Goal: Information Seeking & Learning: Check status

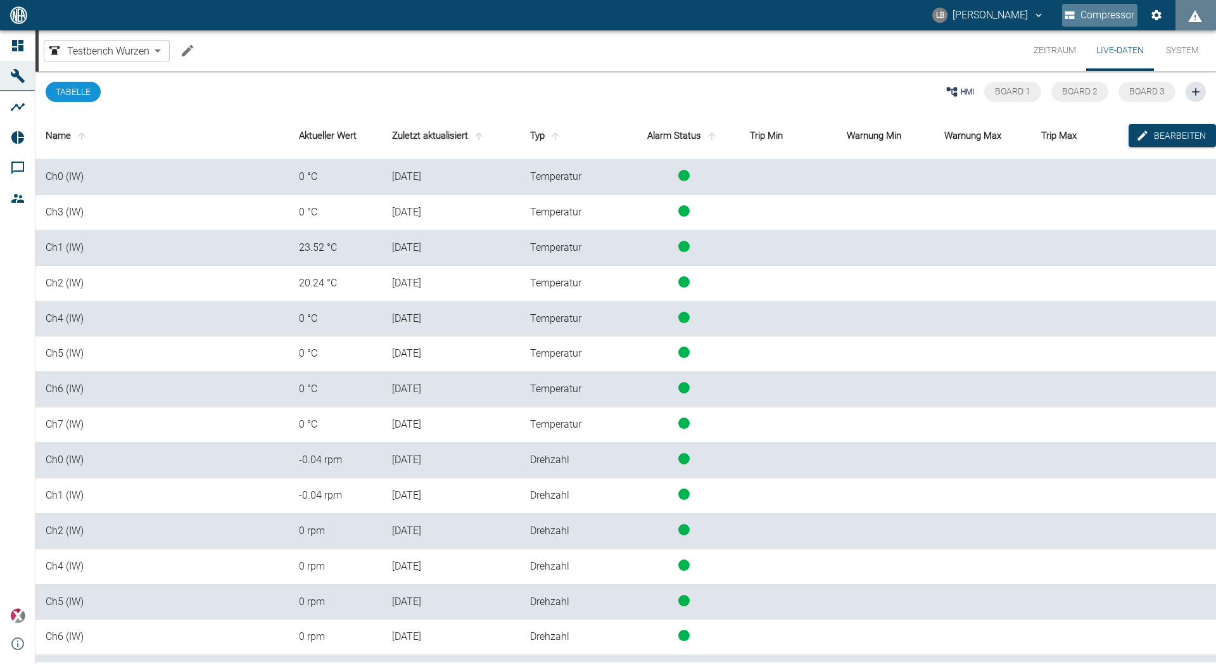
click at [1106, 24] on button "Compressor" at bounding box center [1099, 15] width 75 height 23
click at [1106, 11] on button "Compressor" at bounding box center [1099, 15] width 75 height 23
click at [1156, 13] on icon "Einstellungen" at bounding box center [1156, 15] width 10 height 10
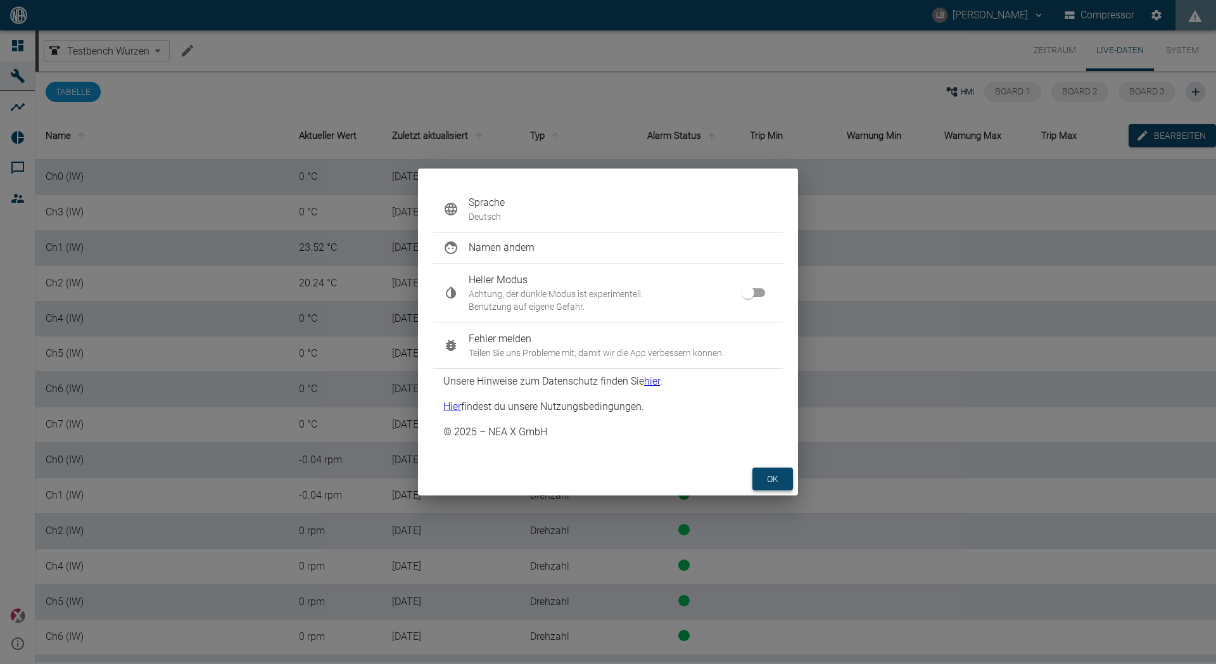
click at [764, 479] on button "ok" at bounding box center [772, 478] width 41 height 23
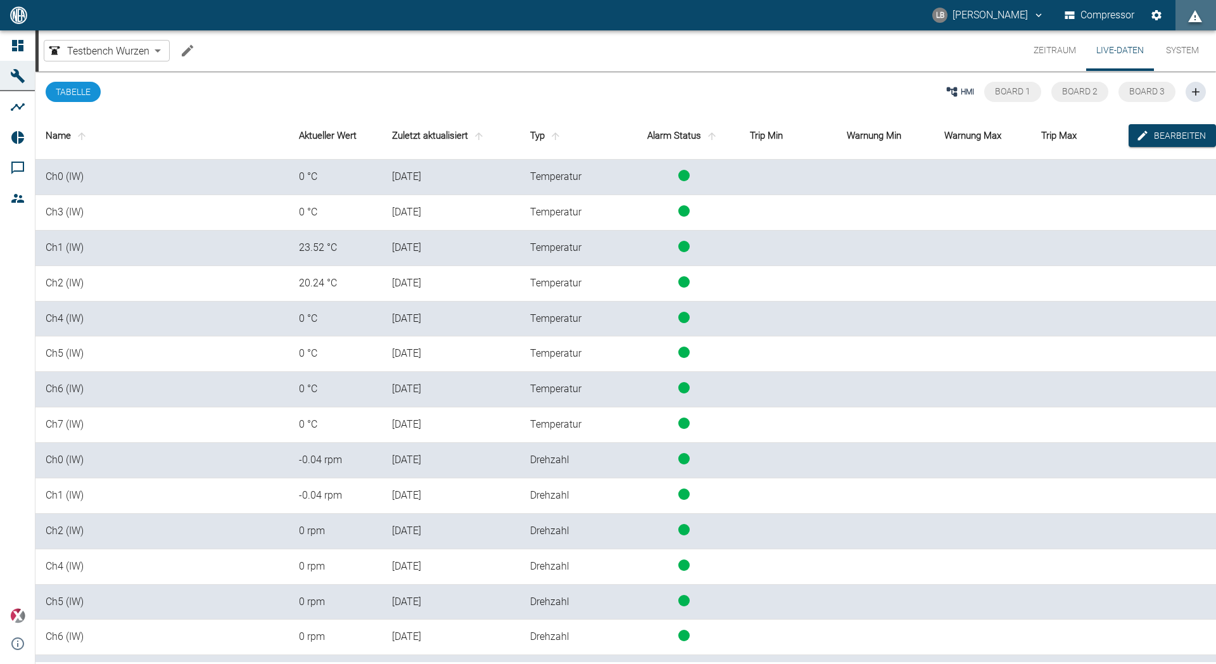
click at [1191, 22] on icon "displayAlerts" at bounding box center [1195, 16] width 14 height 12
click at [1191, 22] on div at bounding box center [608, 332] width 1216 height 664
click at [1177, 63] on button "System" at bounding box center [1182, 50] width 57 height 41
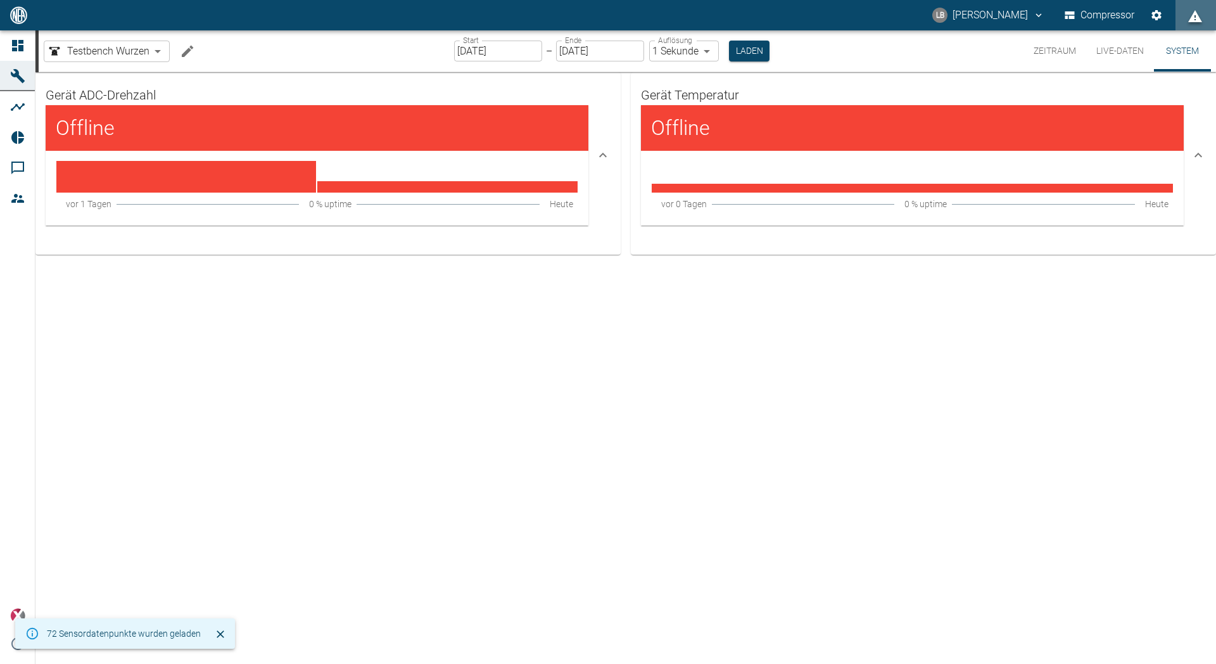
click at [1116, 56] on button "Live-Daten" at bounding box center [1120, 50] width 68 height 41
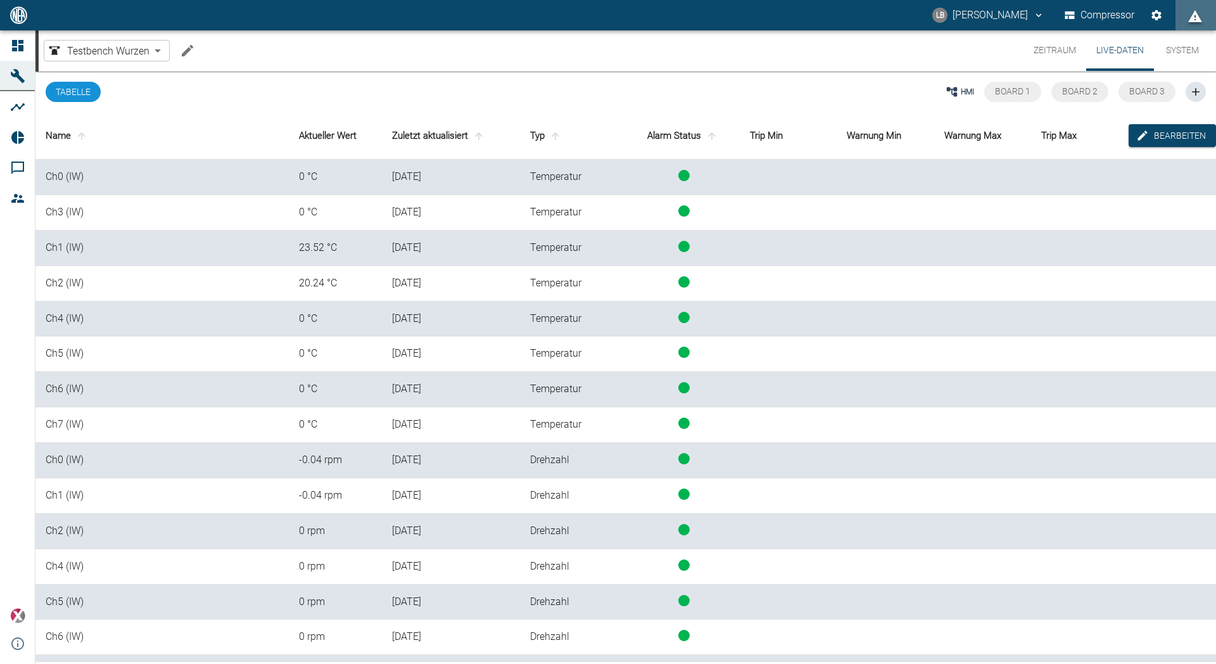
click at [1174, 50] on button "System" at bounding box center [1182, 50] width 57 height 41
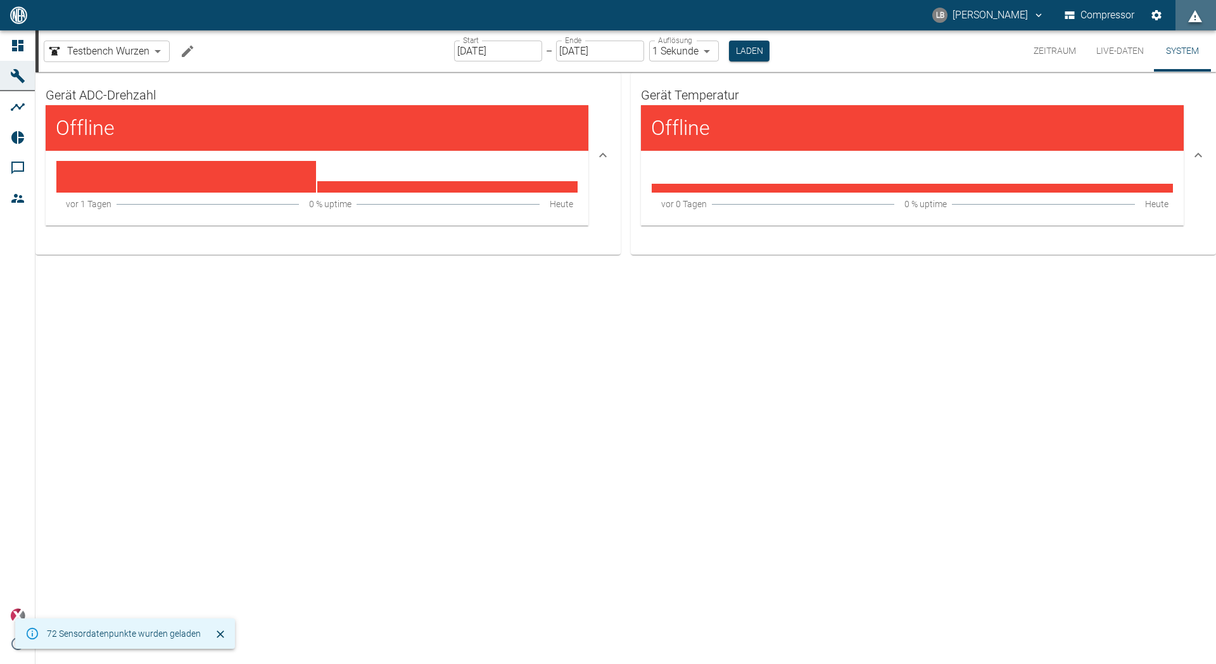
click at [1114, 41] on button "Live-Daten" at bounding box center [1120, 50] width 68 height 41
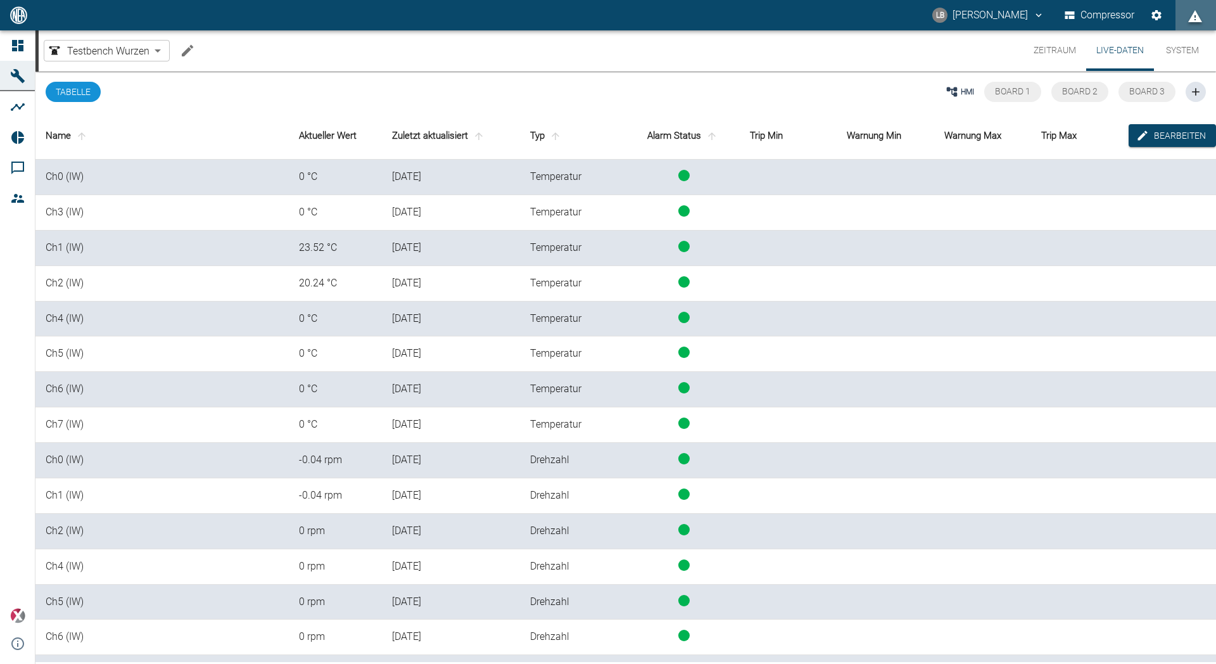
click at [1201, 54] on button "System" at bounding box center [1182, 50] width 57 height 41
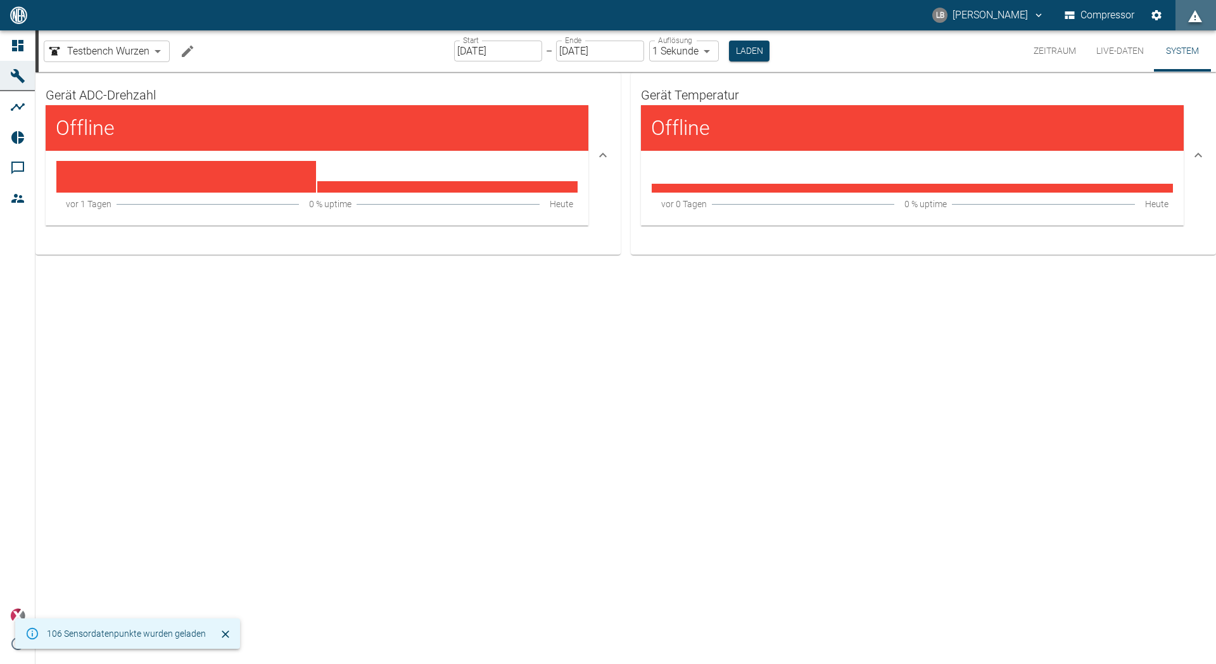
click at [1139, 58] on button "Live-Daten" at bounding box center [1120, 50] width 68 height 41
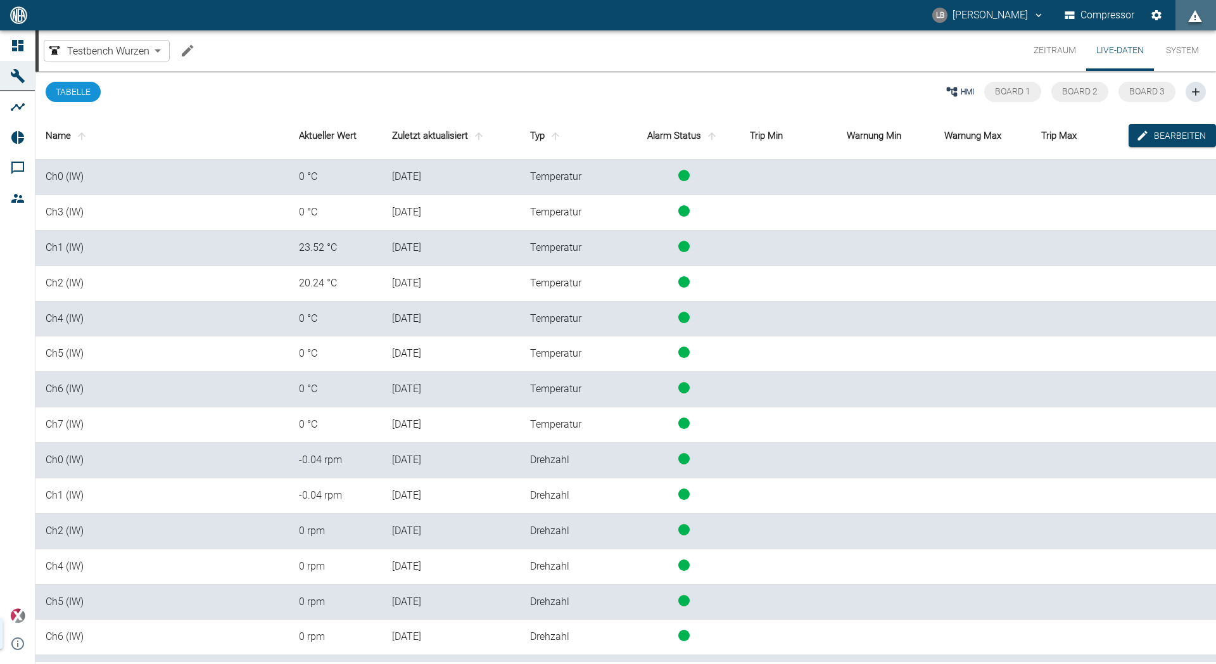
click at [1215, 54] on div "Testbench Wurzen 24f64169-0514-4c8f-bd75-b3d7192dbca6 ​ Zeitraum Live-Daten Sys…" at bounding box center [627, 50] width 1177 height 41
click at [1174, 51] on button "System" at bounding box center [1182, 50] width 57 height 41
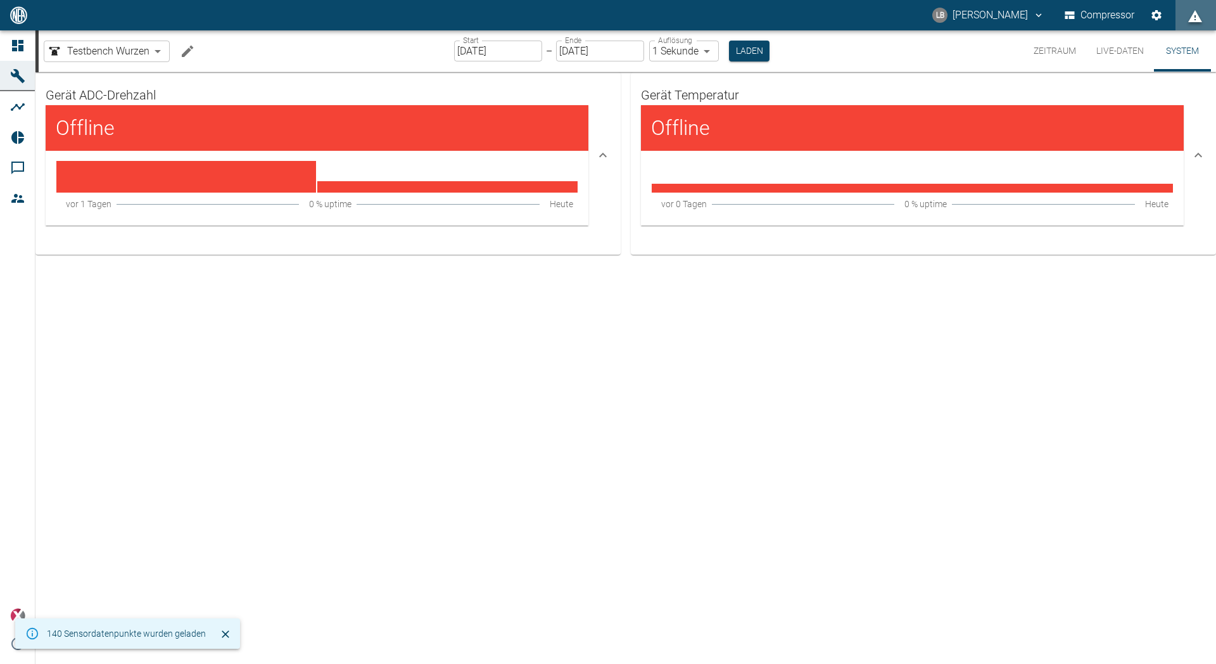
click at [1137, 54] on button "Live-Daten" at bounding box center [1120, 50] width 68 height 41
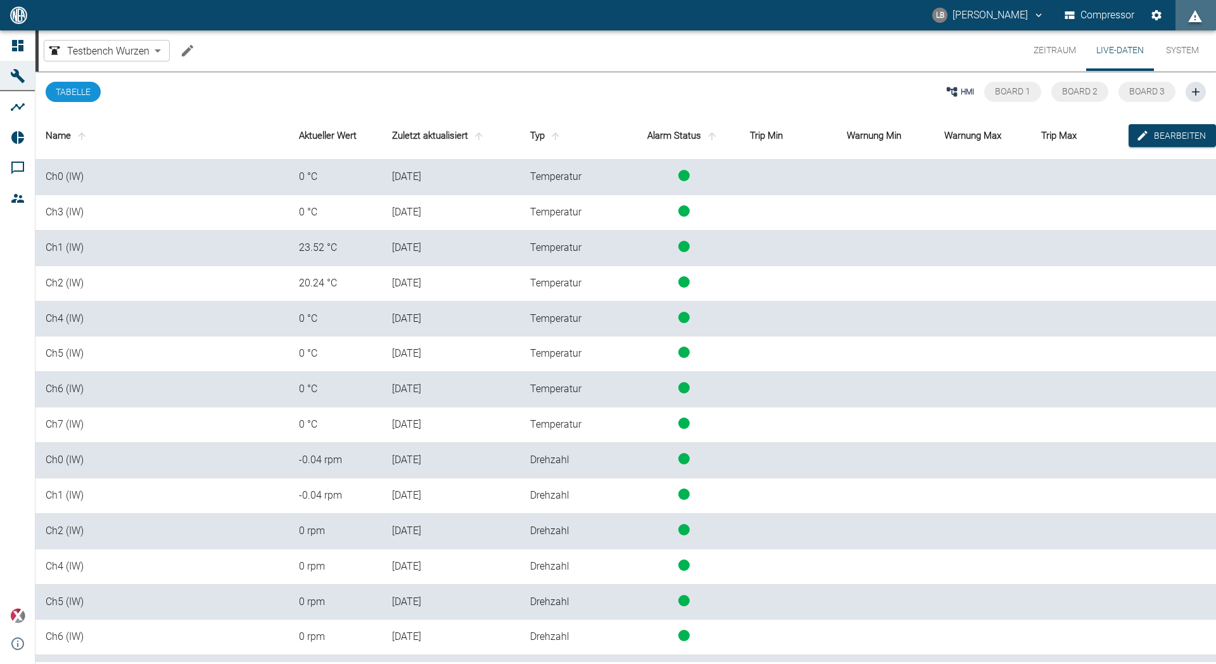
click at [1199, 54] on button "System" at bounding box center [1182, 50] width 57 height 41
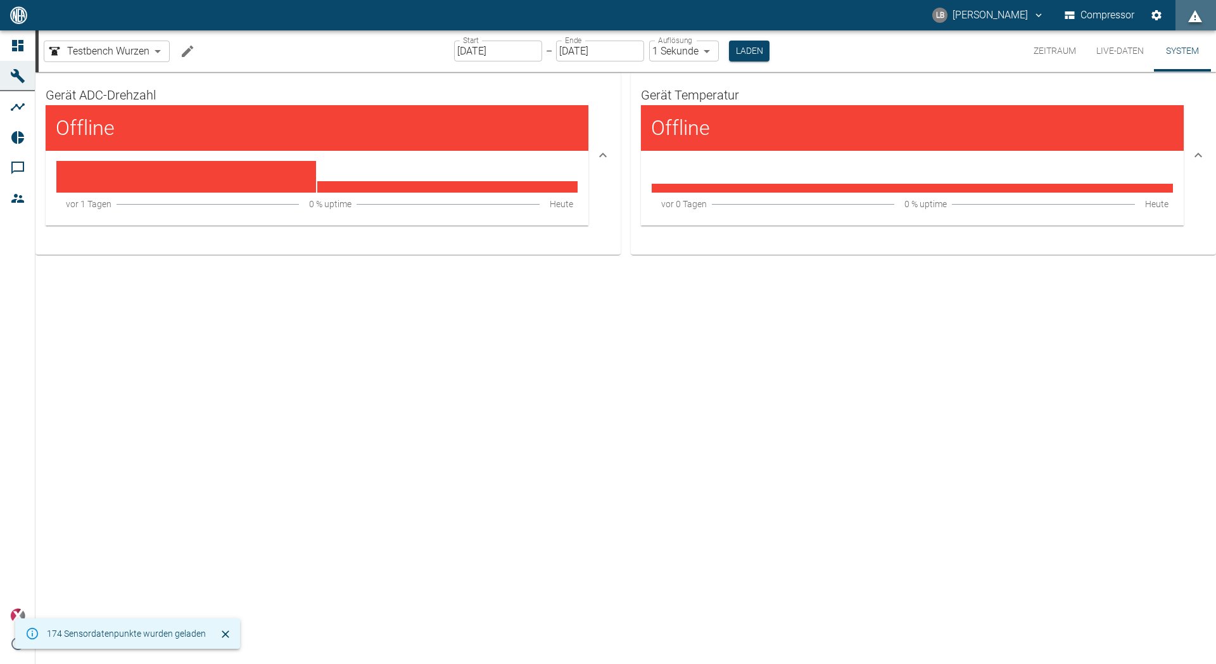
click at [213, 134] on div at bounding box center [382, 127] width 392 height 25
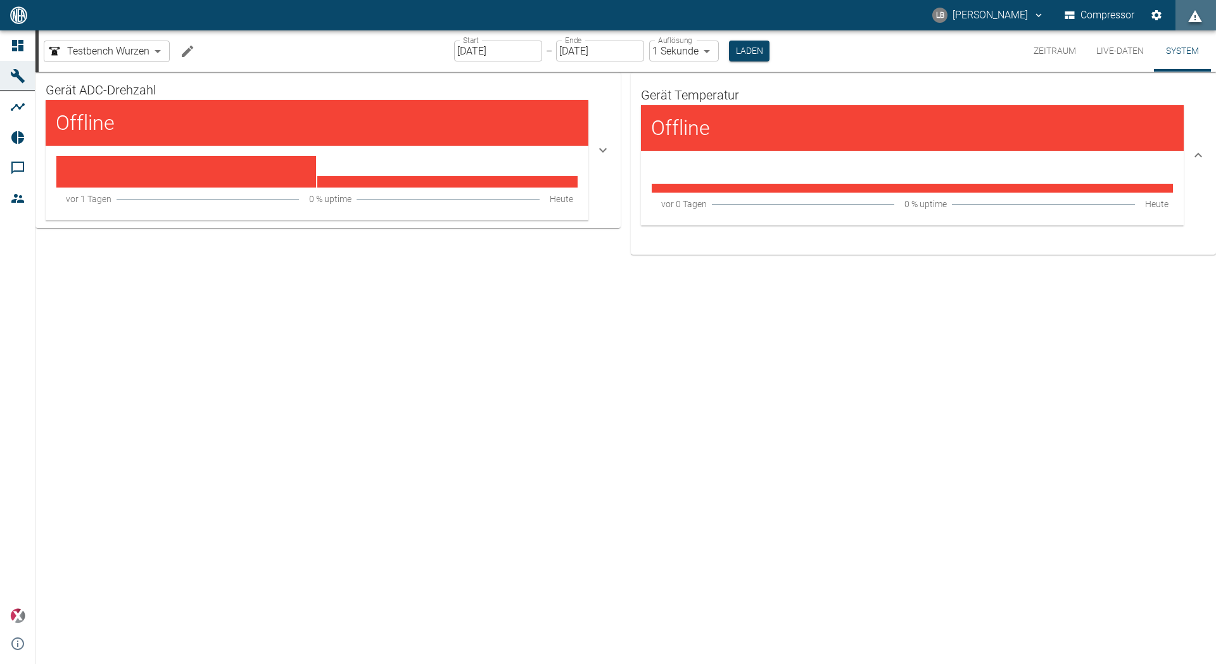
click at [213, 134] on div at bounding box center [382, 122] width 392 height 25
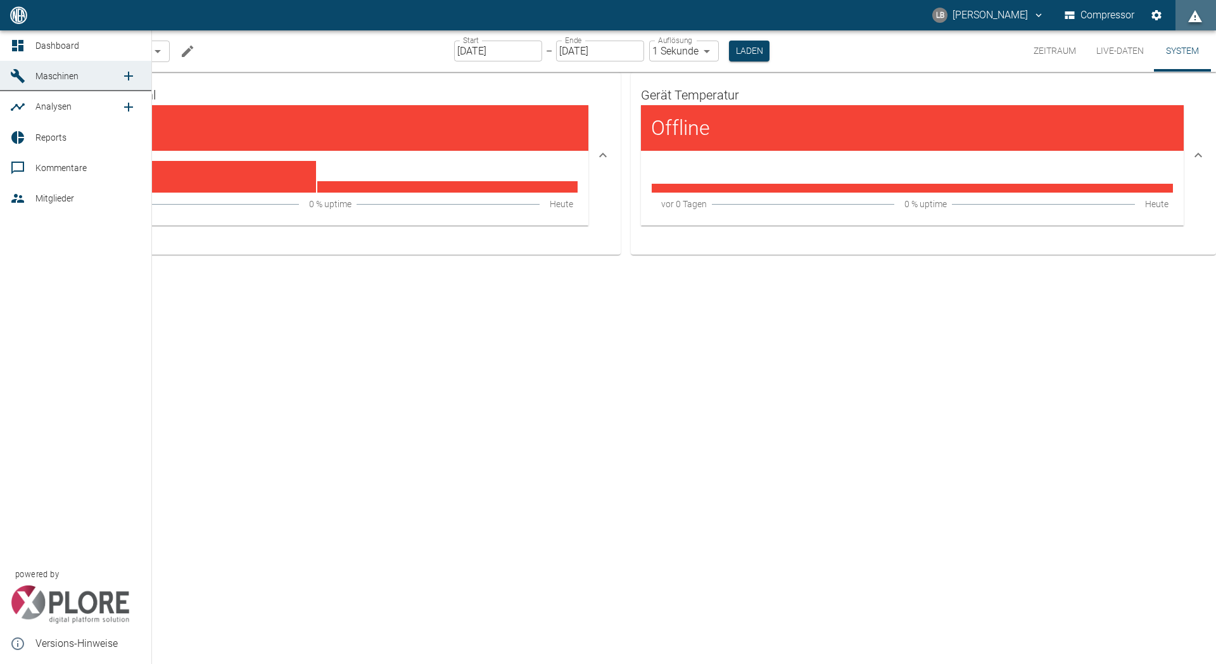
click at [12, 103] on icon at bounding box center [17, 106] width 15 height 15
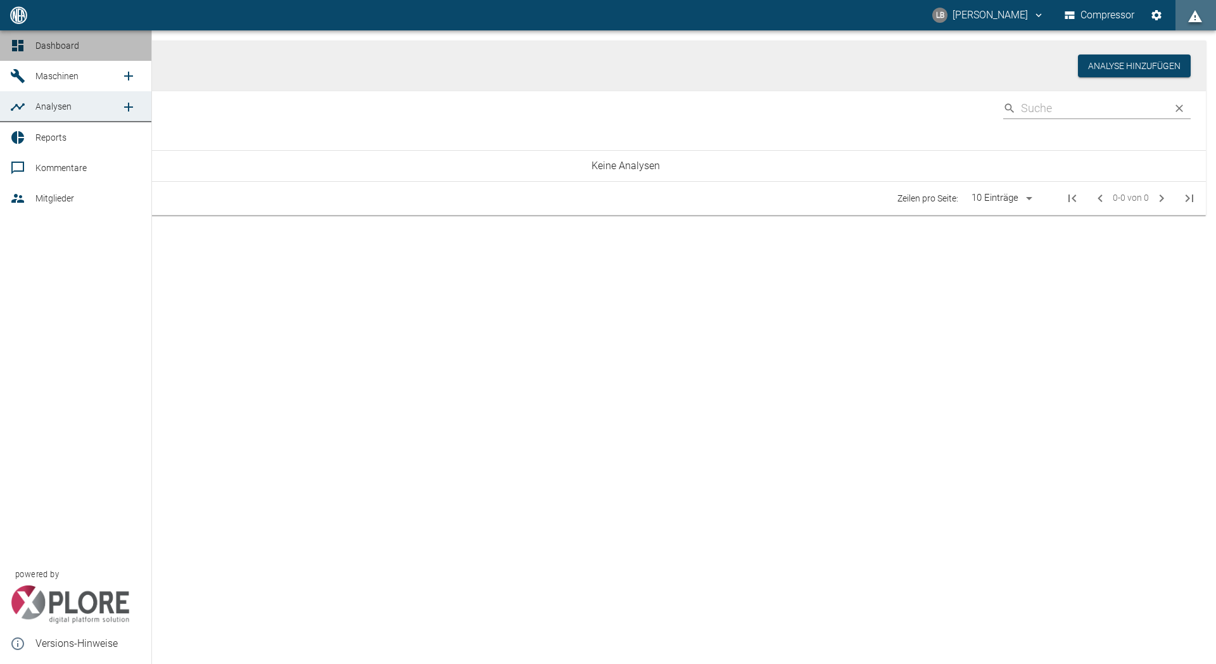
click at [41, 49] on span "Dashboard" at bounding box center [57, 46] width 44 height 10
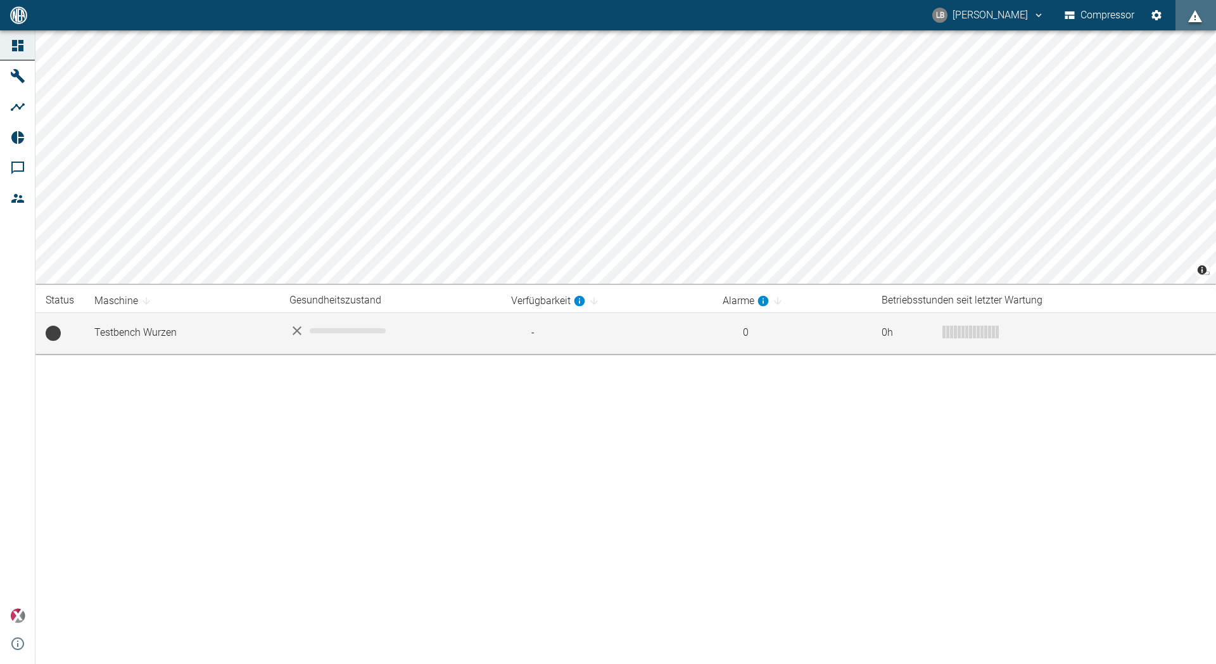
click at [126, 329] on td "Testbench Wurzen" at bounding box center [181, 332] width 195 height 41
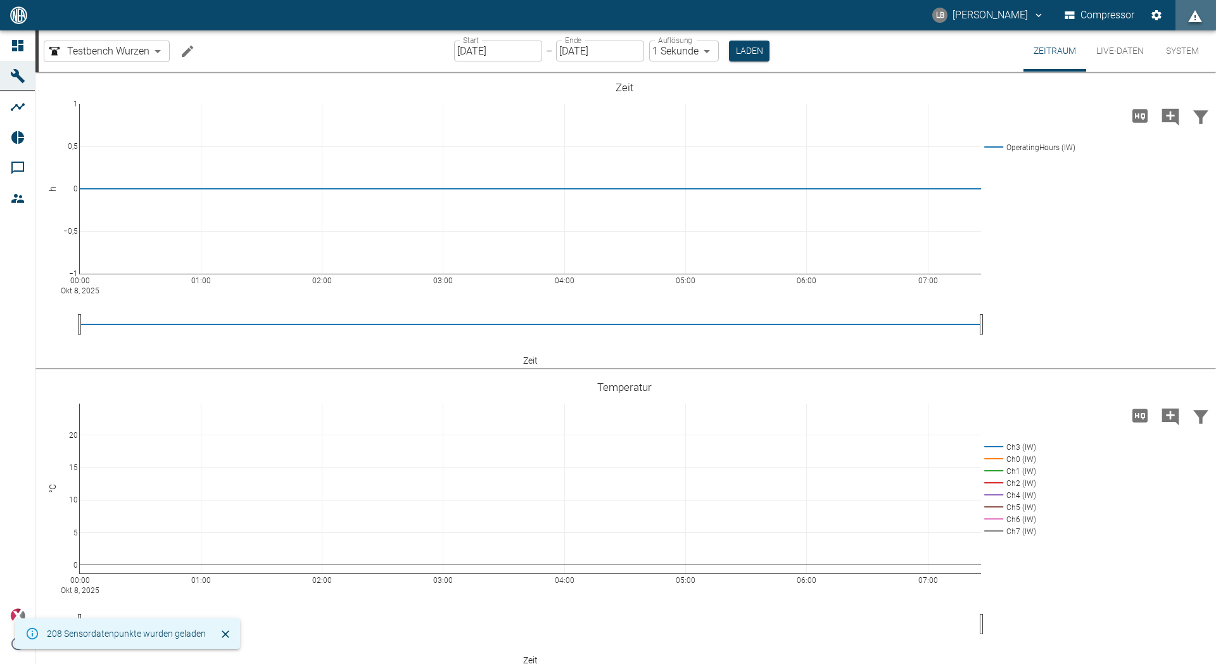
click at [1098, 49] on button "Live-Daten" at bounding box center [1120, 50] width 68 height 41
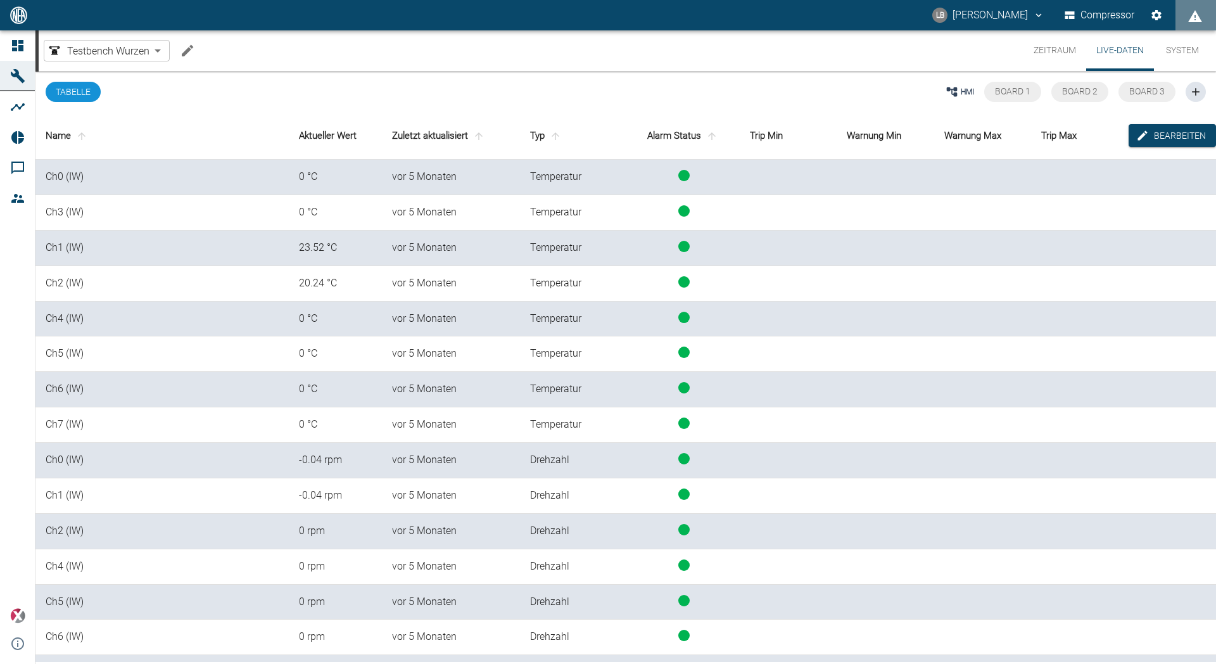
click at [424, 139] on th "Zuletzt aktualisiert" at bounding box center [451, 135] width 138 height 47
click at [483, 137] on icon "sort-time" at bounding box center [478, 135] width 11 height 11
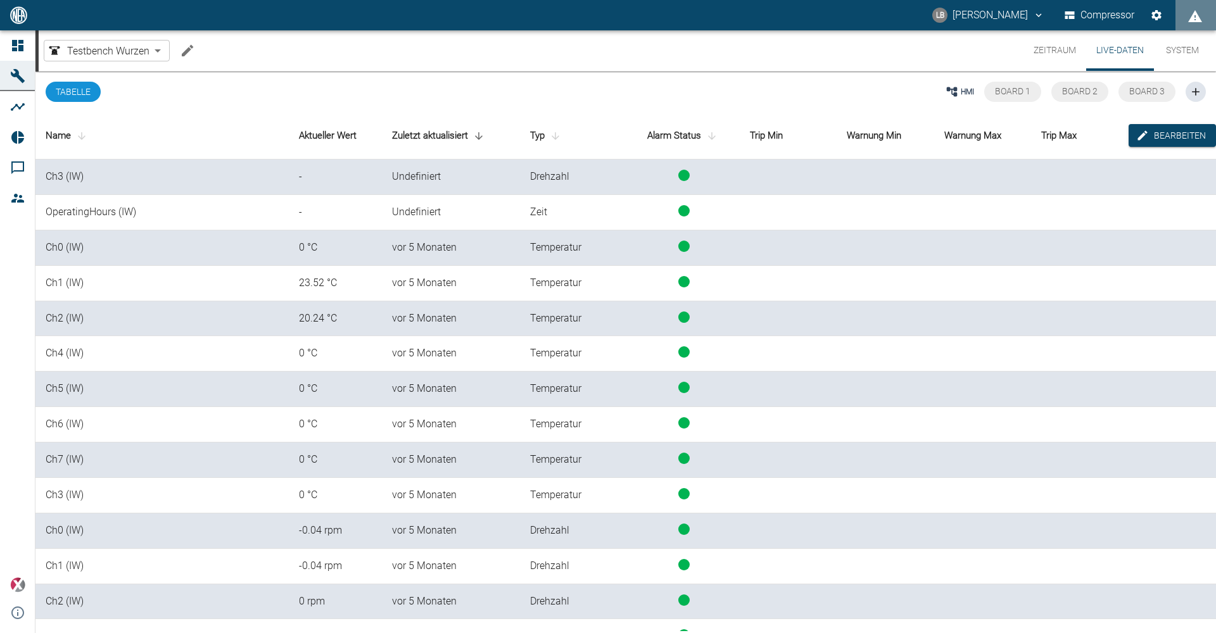
click at [1033, 12] on icon "lucas.braune@neuman-esser.com" at bounding box center [1038, 14] width 11 height 11
click at [1019, 12] on div at bounding box center [608, 316] width 1216 height 633
click at [1069, 51] on button "Zeitraum" at bounding box center [1054, 50] width 63 height 41
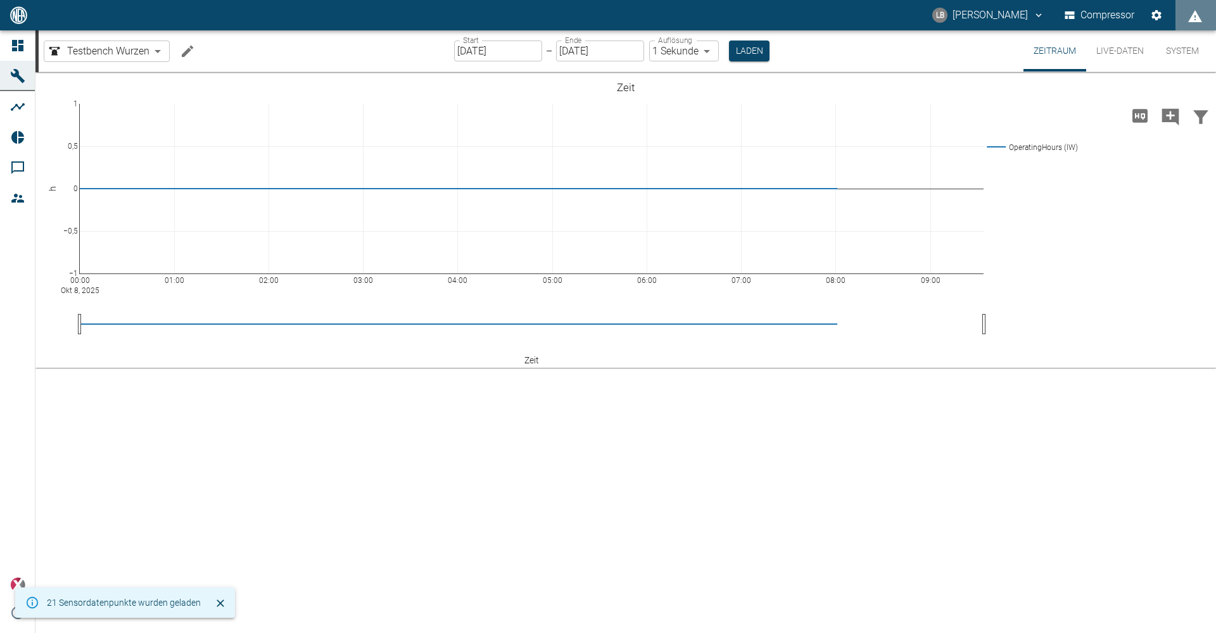
click at [1111, 53] on button "Live-Daten" at bounding box center [1120, 50] width 68 height 41
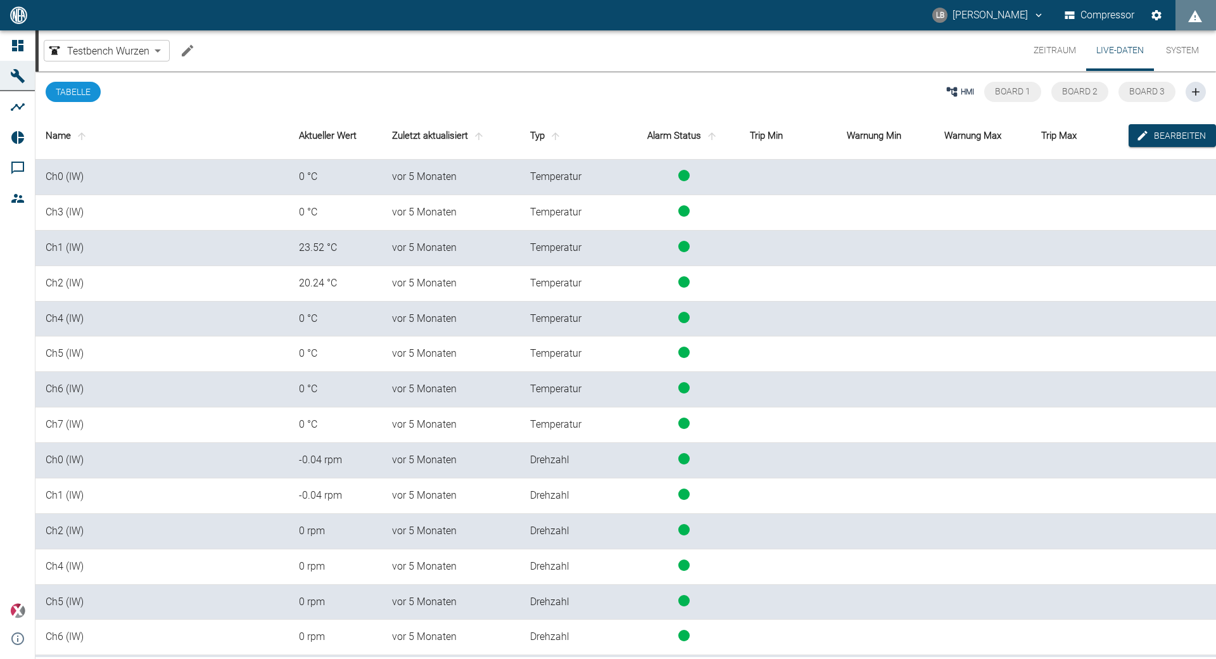
click at [854, 108] on div "HMI Board 1 Board 2 Board 3" at bounding box center [722, 92] width 967 height 41
click at [965, 96] on span "HMI" at bounding box center [967, 91] width 13 height 11
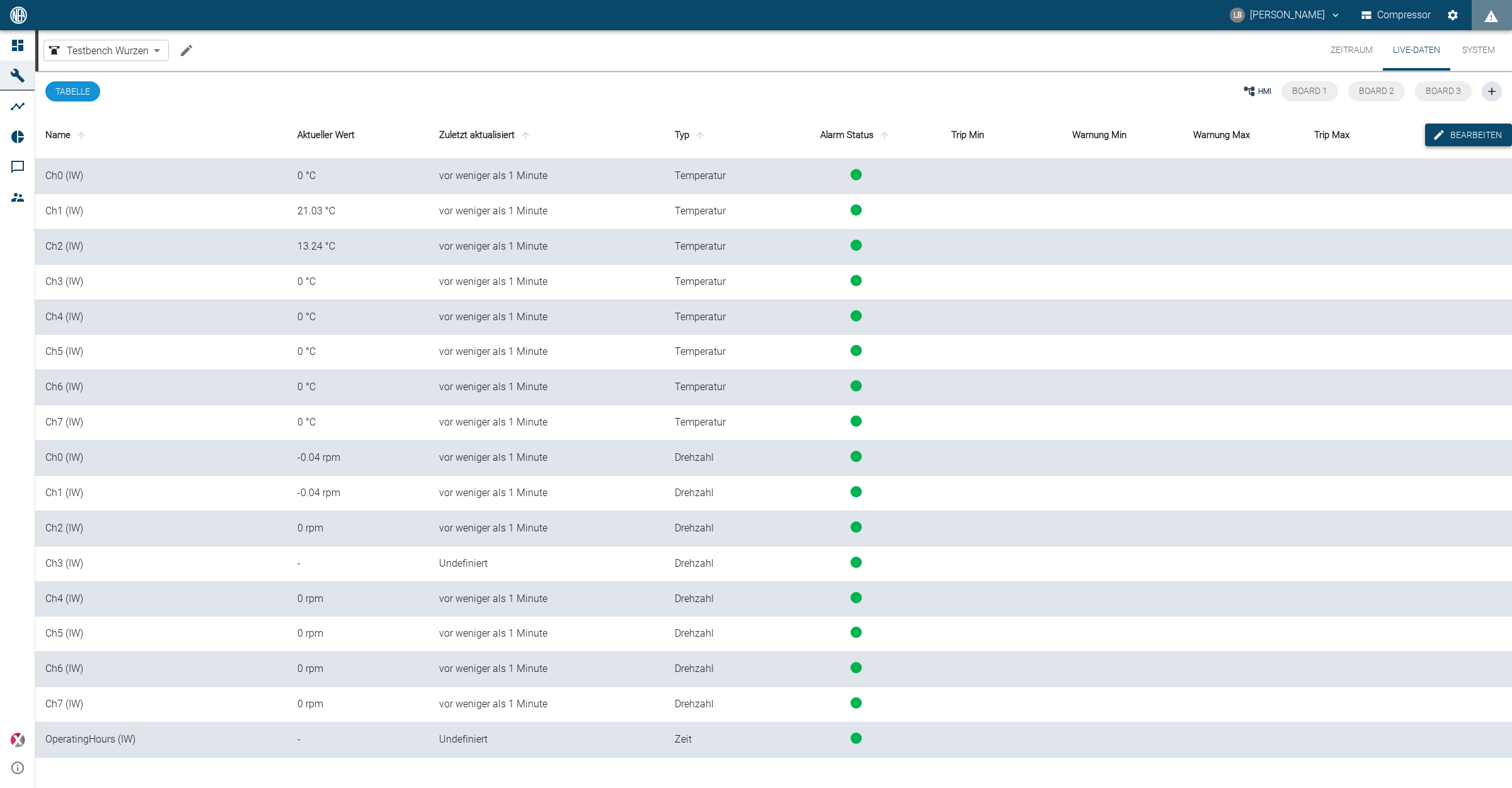
click at [1209, 131] on button "Bearbeiten" at bounding box center [1467, 134] width 87 height 23
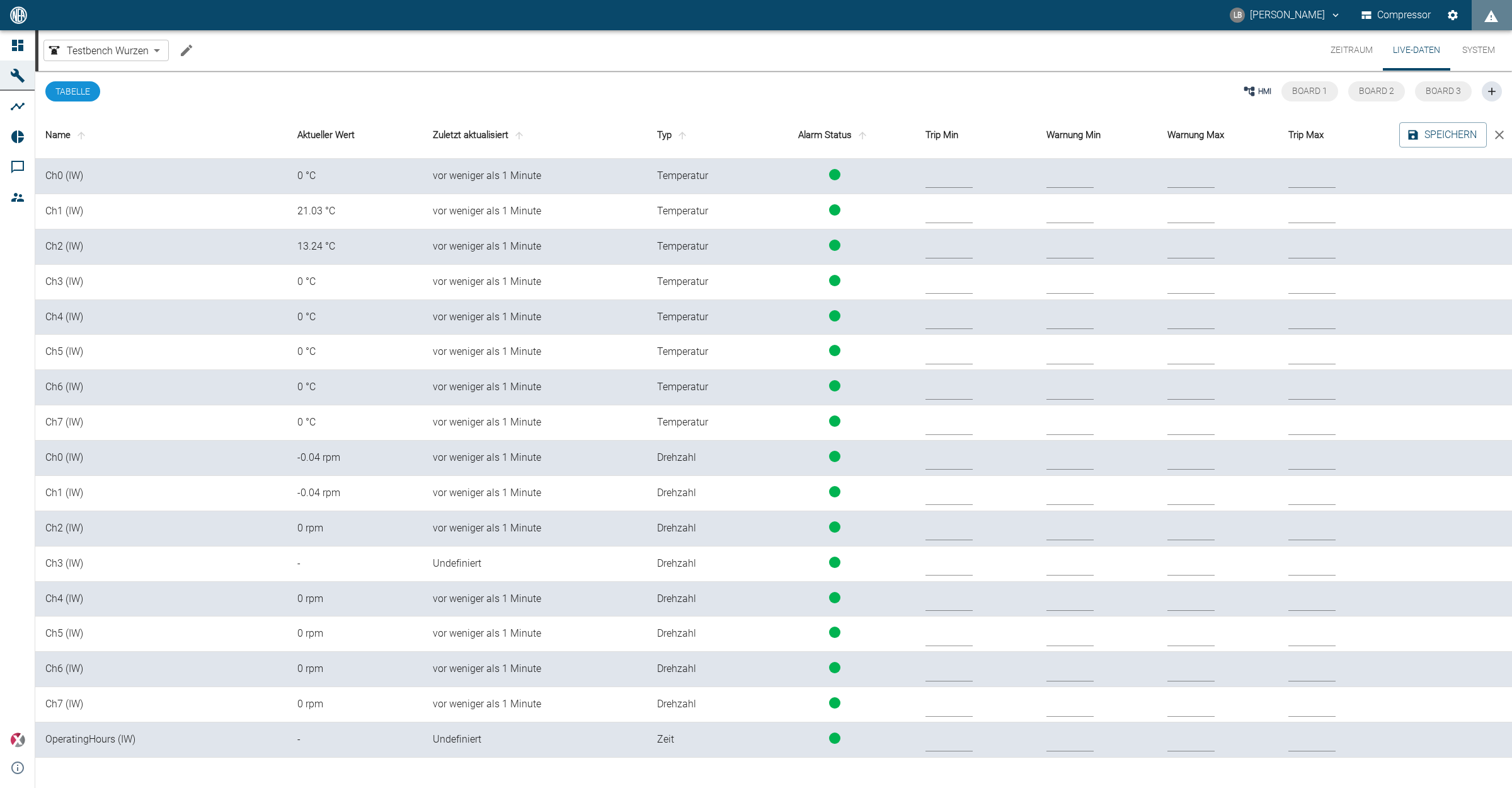
click at [75, 176] on td "Ch0 (IW)" at bounding box center [160, 176] width 252 height 35
click at [835, 174] on span "status-running" at bounding box center [834, 174] width 11 height 11
click at [967, 175] on input "text" at bounding box center [948, 177] width 47 height 22
click at [1063, 175] on input "text" at bounding box center [1069, 177] width 47 height 22
click at [1173, 172] on input "text" at bounding box center [1190, 177] width 47 height 22
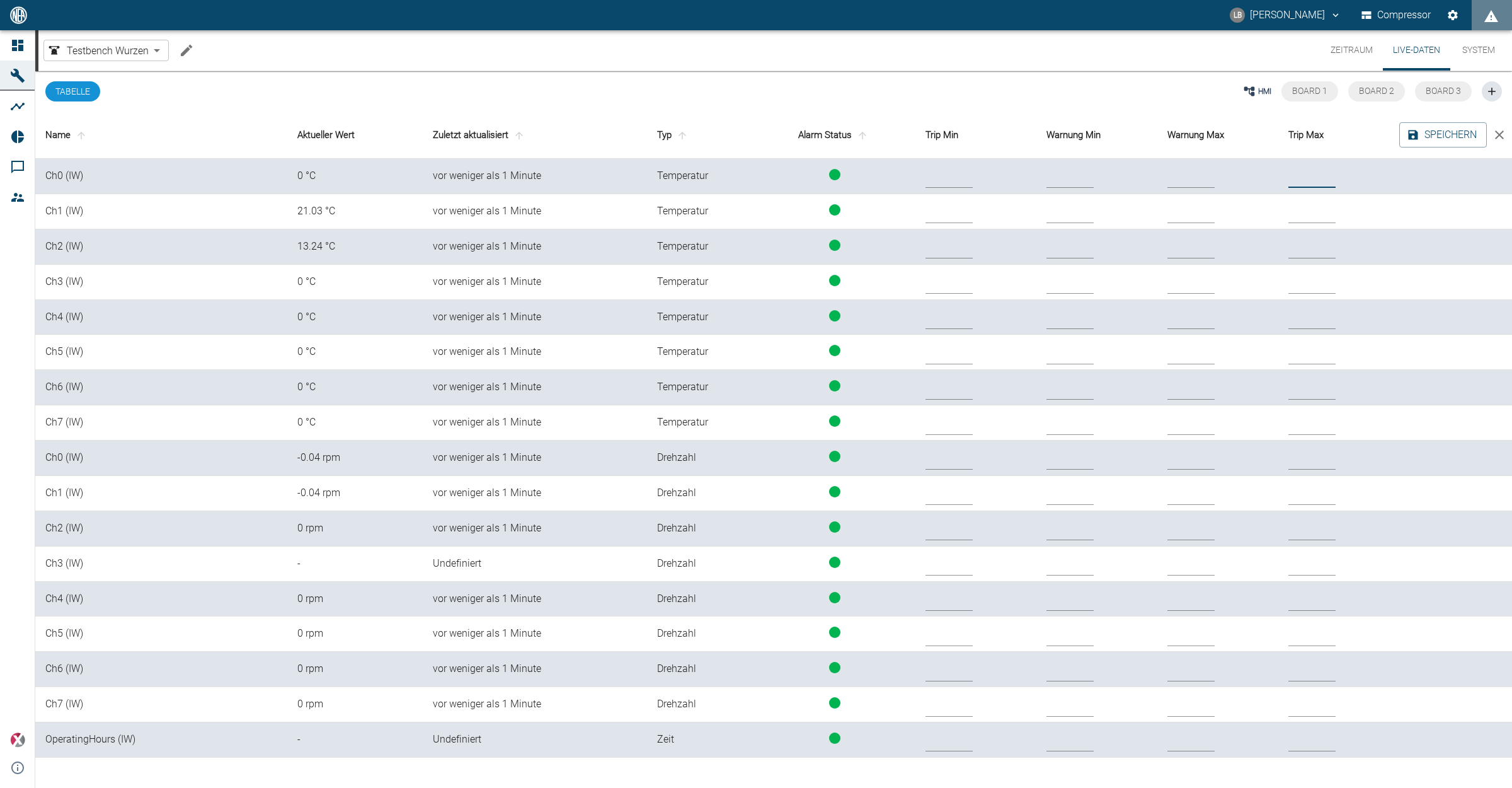
click at [1209, 174] on input "text" at bounding box center [1311, 177] width 47 height 22
click at [744, 181] on td "Temperatur" at bounding box center [700, 176] width 107 height 35
click at [493, 176] on div "vor weniger als 1 Minute" at bounding box center [534, 176] width 204 height 15
click at [70, 166] on td "Ch0 (IW)" at bounding box center [160, 176] width 252 height 35
click at [74, 87] on button "Tabelle" at bounding box center [73, 92] width 55 height 20
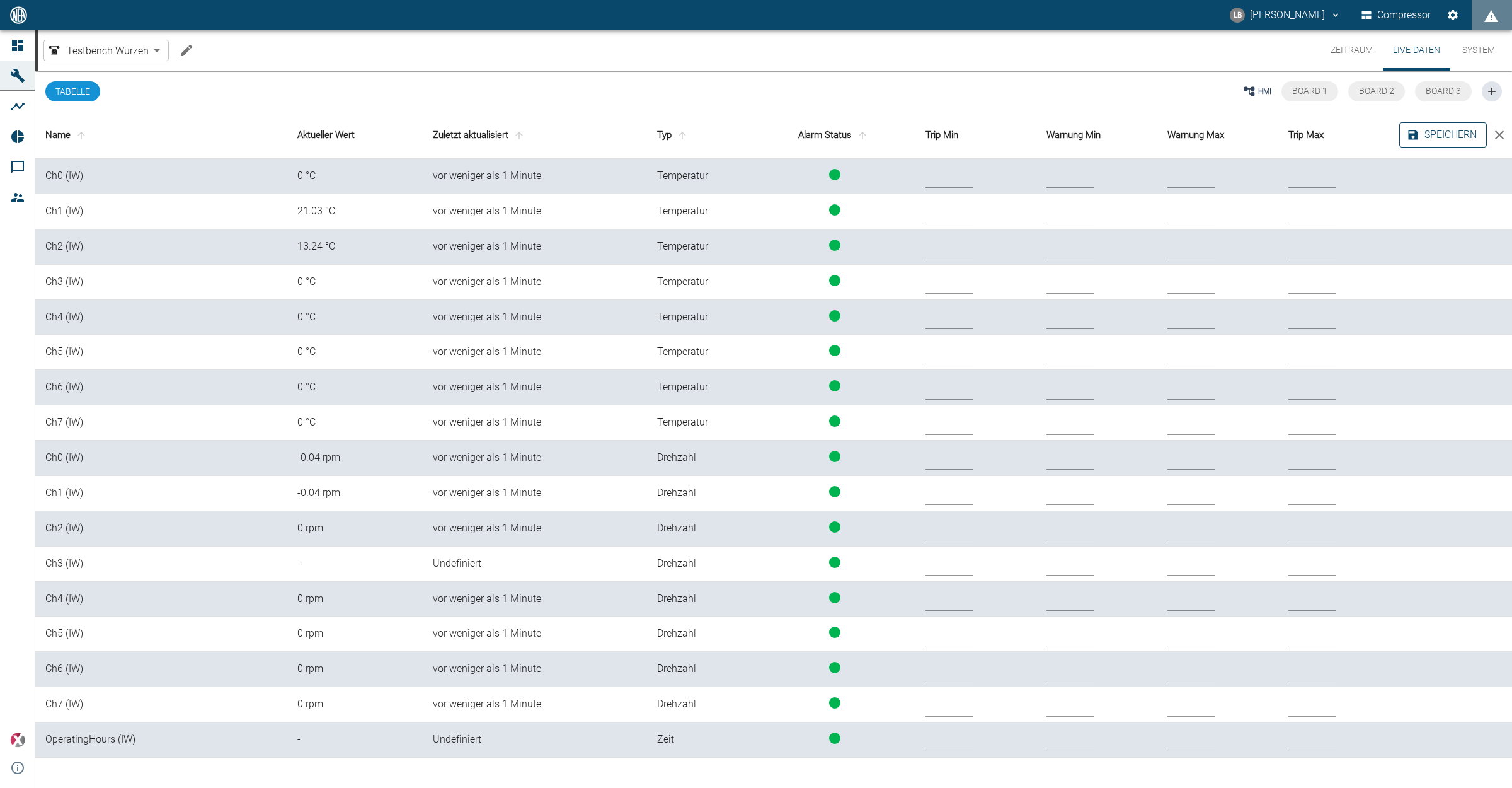
click at [1209, 129] on button "Speichern" at bounding box center [1442, 134] width 88 height 25
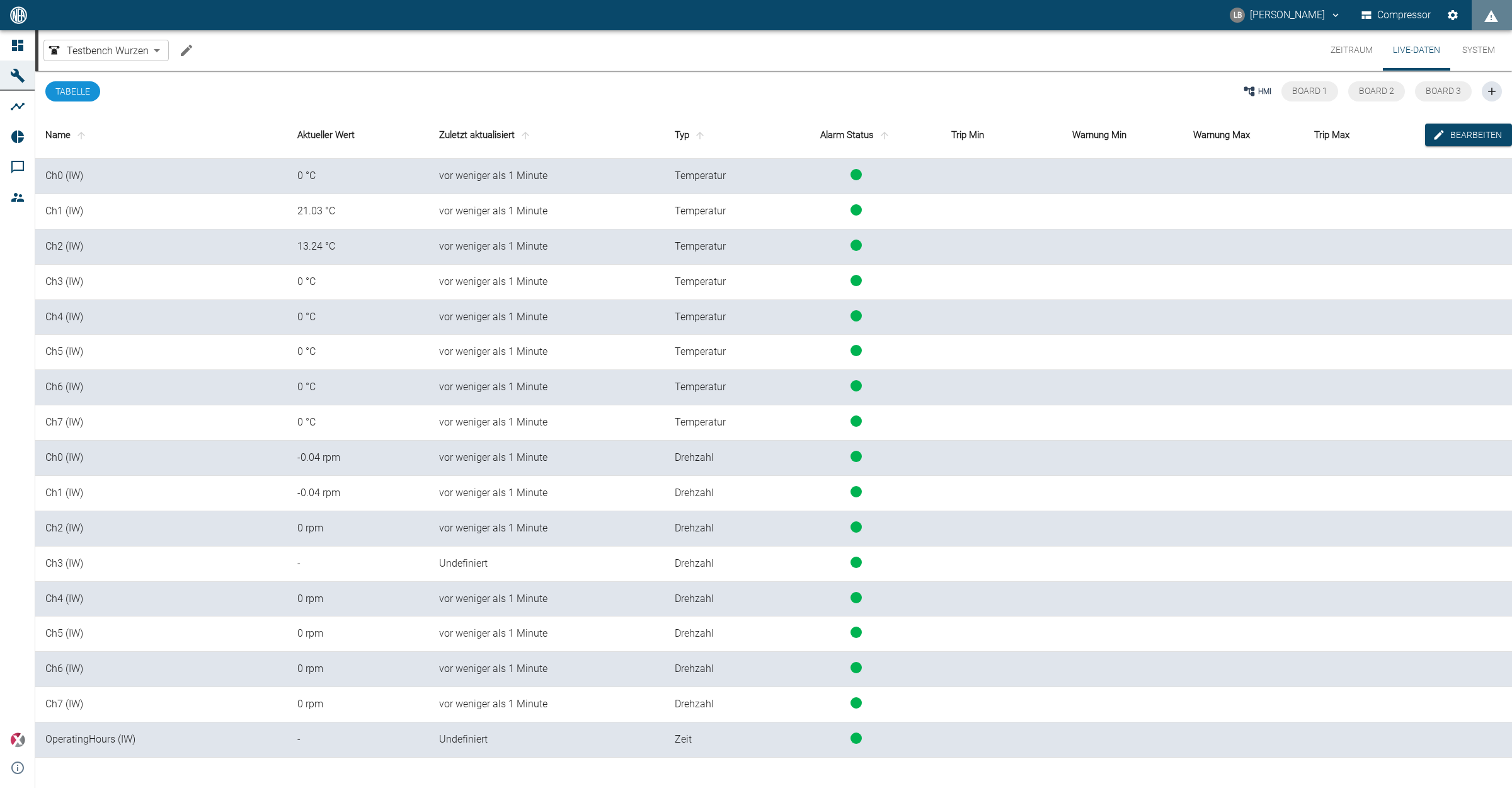
click at [59, 95] on button "Tabelle" at bounding box center [73, 92] width 55 height 20
click at [1209, 92] on button "Board 2" at bounding box center [1376, 92] width 57 height 20
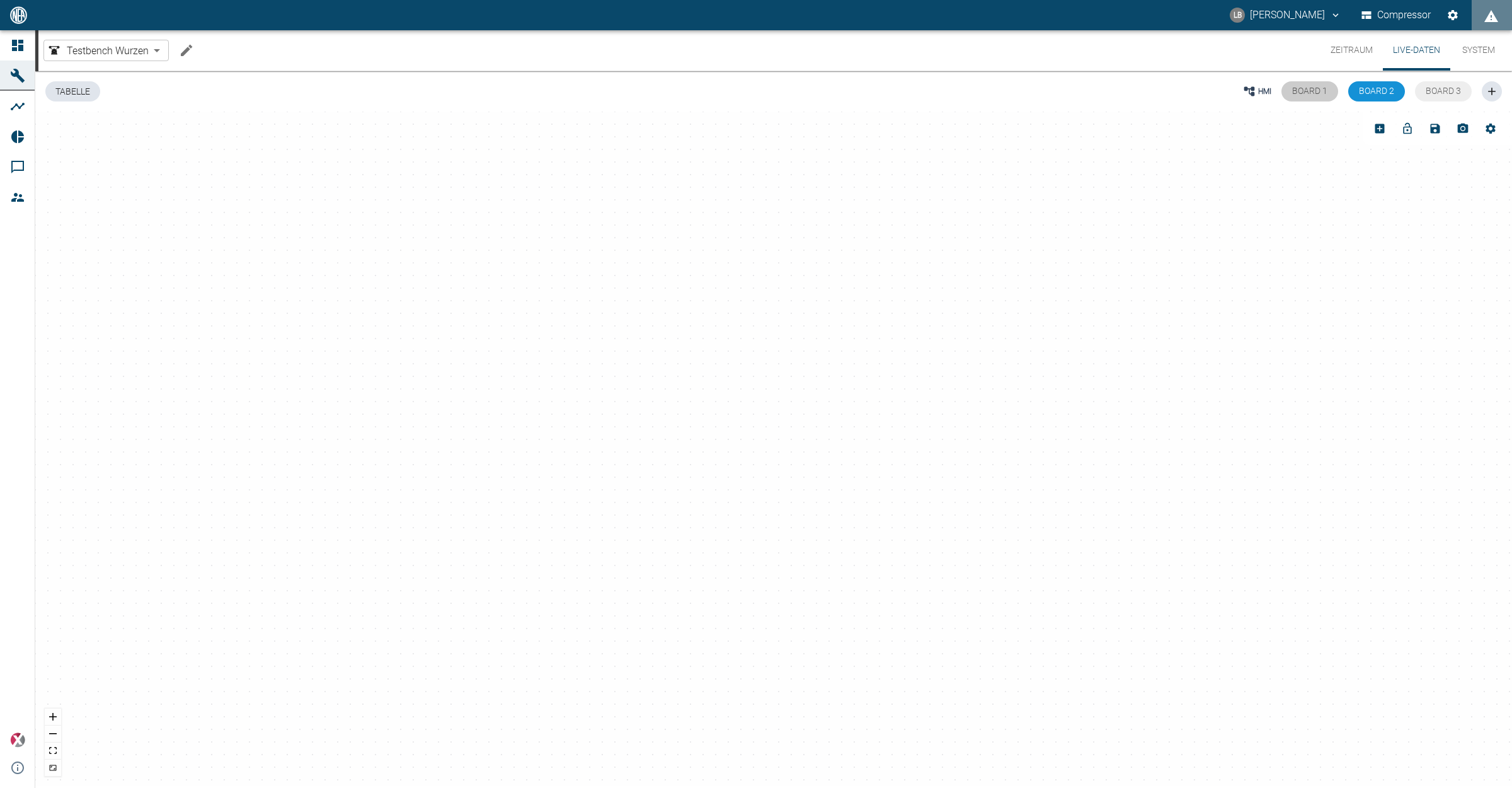
click at [1209, 95] on span "Board 1" at bounding box center [1309, 91] width 35 height 10
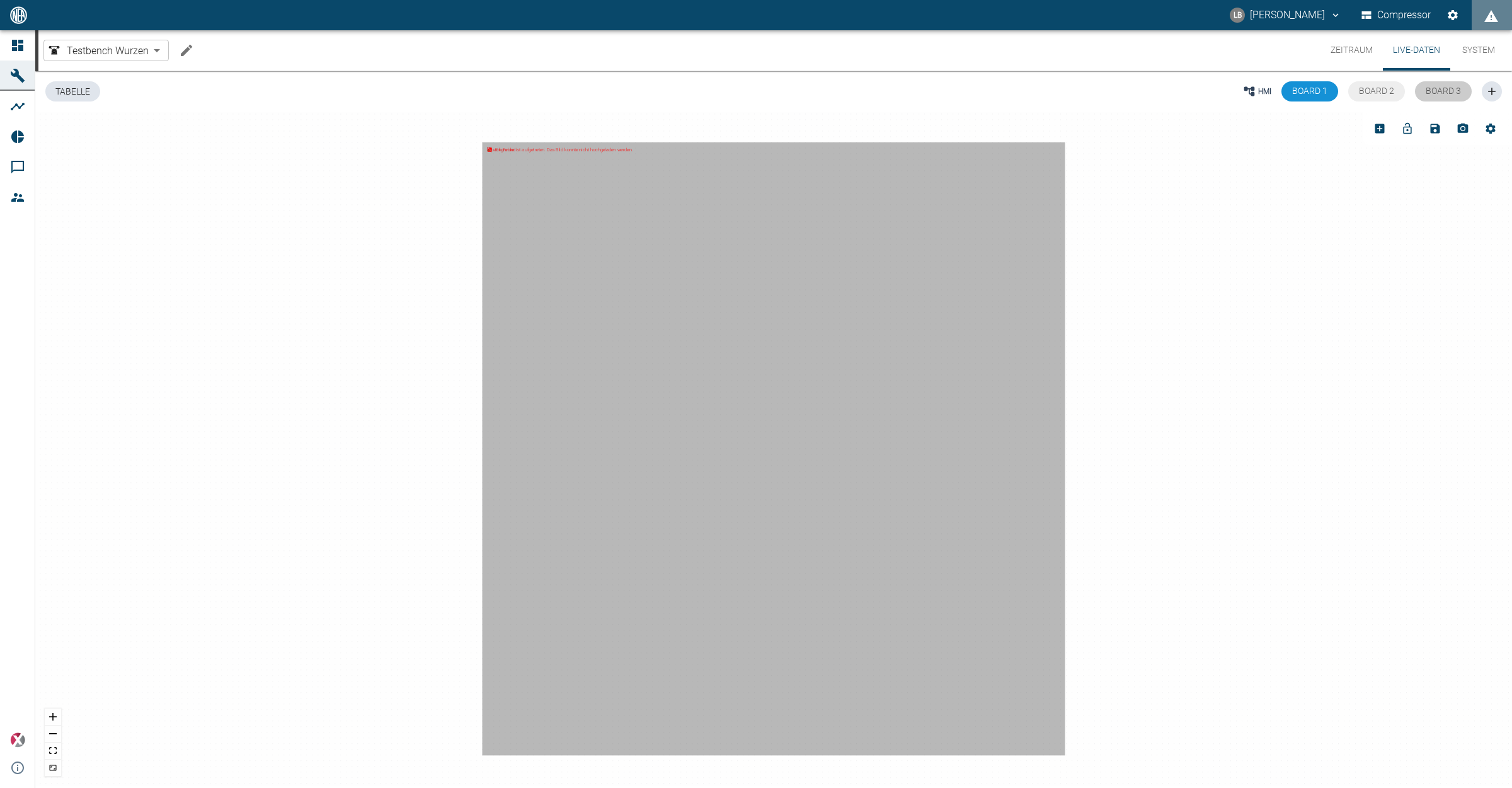
click at [1209, 92] on span "Board 3" at bounding box center [1442, 91] width 35 height 10
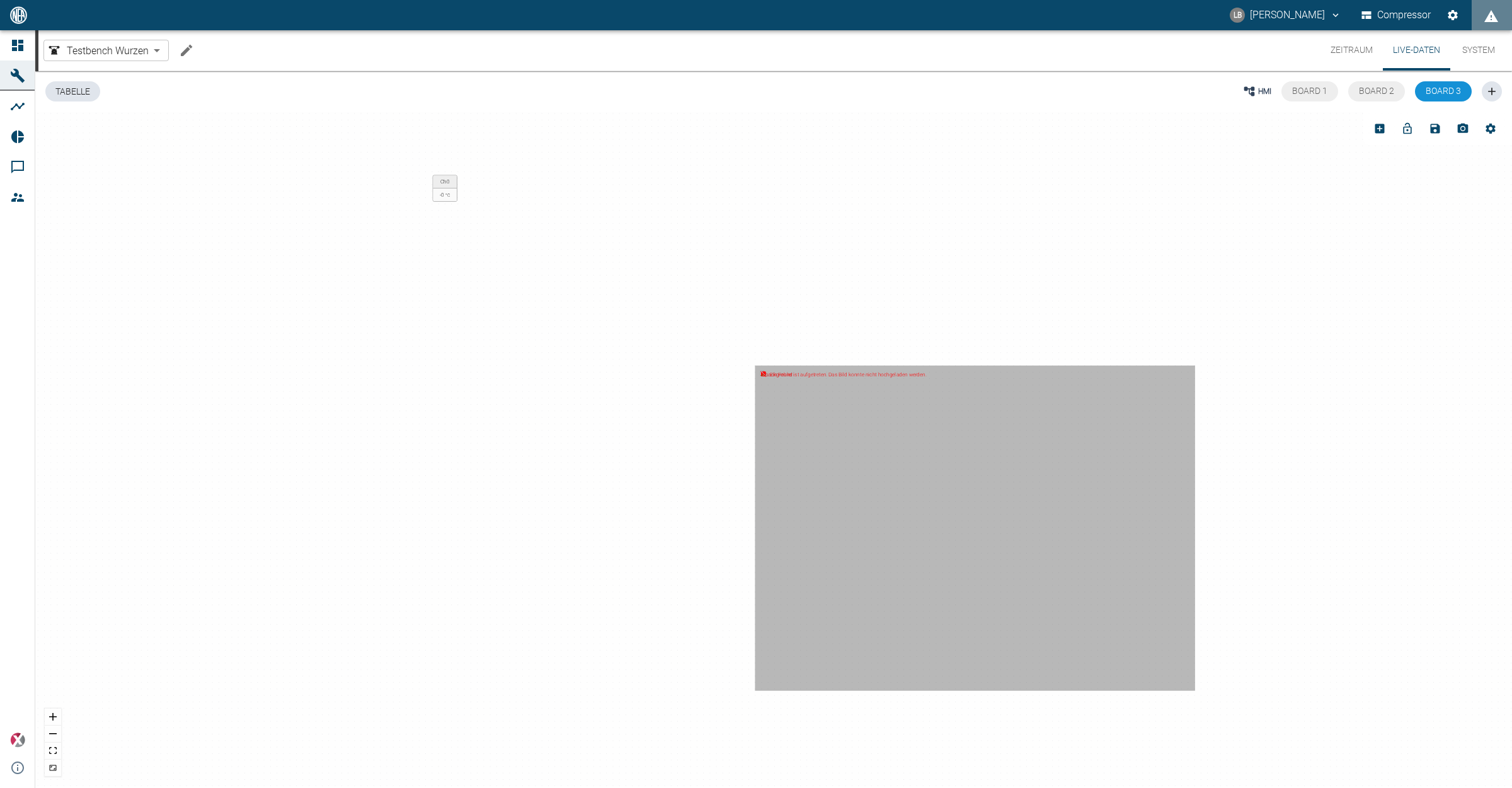
click at [1209, 140] on button "Boardeinstellungen" at bounding box center [1490, 128] width 28 height 28
click at [1209, 91] on span "Board 3" at bounding box center [1442, 91] width 35 height 10
click at [1209, 92] on icon "button" at bounding box center [1491, 91] width 13 height 13
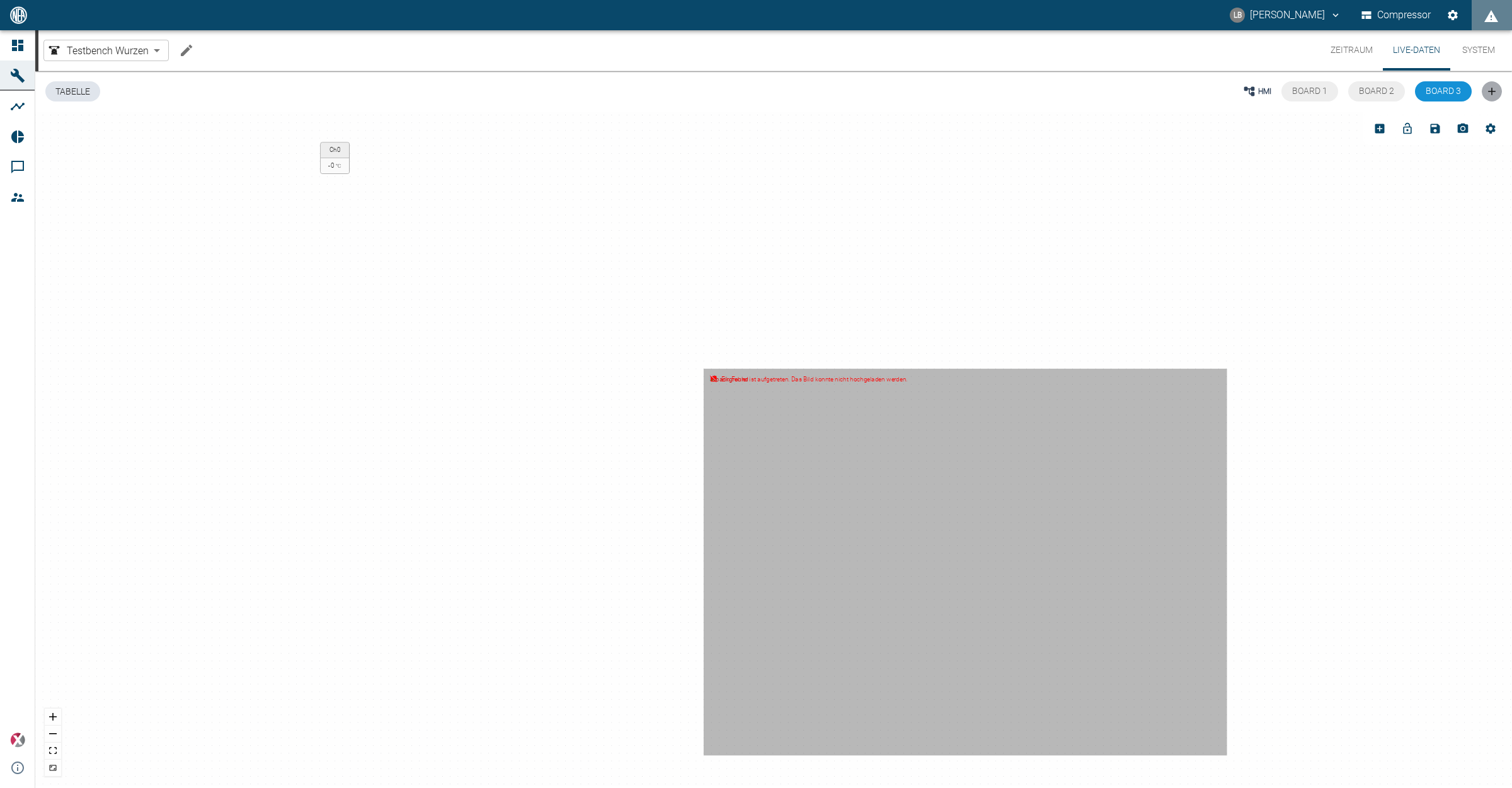
click at [1209, 91] on div "HMI" at bounding box center [1256, 91] width 28 height 13
click at [1209, 49] on button "Live-Daten" at bounding box center [1417, 50] width 68 height 41
click at [80, 93] on button "Tabelle" at bounding box center [73, 92] width 55 height 20
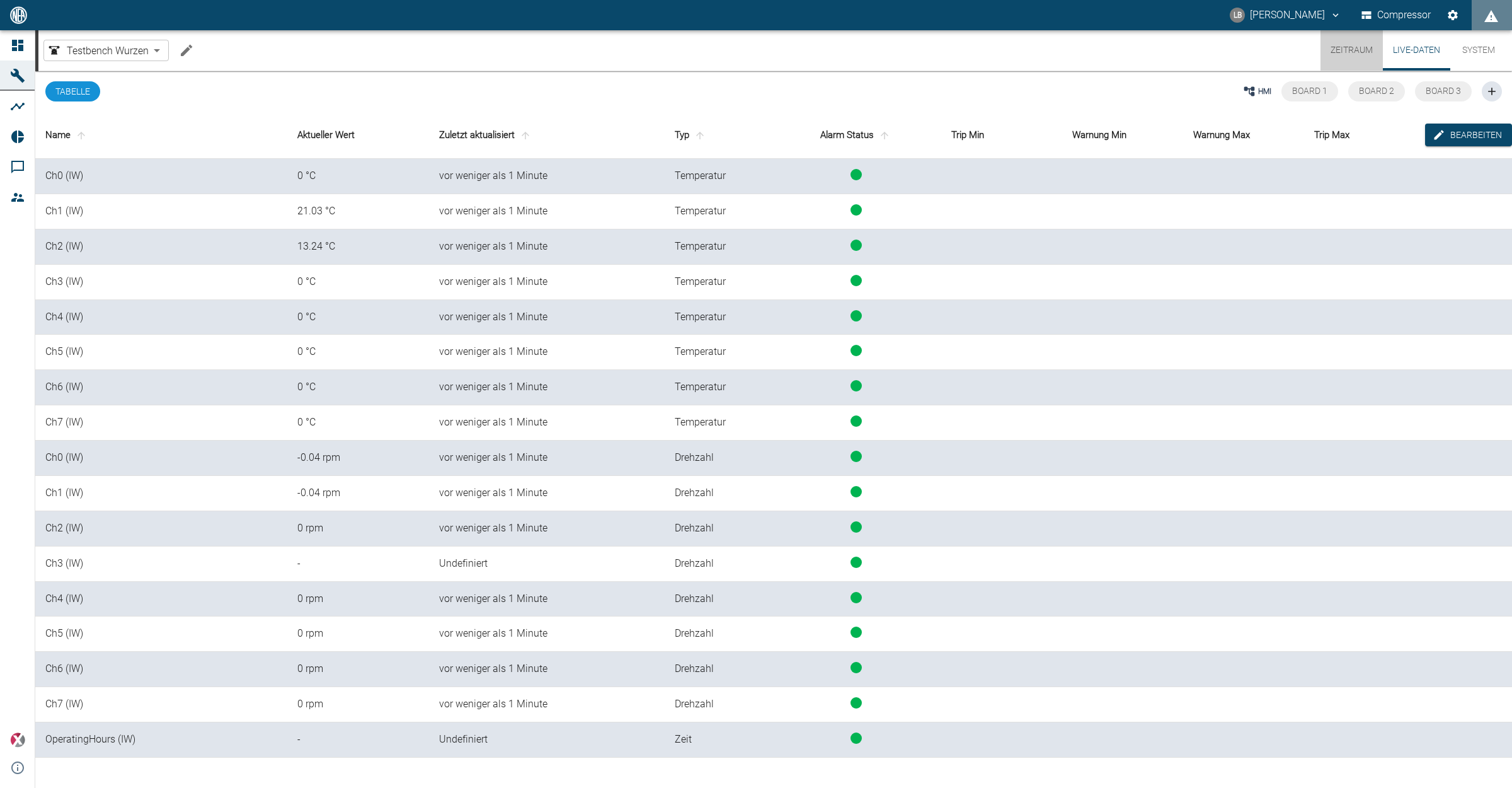
click at [1209, 39] on button "Zeitraum" at bounding box center [1351, 50] width 63 height 41
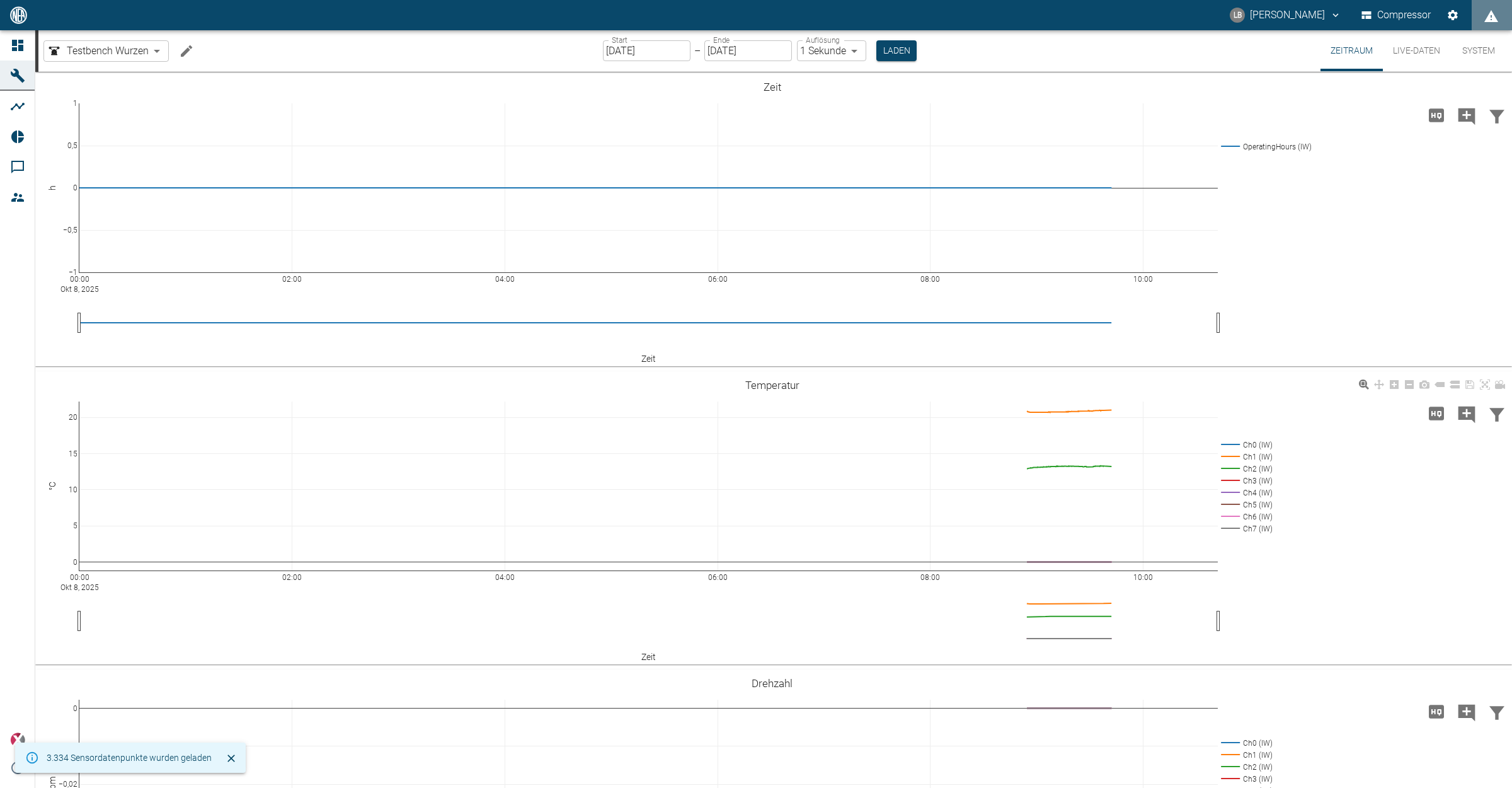
click at [1209, 443] on rect at bounding box center [1244, 445] width 54 height 12
drag, startPoint x: 1259, startPoint y: 448, endPoint x: 1264, endPoint y: 429, distance: 19.6
click at [1209, 429] on div "00:00 [DATE] 02:00 04:00 06:00 08:00 10:00 0 5 10 15 20 Ch0 (IW) Ch1 (IW) Ch2 (…" at bounding box center [771, 517] width 1473 height 284
click at [1209, 455] on rect at bounding box center [1244, 457] width 54 height 12
click at [1209, 465] on rect at bounding box center [1244, 469] width 54 height 12
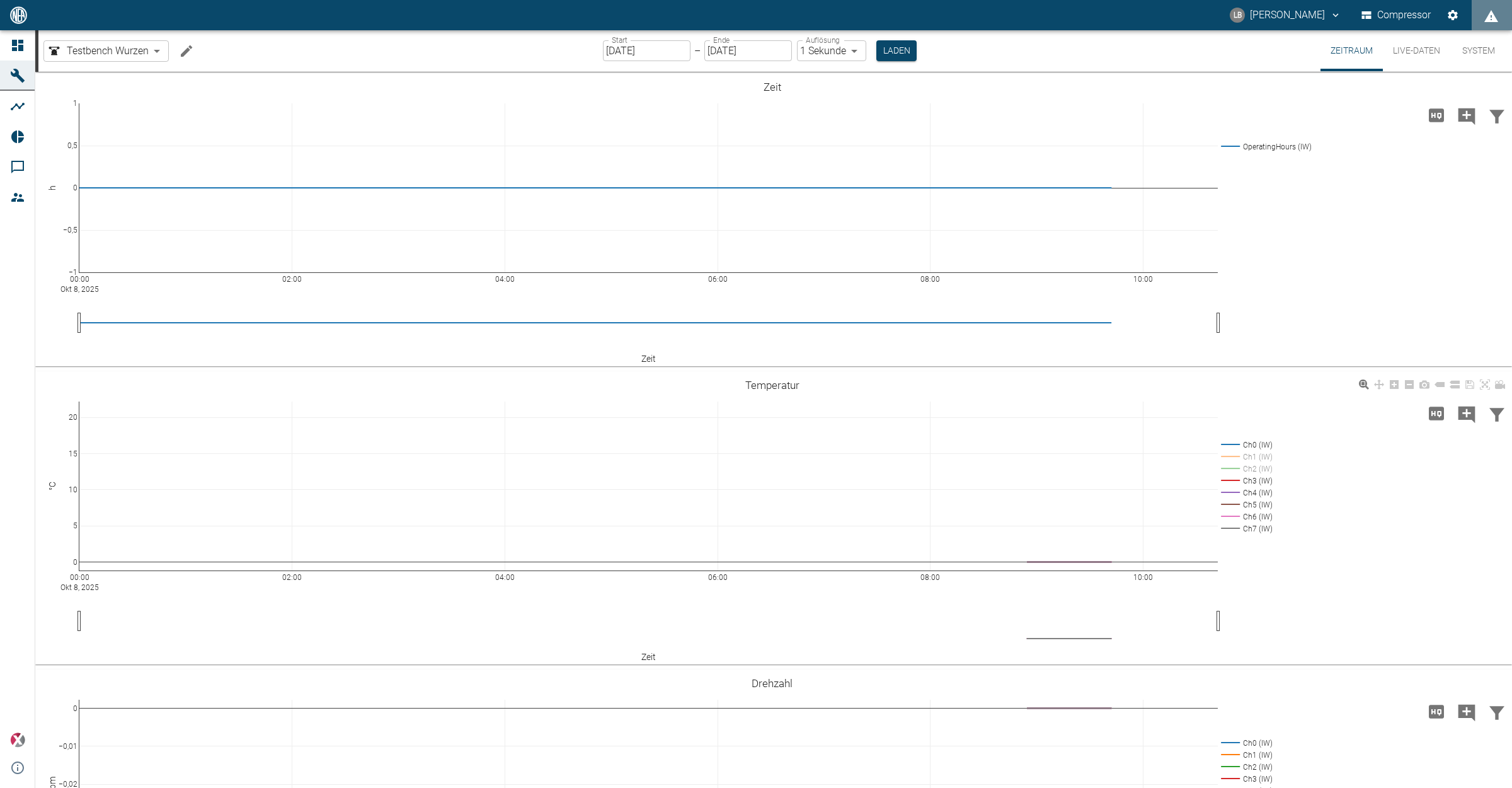
click at [1209, 465] on rect at bounding box center [1244, 469] width 54 height 12
click at [1209, 456] on rect at bounding box center [1244, 457] width 54 height 12
click at [1209, 20] on icon "Einstellungen" at bounding box center [1452, 15] width 13 height 13
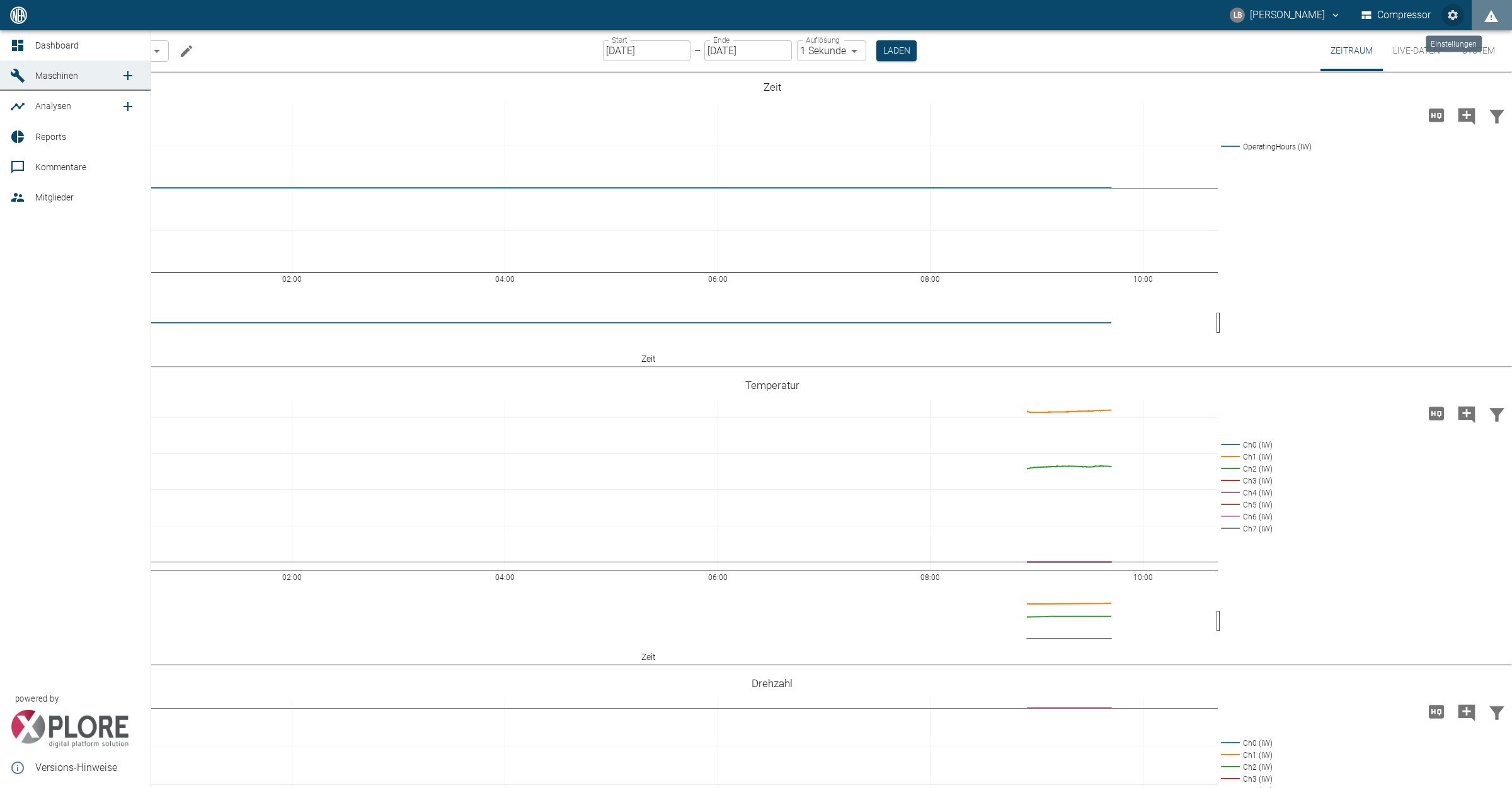
click at [133, 78] on icon "new /machines" at bounding box center [127, 75] width 15 height 15
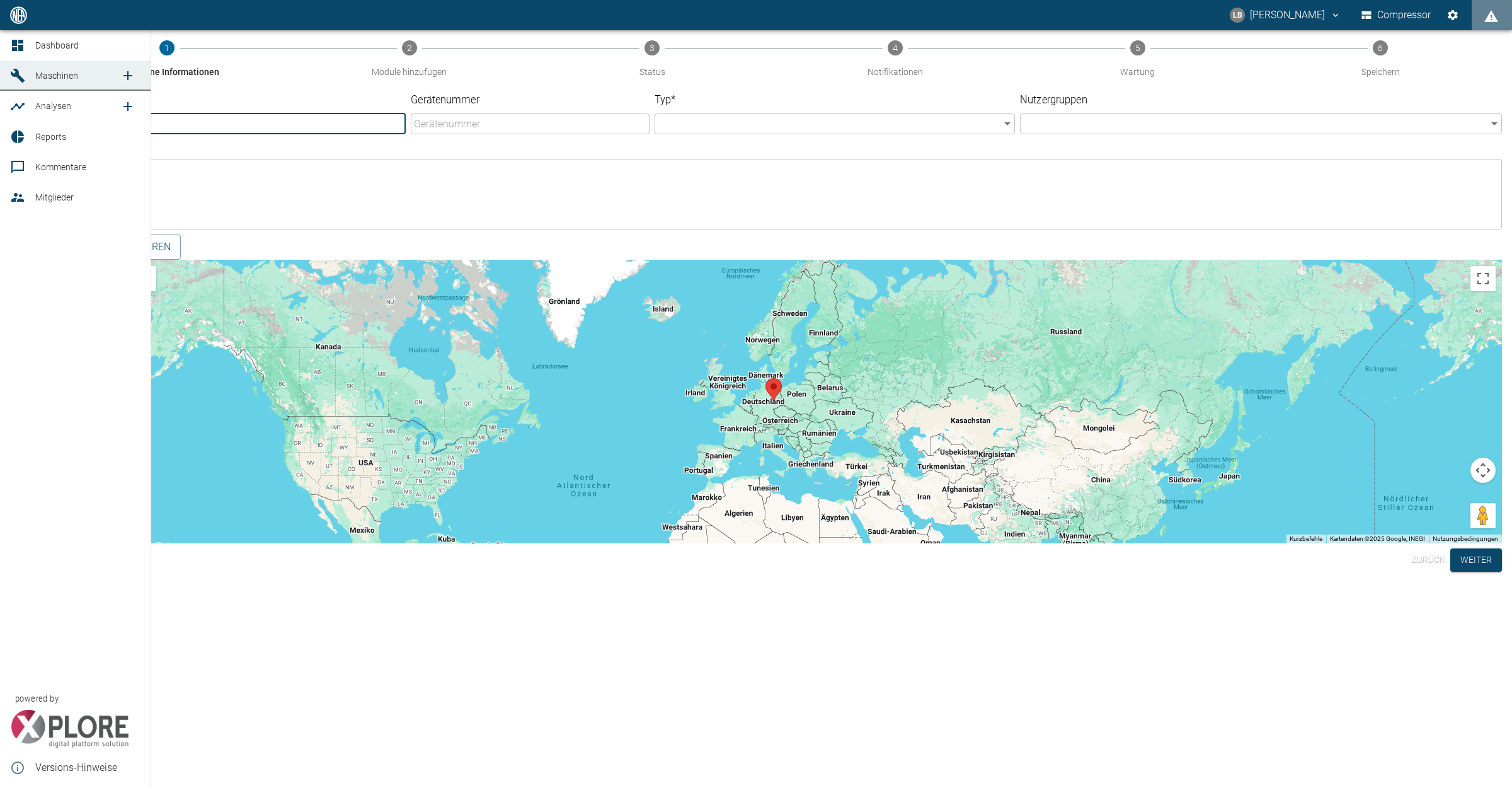
click at [30, 74] on link "Maschinen" at bounding box center [75, 76] width 150 height 30
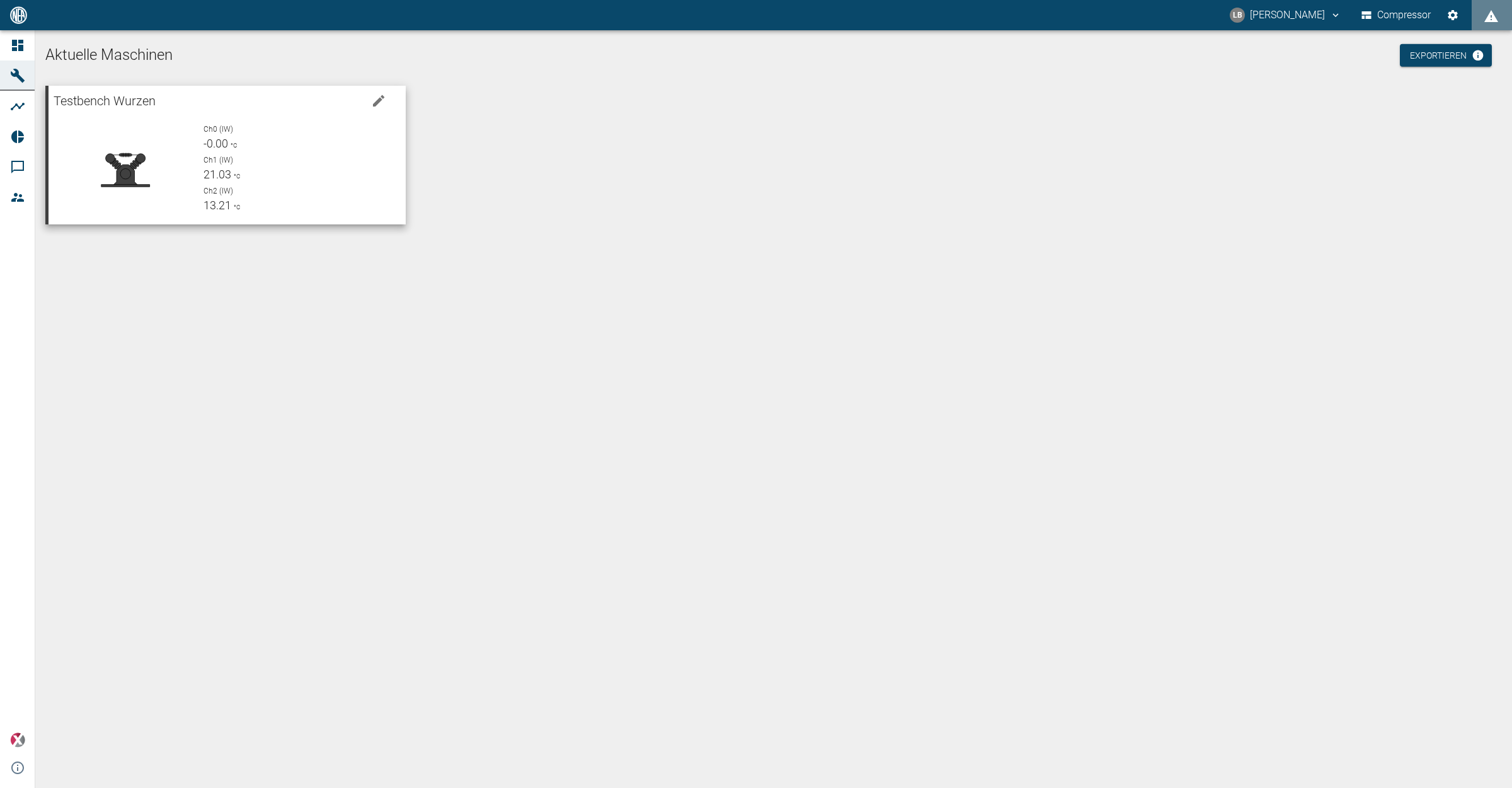
click at [214, 152] on div "Ch0 (IW) -0.00 °C Ch1 (IW) 21.03 °C Ch2 (IW) 13.21 °C" at bounding box center [293, 163] width 202 height 100
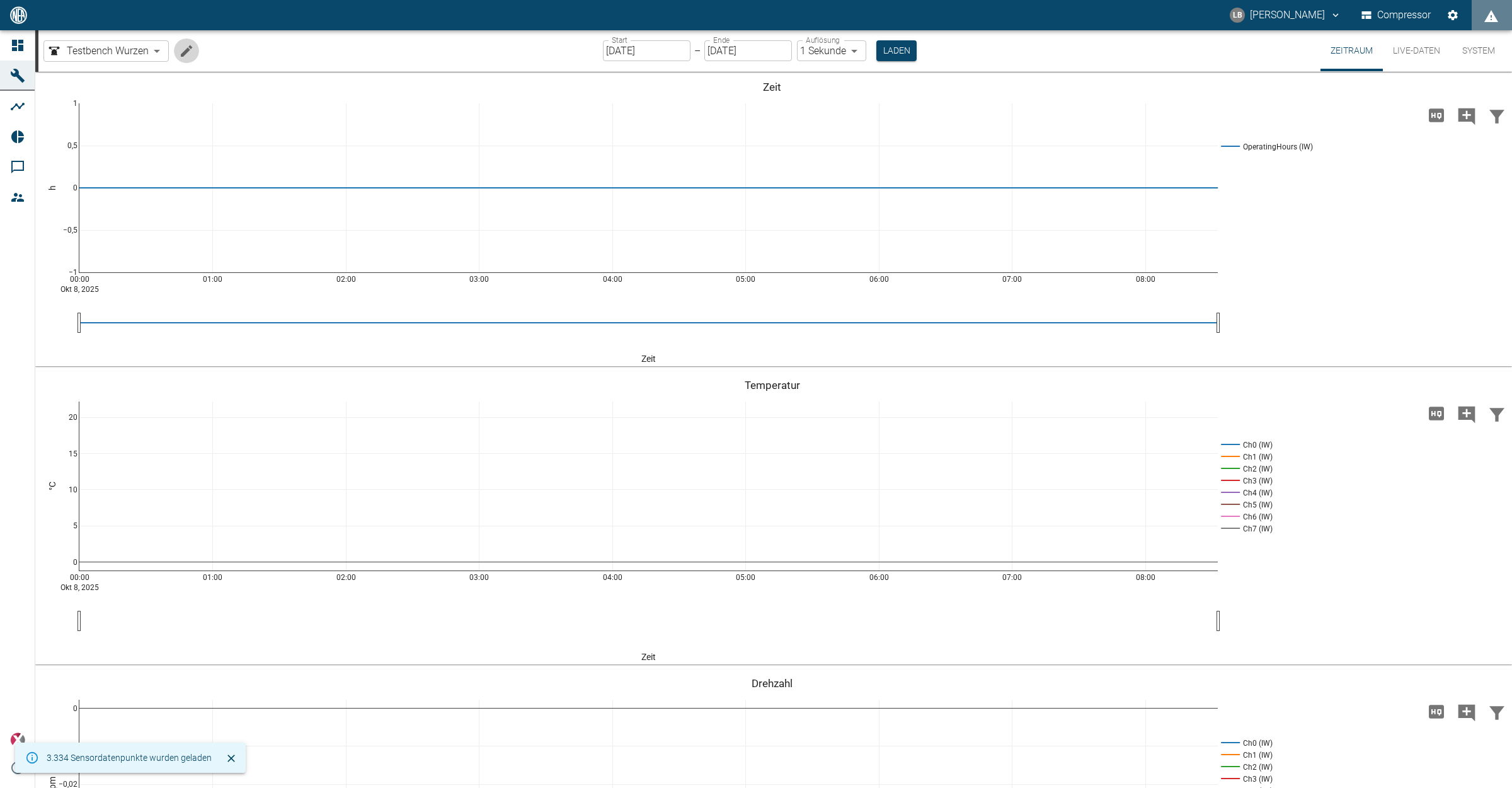
click at [185, 49] on icon "Machine bearbeiten" at bounding box center [186, 51] width 15 height 15
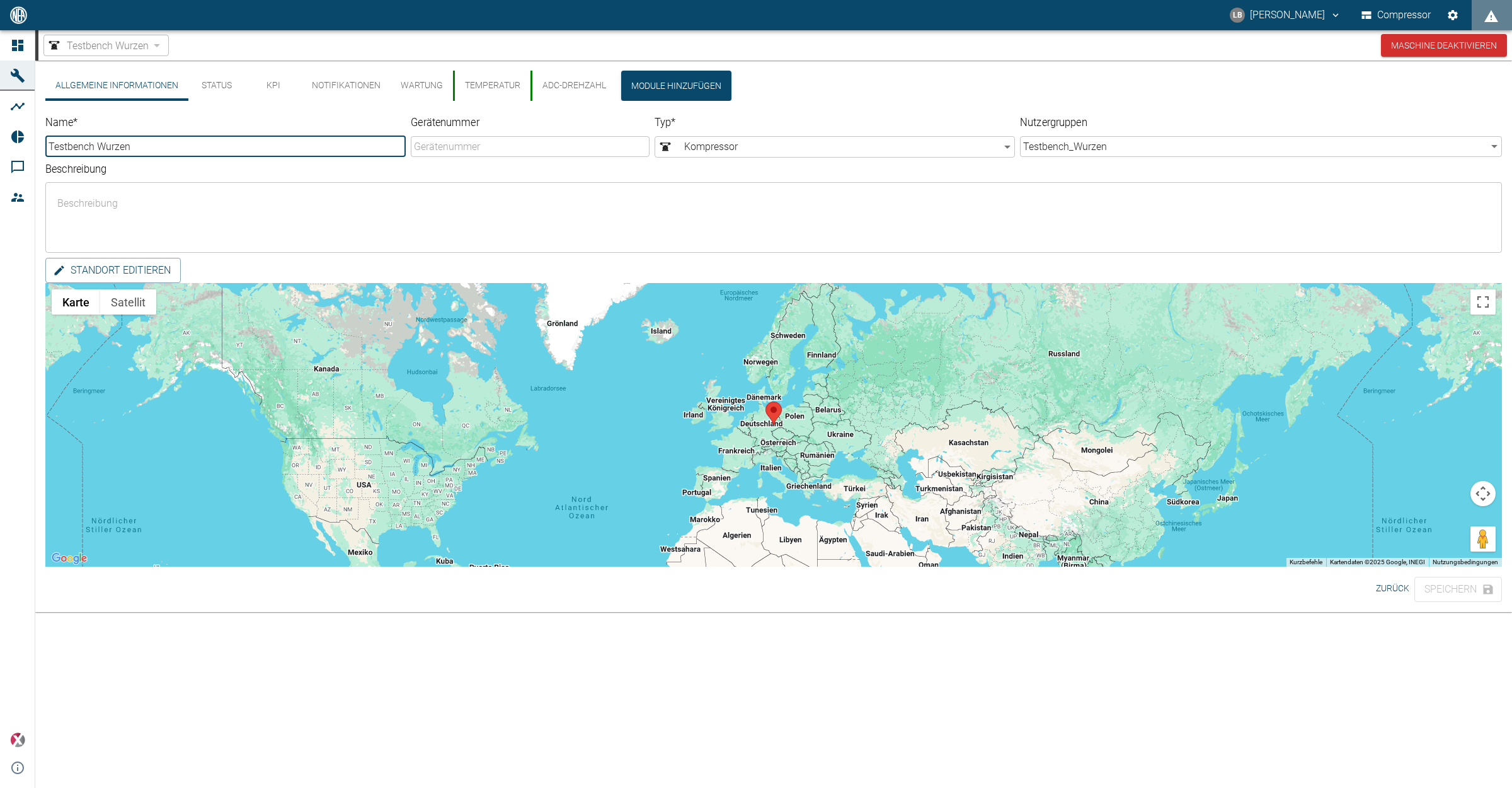
click at [217, 89] on button "Status" at bounding box center [216, 86] width 57 height 30
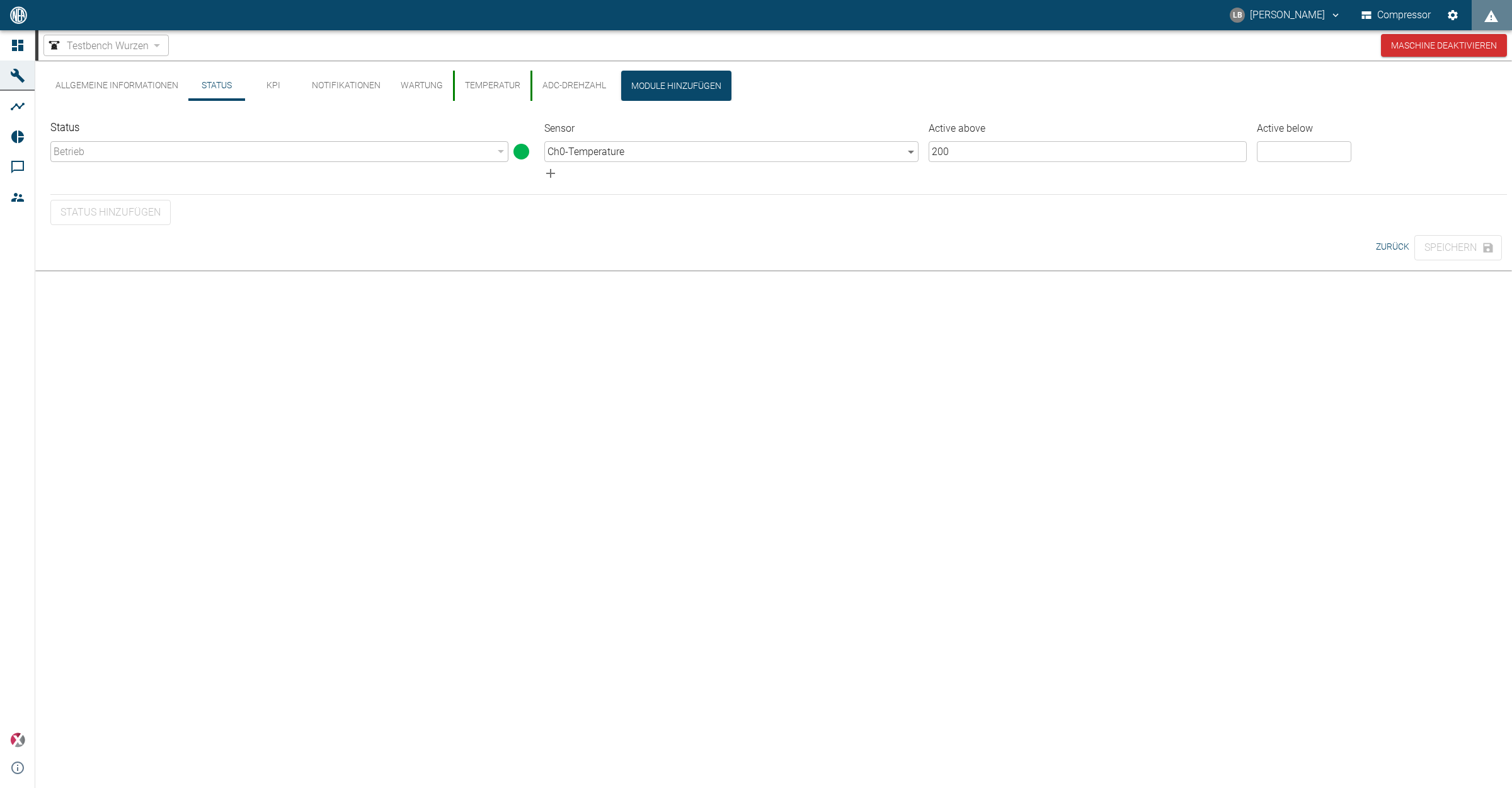
click at [273, 84] on button "KPI" at bounding box center [273, 86] width 57 height 30
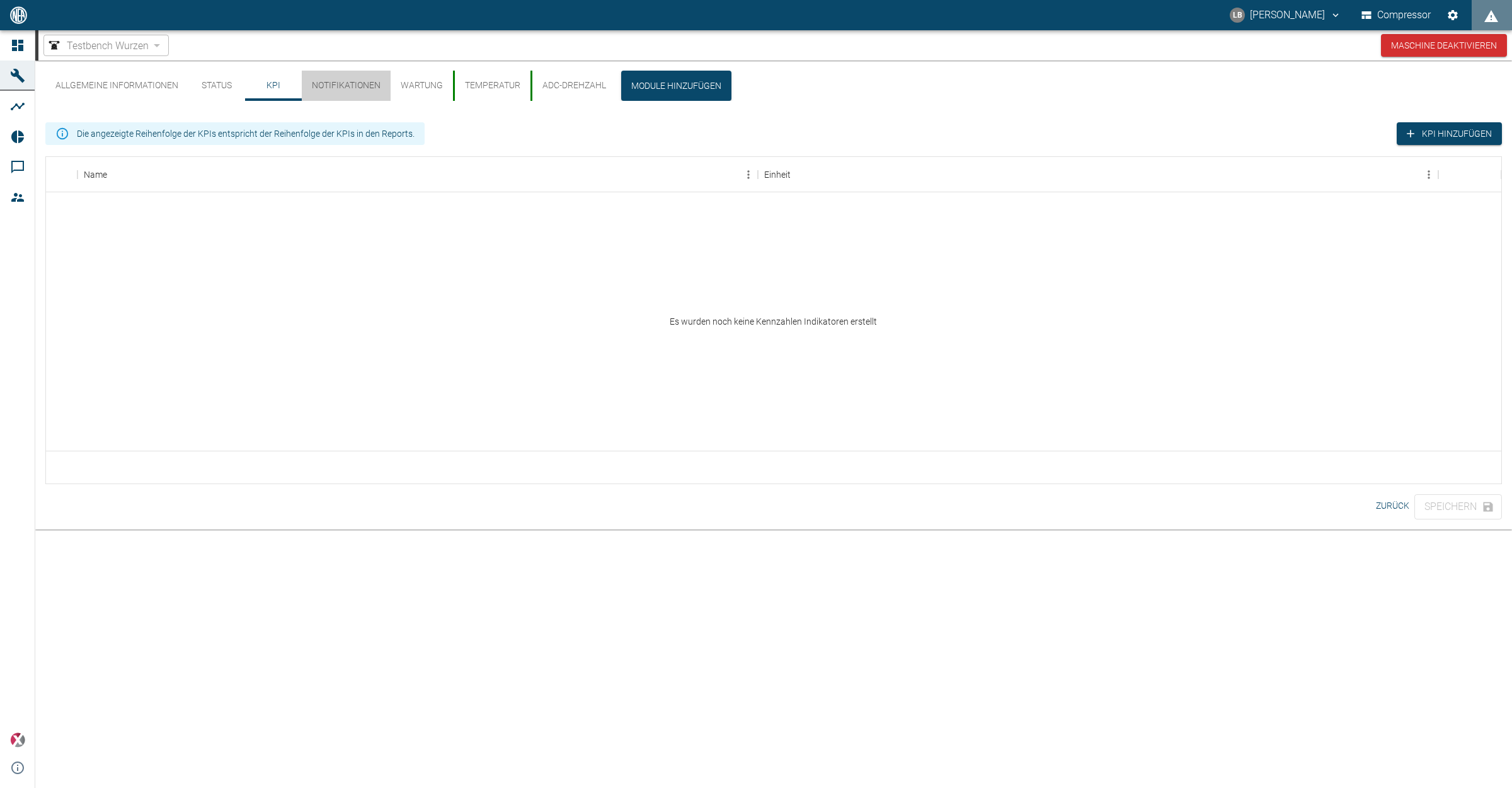
click at [328, 84] on button "Notifikationen" at bounding box center [345, 86] width 89 height 30
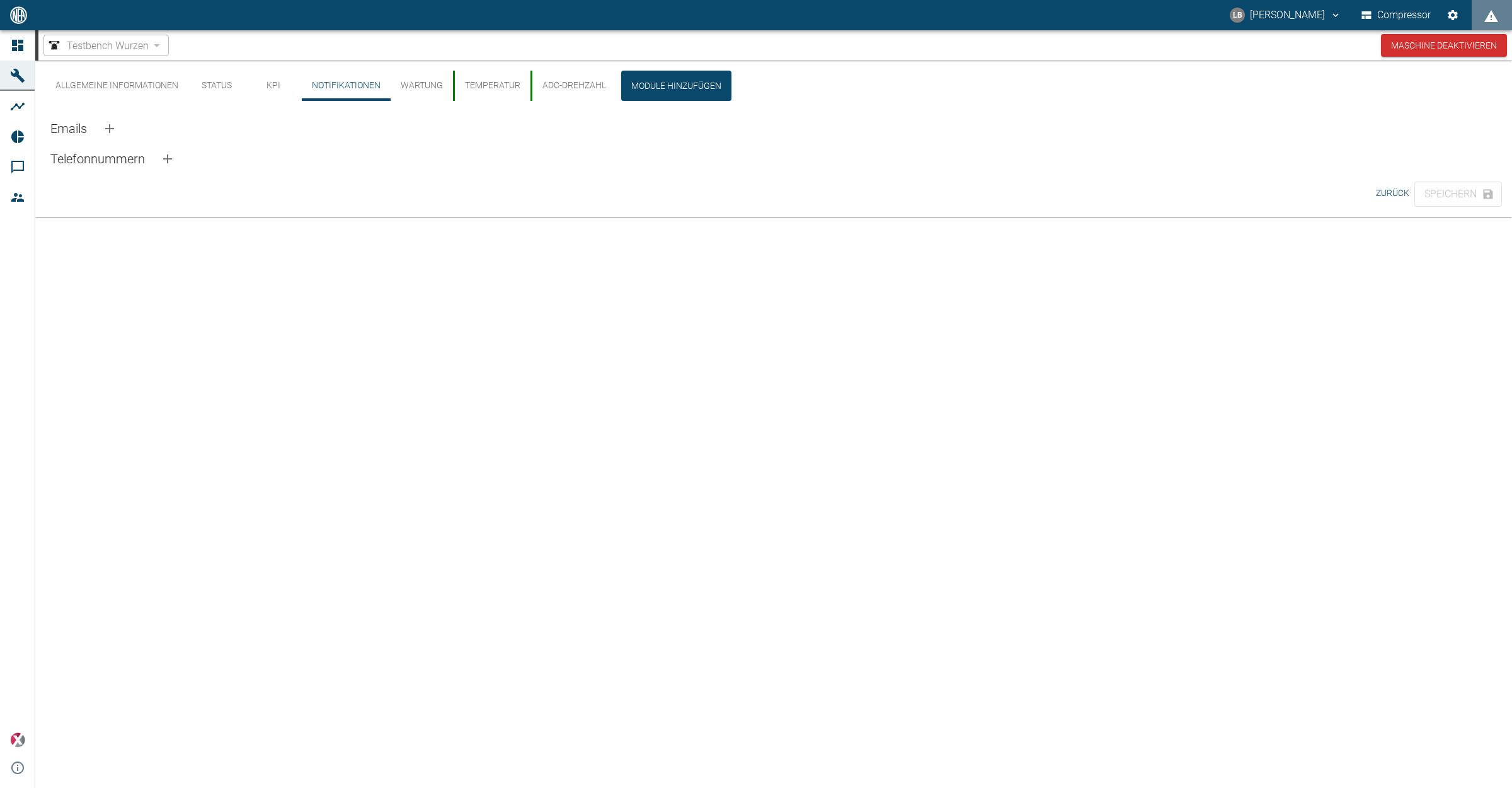
click at [407, 84] on button "Wartung" at bounding box center [422, 86] width 63 height 30
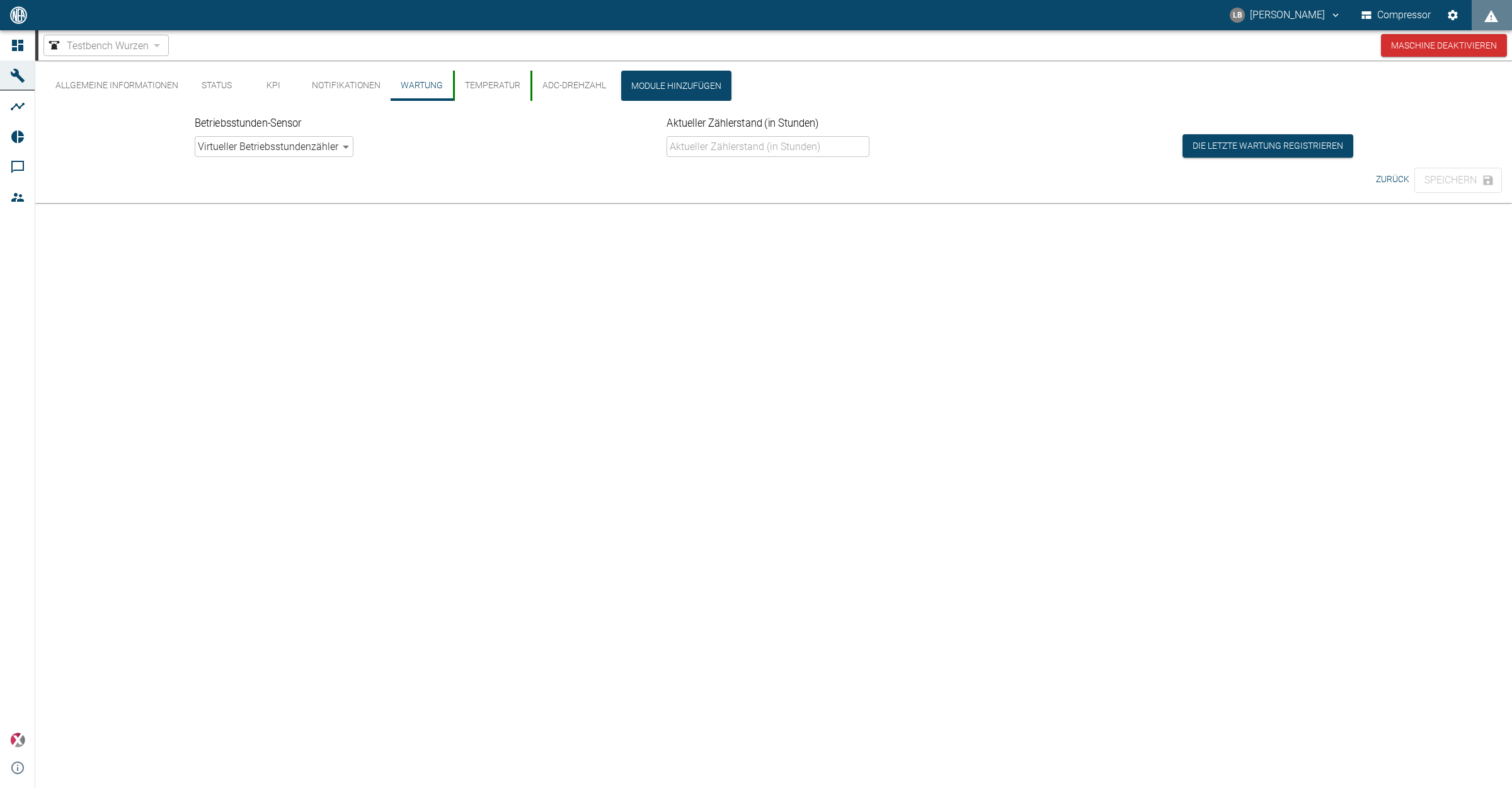
click at [472, 90] on button "Temperatur" at bounding box center [491, 86] width 78 height 30
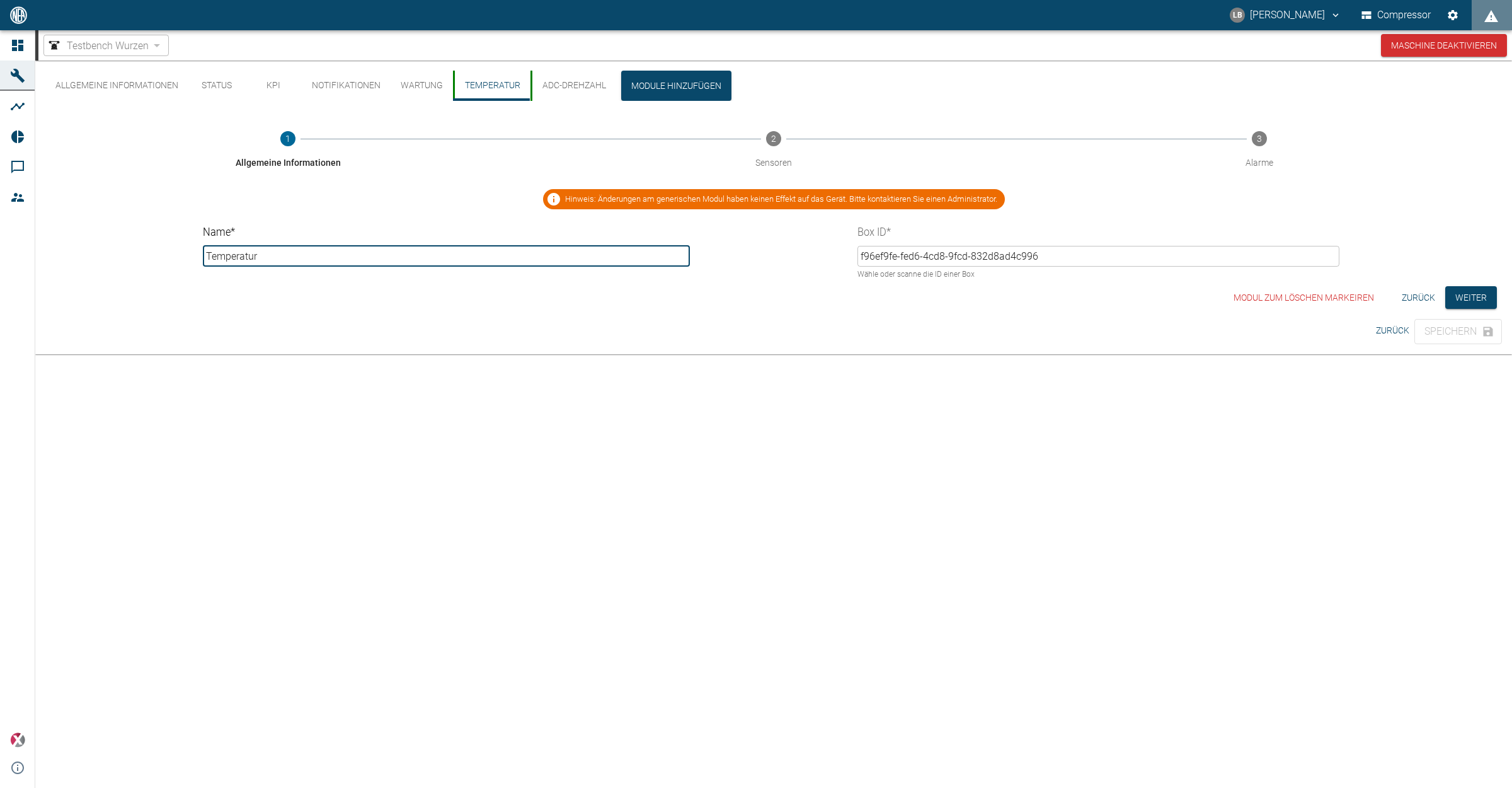
click at [566, 83] on button "ADC-Drehzahl" at bounding box center [573, 86] width 86 height 30
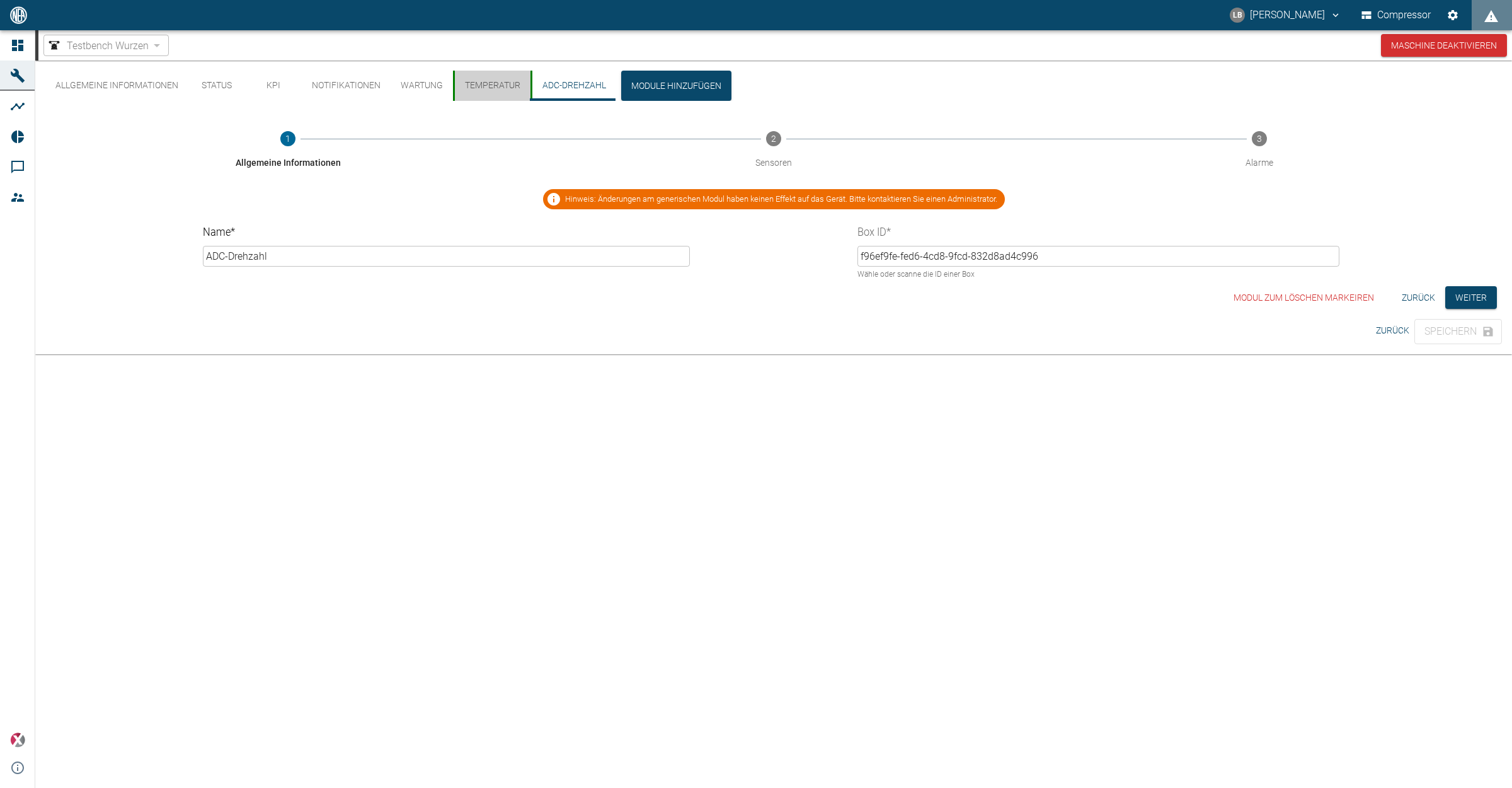
click at [511, 87] on button "Temperatur" at bounding box center [491, 86] width 78 height 30
click at [278, 89] on button "KPI" at bounding box center [273, 86] width 57 height 30
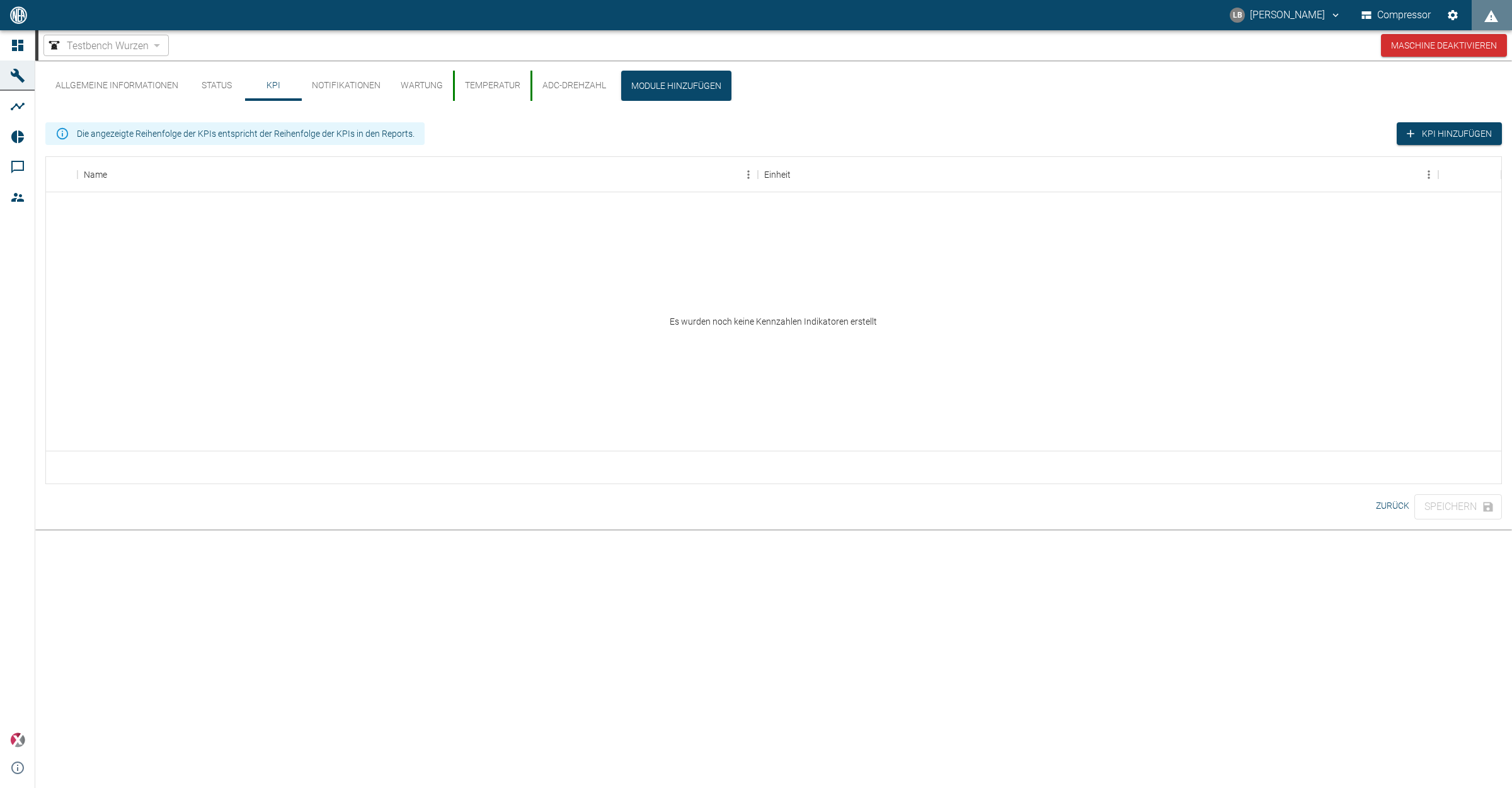
click at [211, 89] on button "Status" at bounding box center [216, 86] width 57 height 30
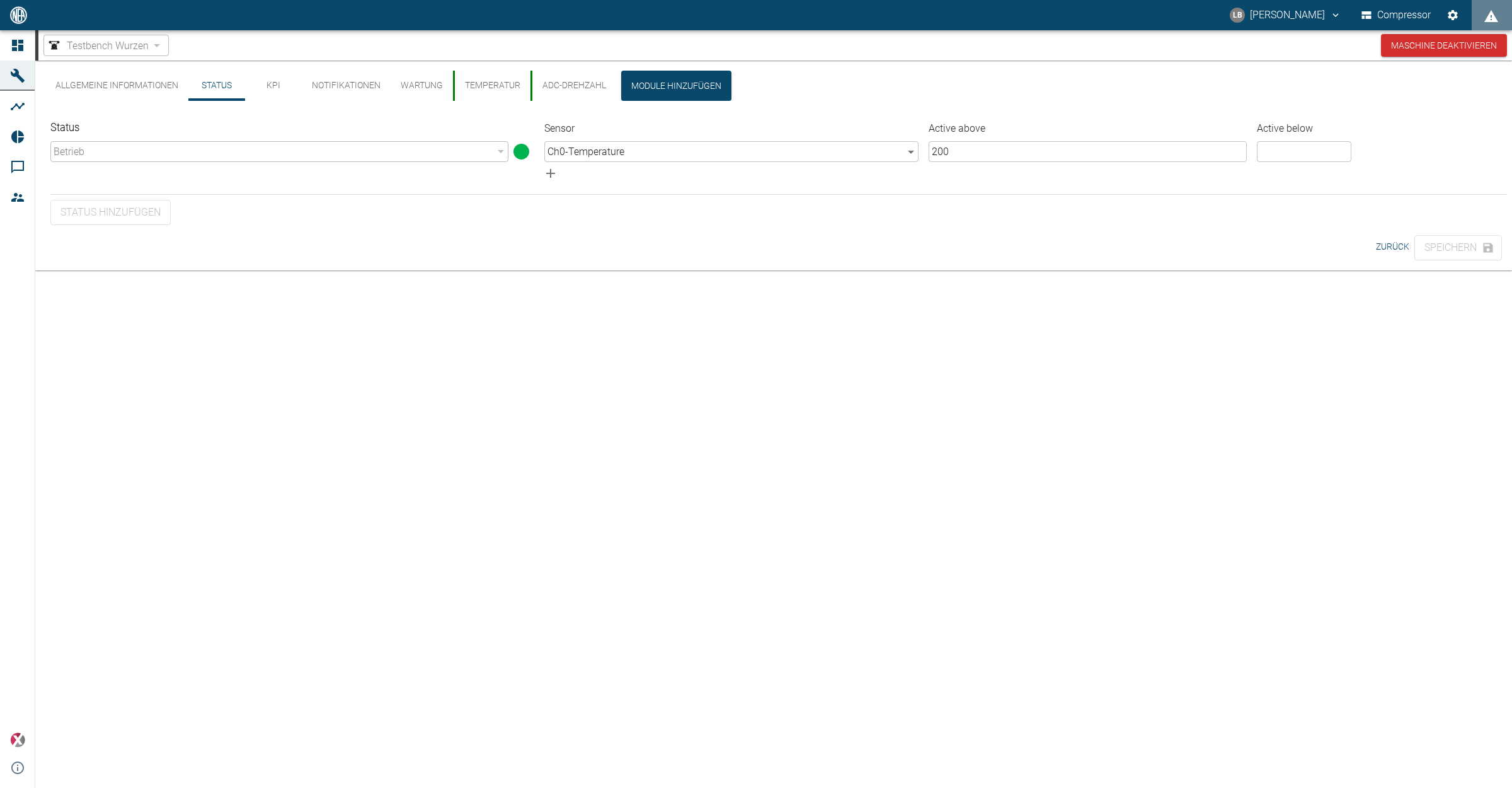
click at [698, 148] on body "LB [PERSON_NAME] Compressor Dashboard Maschinen Analysen Reports Kommentare Mit…" at bounding box center [756, 394] width 1512 height 788
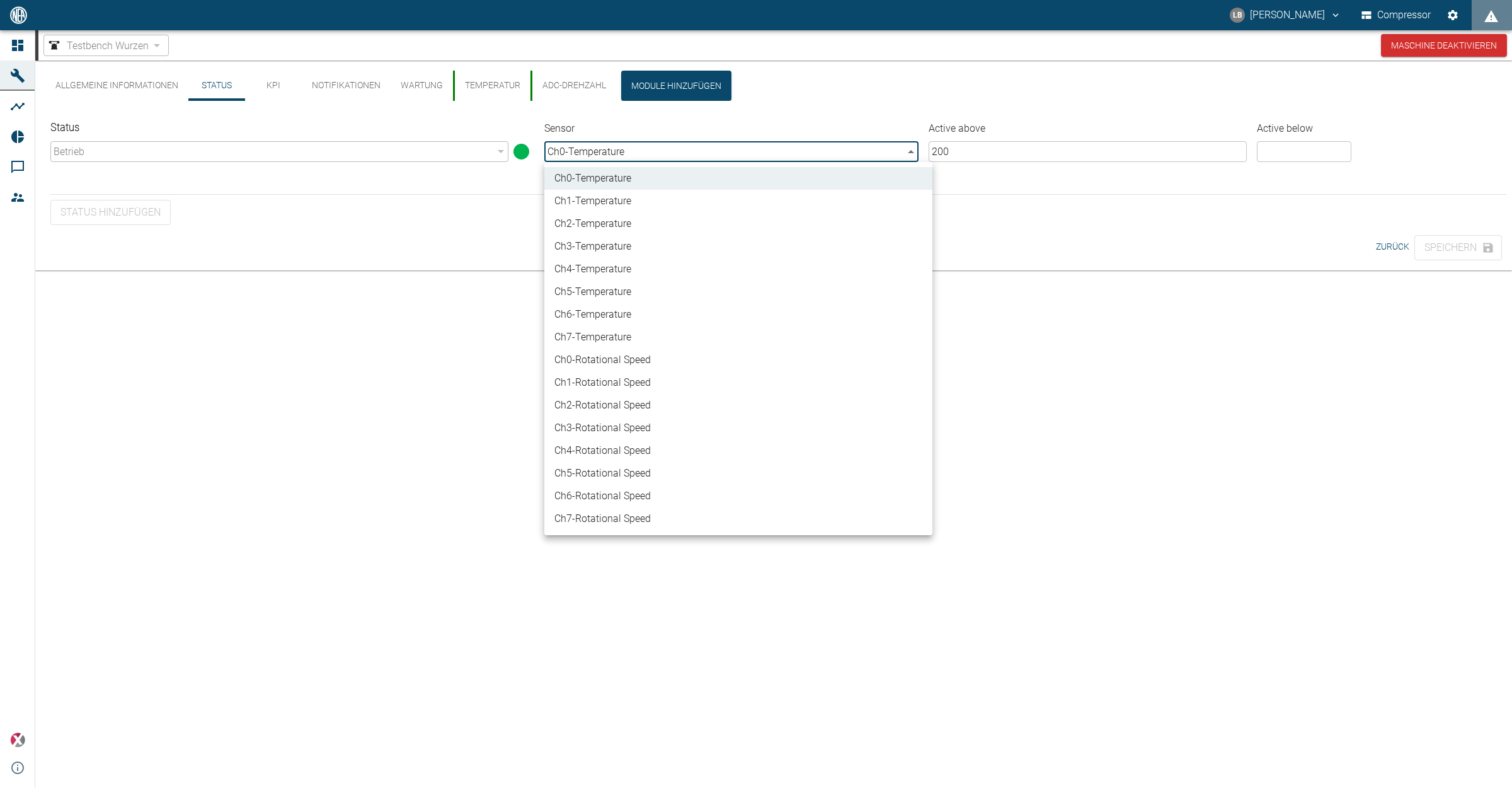
click at [698, 148] on div at bounding box center [756, 394] width 1512 height 788
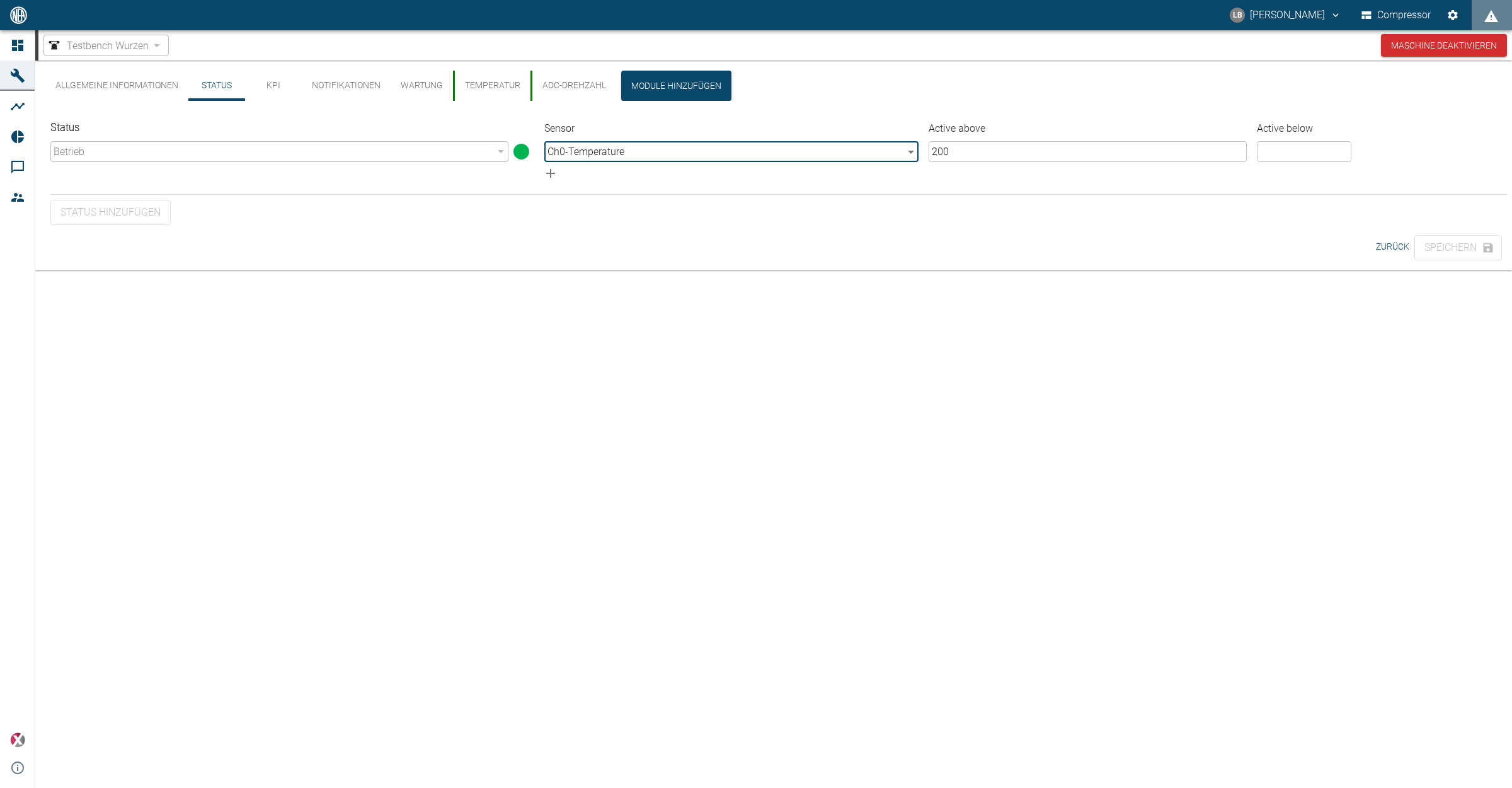
click at [583, 149] on body "LB [PERSON_NAME] Compressor Dashboard Maschinen Analysen Reports Kommentare Mit…" at bounding box center [756, 394] width 1512 height 788
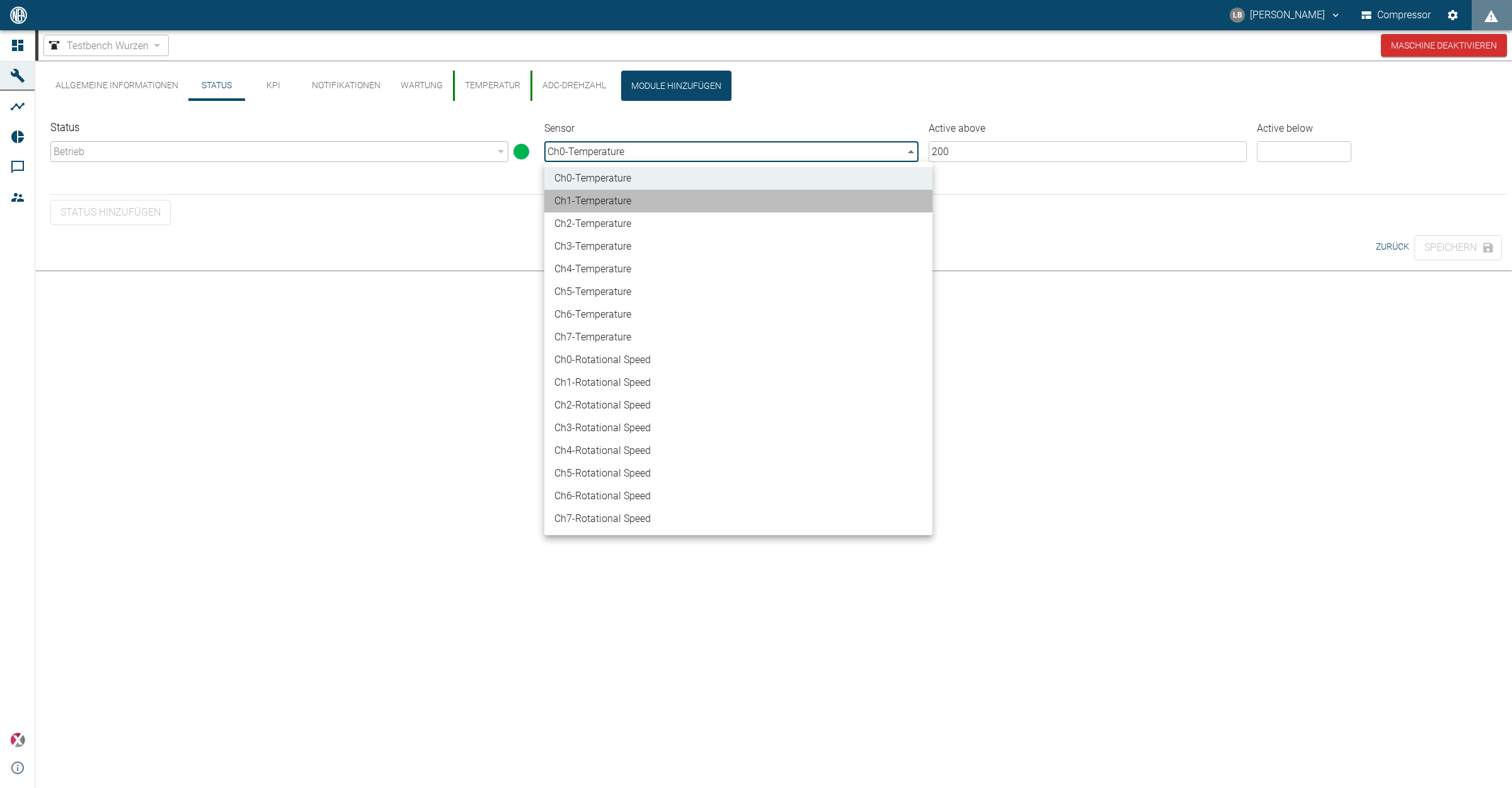
click at [590, 196] on li "Ch1 - Temperature" at bounding box center [738, 201] width 388 height 23
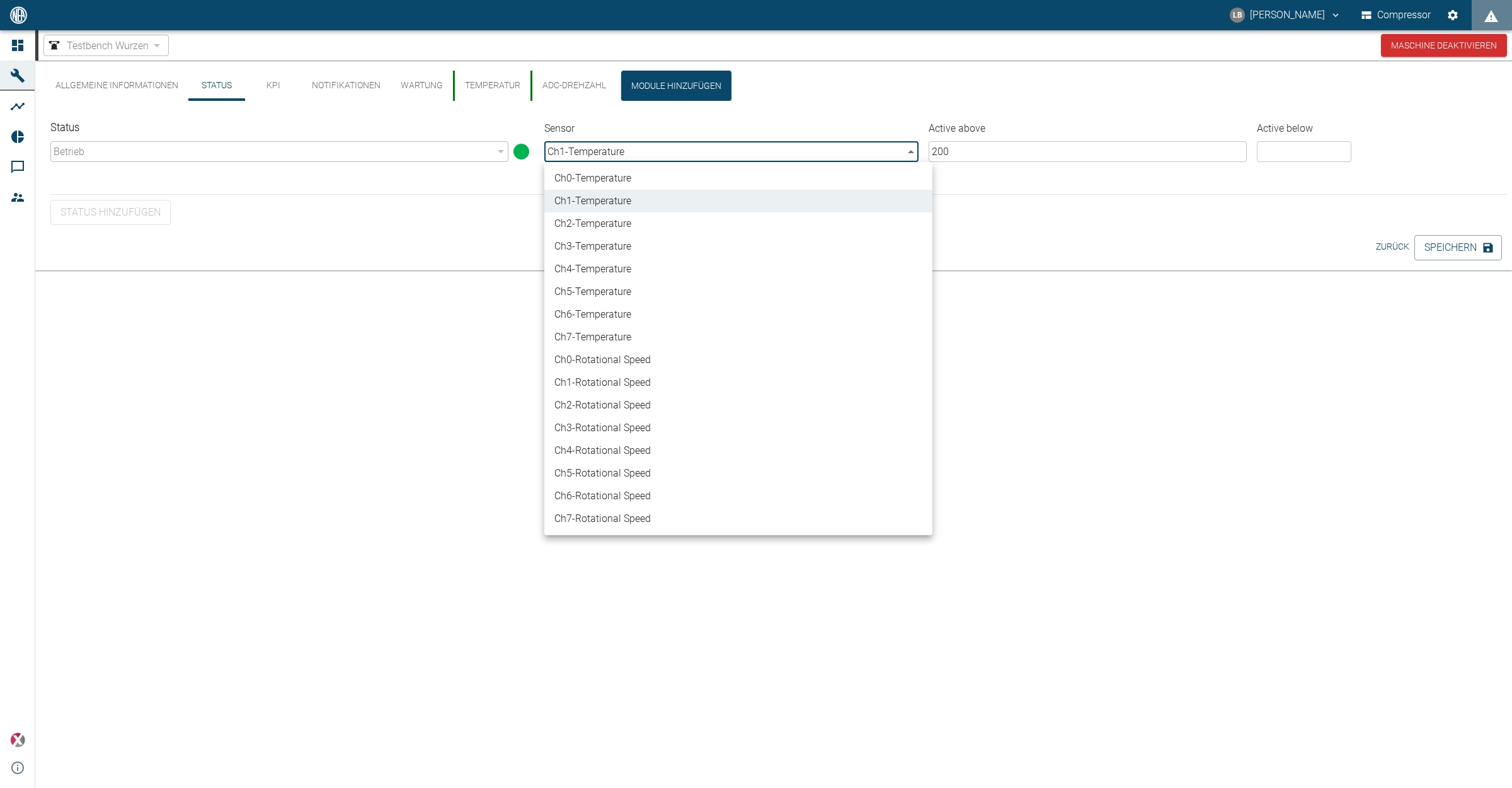
click at [618, 150] on body "LB [PERSON_NAME] Compressor Dashboard Maschinen Analysen Reports Kommentare Mit…" at bounding box center [756, 394] width 1512 height 788
click at [610, 175] on li "Ch0 - Temperature" at bounding box center [738, 178] width 388 height 23
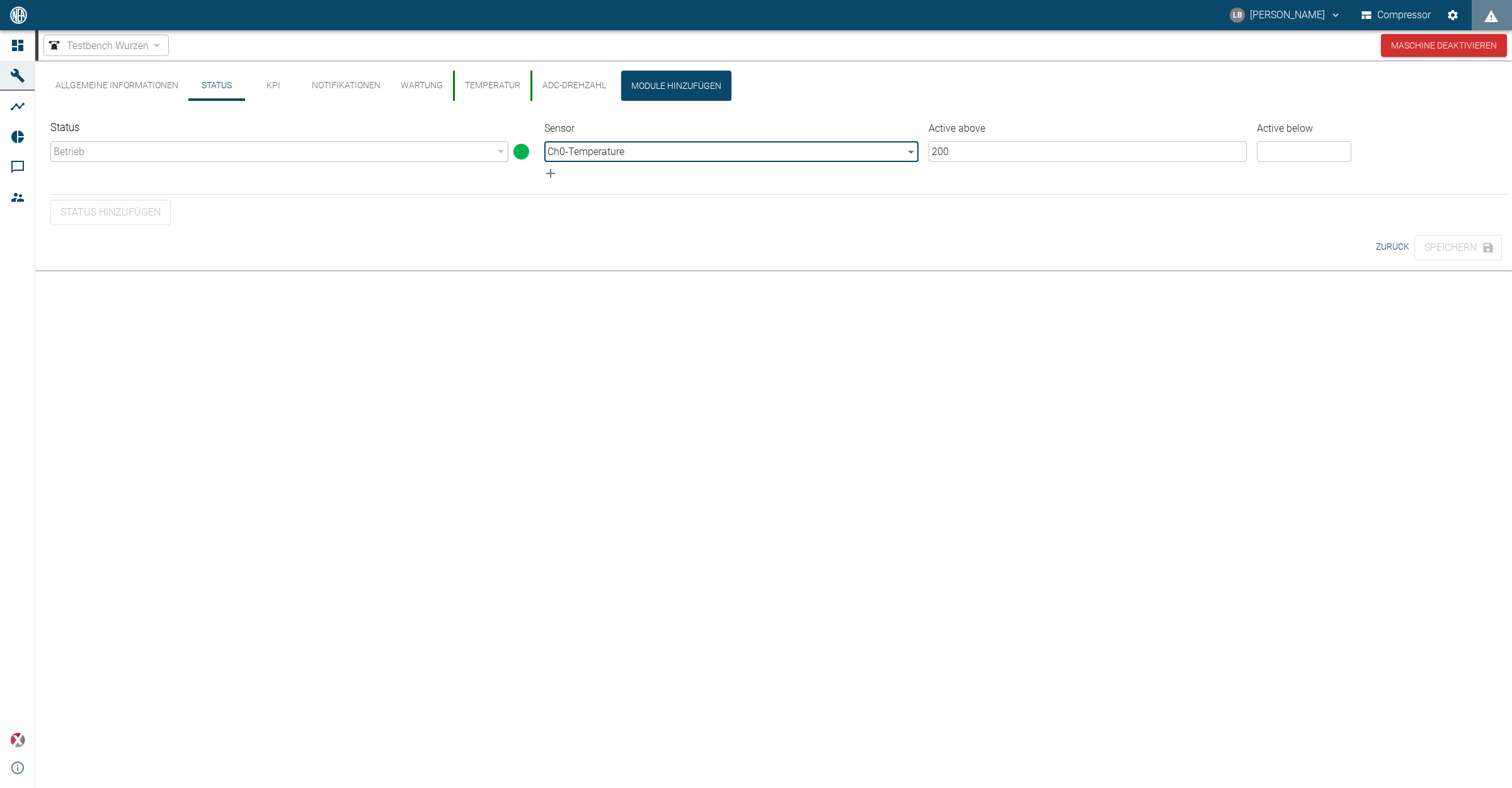
click at [191, 145] on div "Betrieb" at bounding box center [280, 151] width 458 height 21
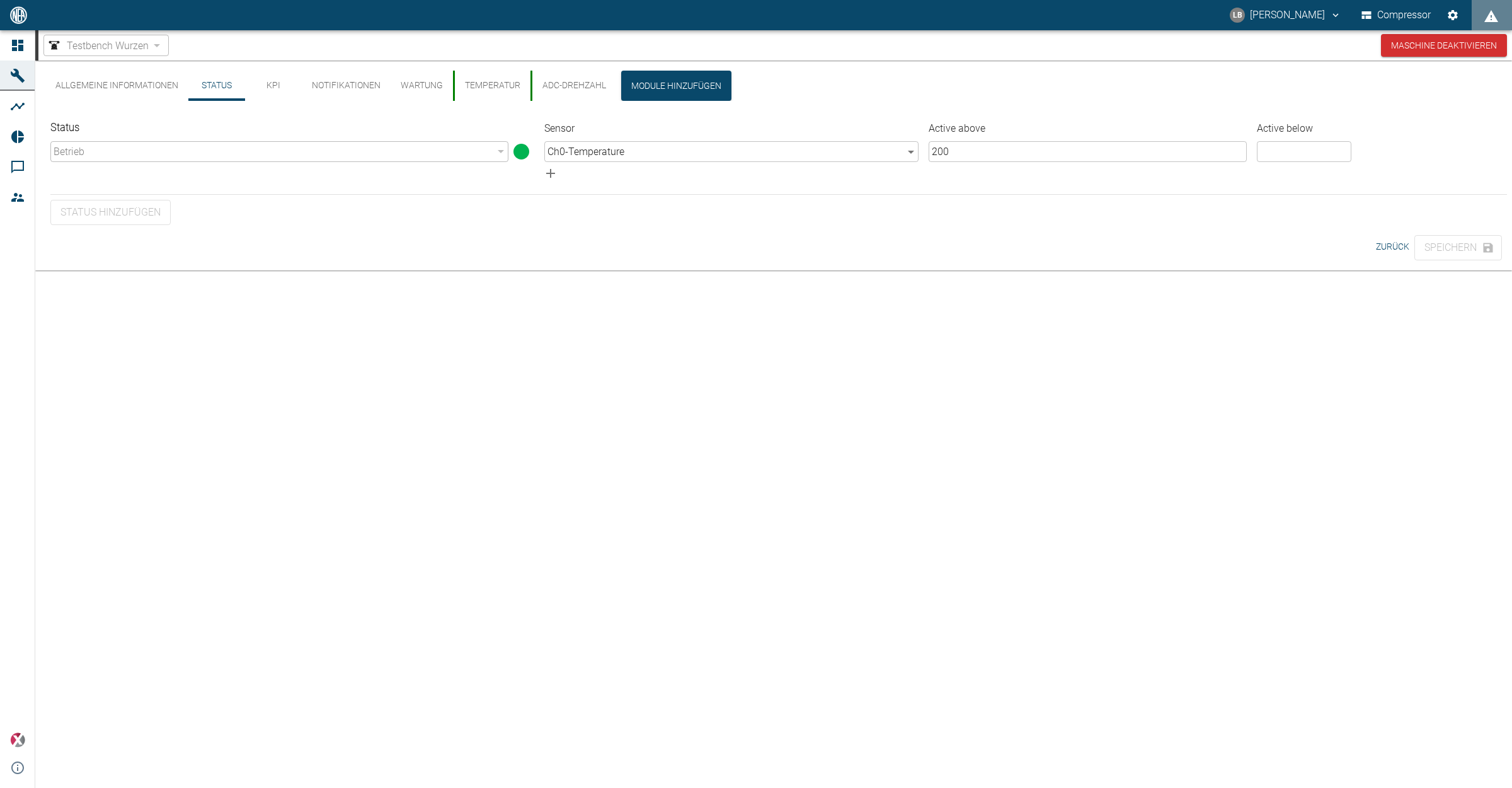
click at [607, 148] on body "LB [PERSON_NAME] Compressor Dashboard Maschinen Analysen Reports Kommentare Mit…" at bounding box center [756, 394] width 1512 height 788
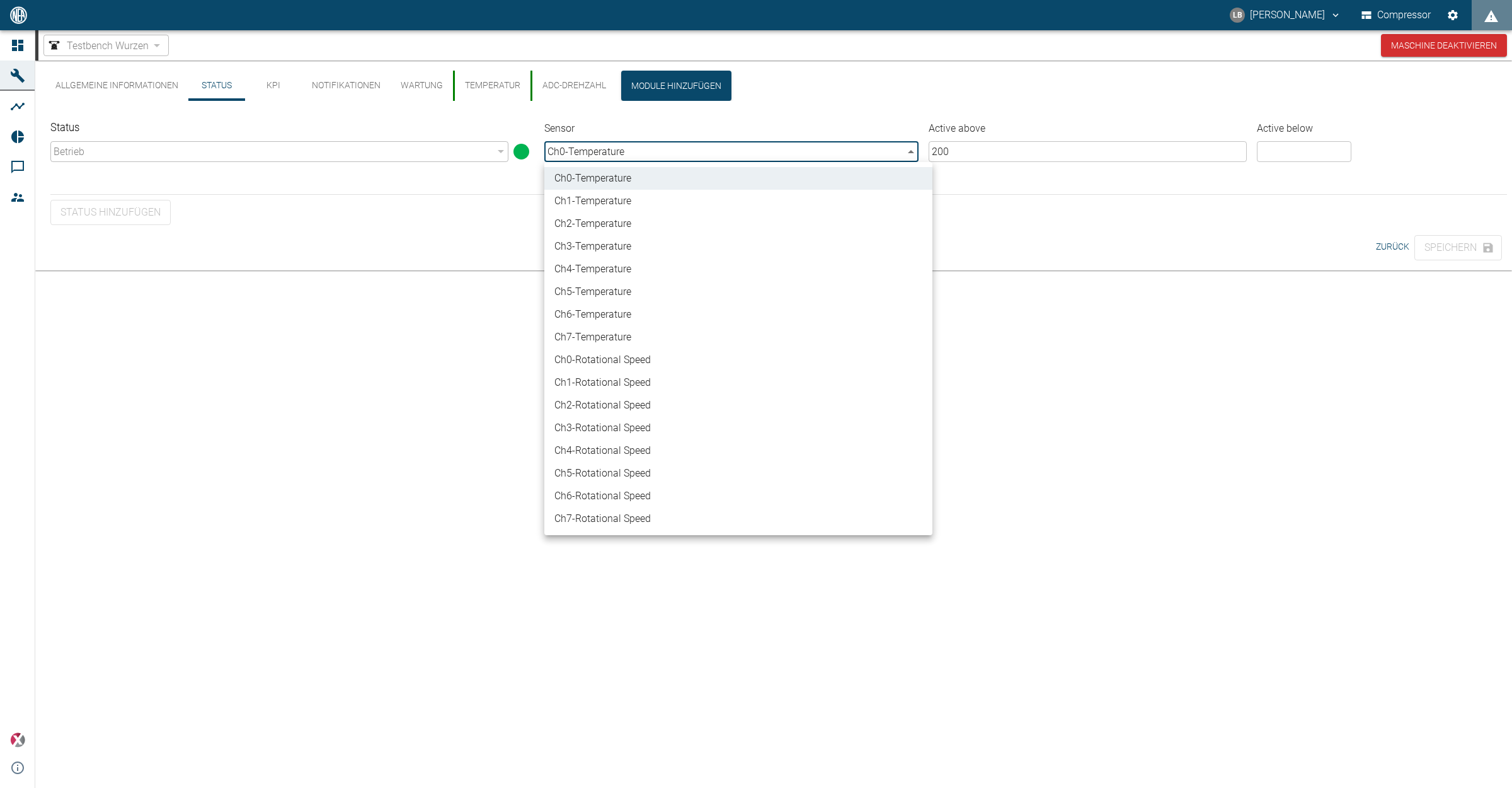
click at [587, 198] on li "Ch1 - Temperature" at bounding box center [738, 201] width 388 height 23
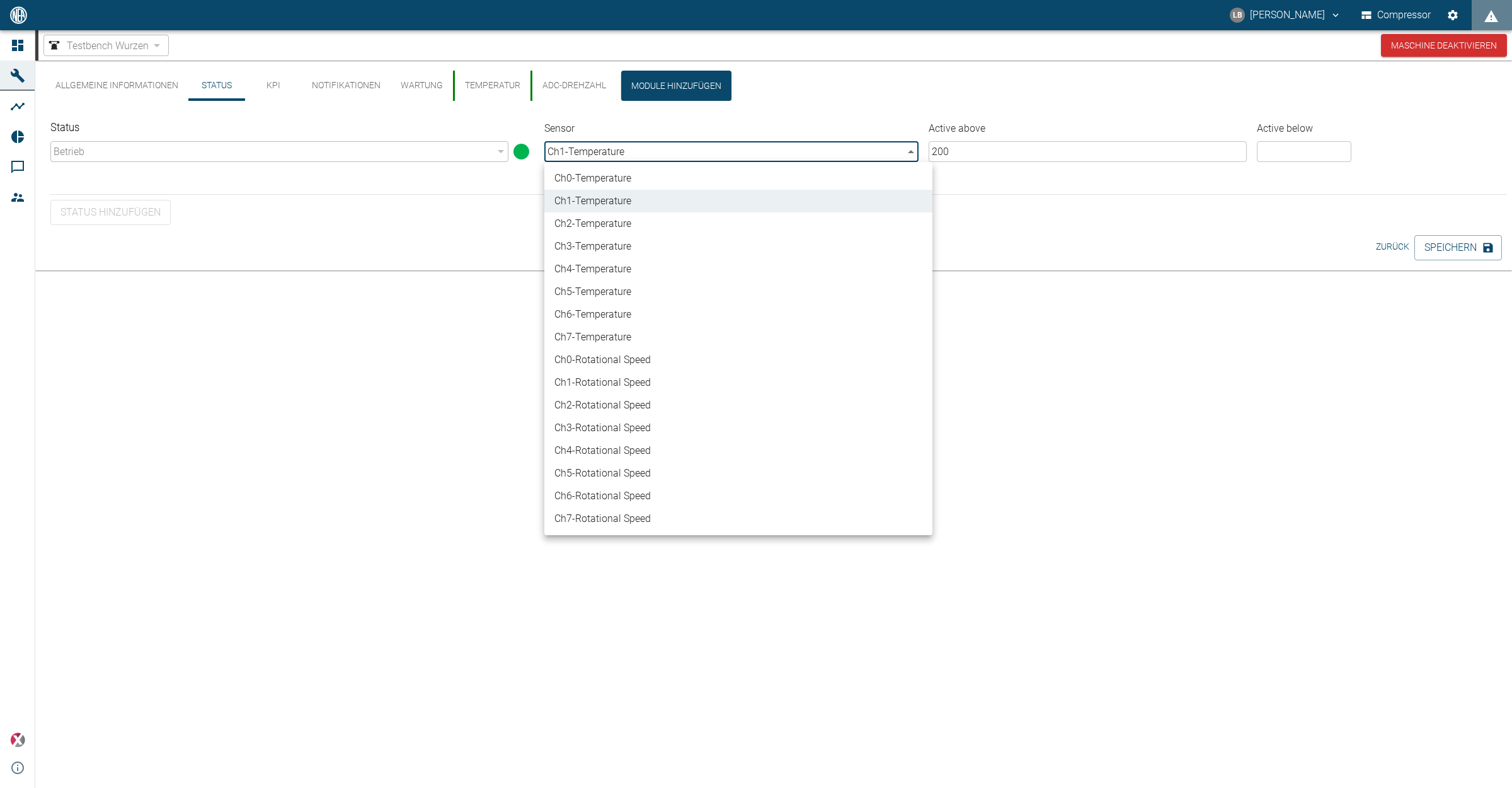
click at [609, 154] on body "LB [PERSON_NAME] Compressor Dashboard Maschinen Analysen Reports Kommentare Mit…" at bounding box center [756, 394] width 1512 height 788
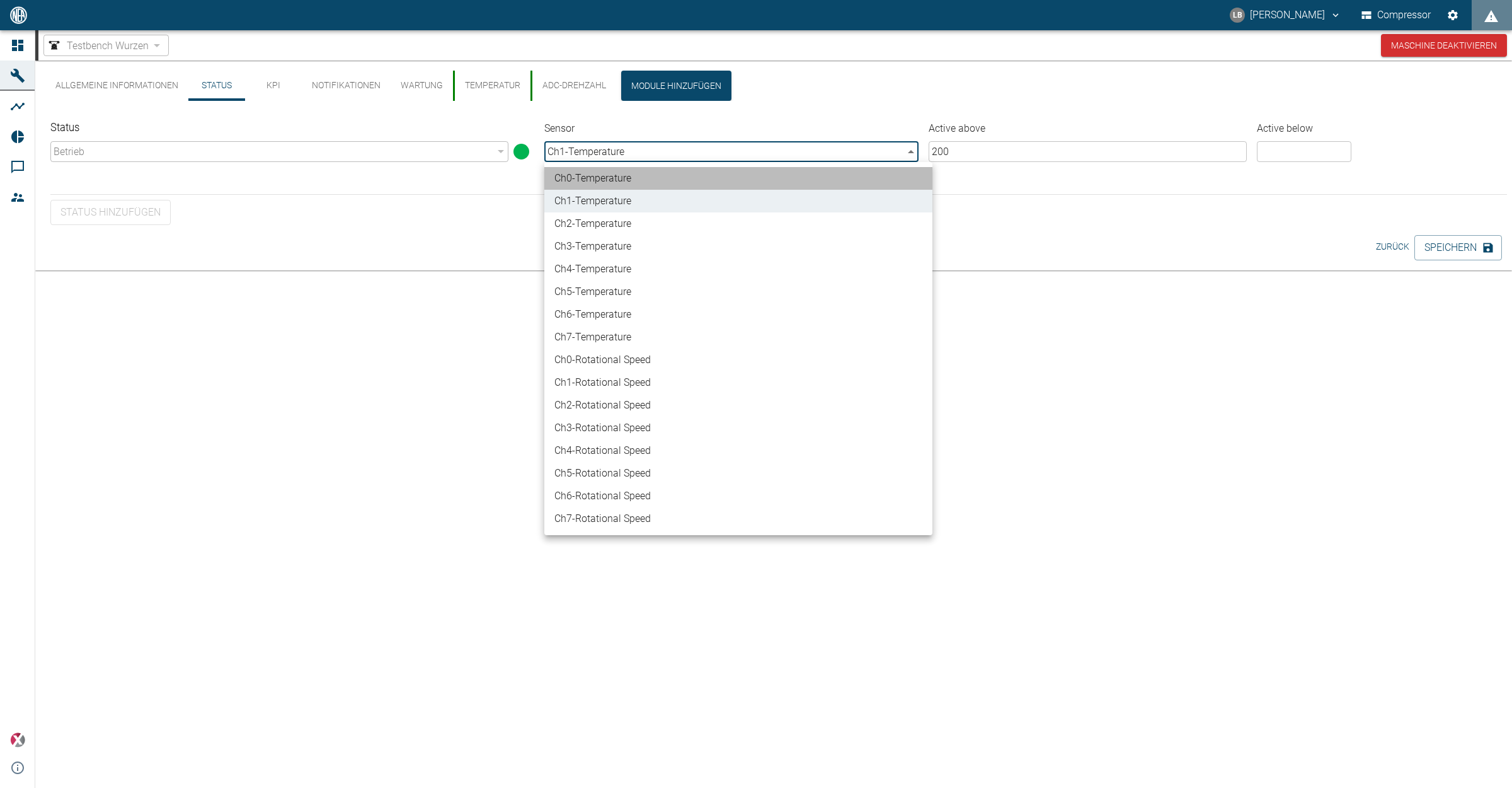
click at [591, 175] on li "Ch0 - Temperature" at bounding box center [738, 178] width 388 height 23
type input "88a07dbb-3a03-4d58-81af-ba3795615f3a"
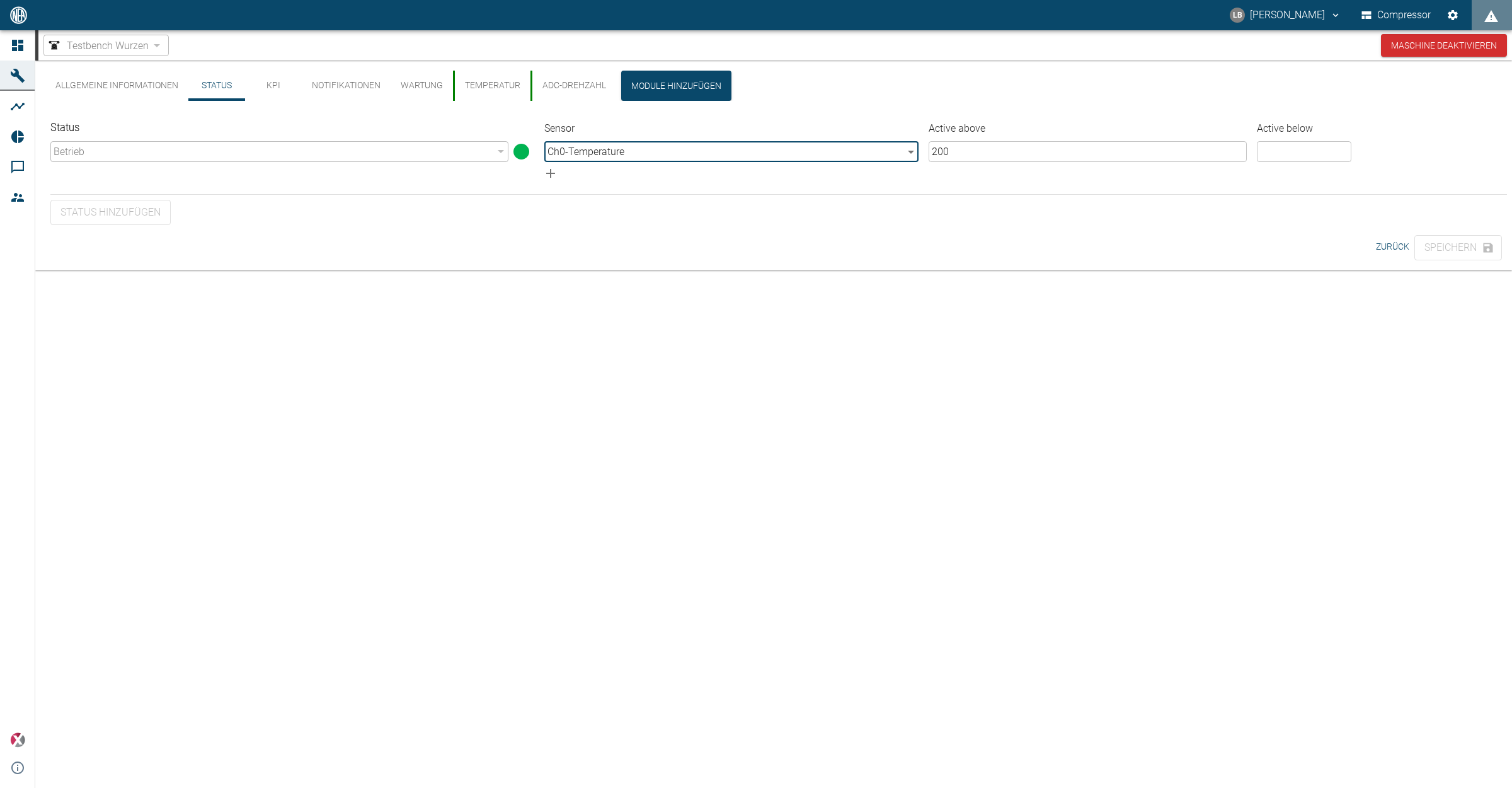
click at [542, 82] on button "ADC-Drehzahl" at bounding box center [573, 86] width 86 height 30
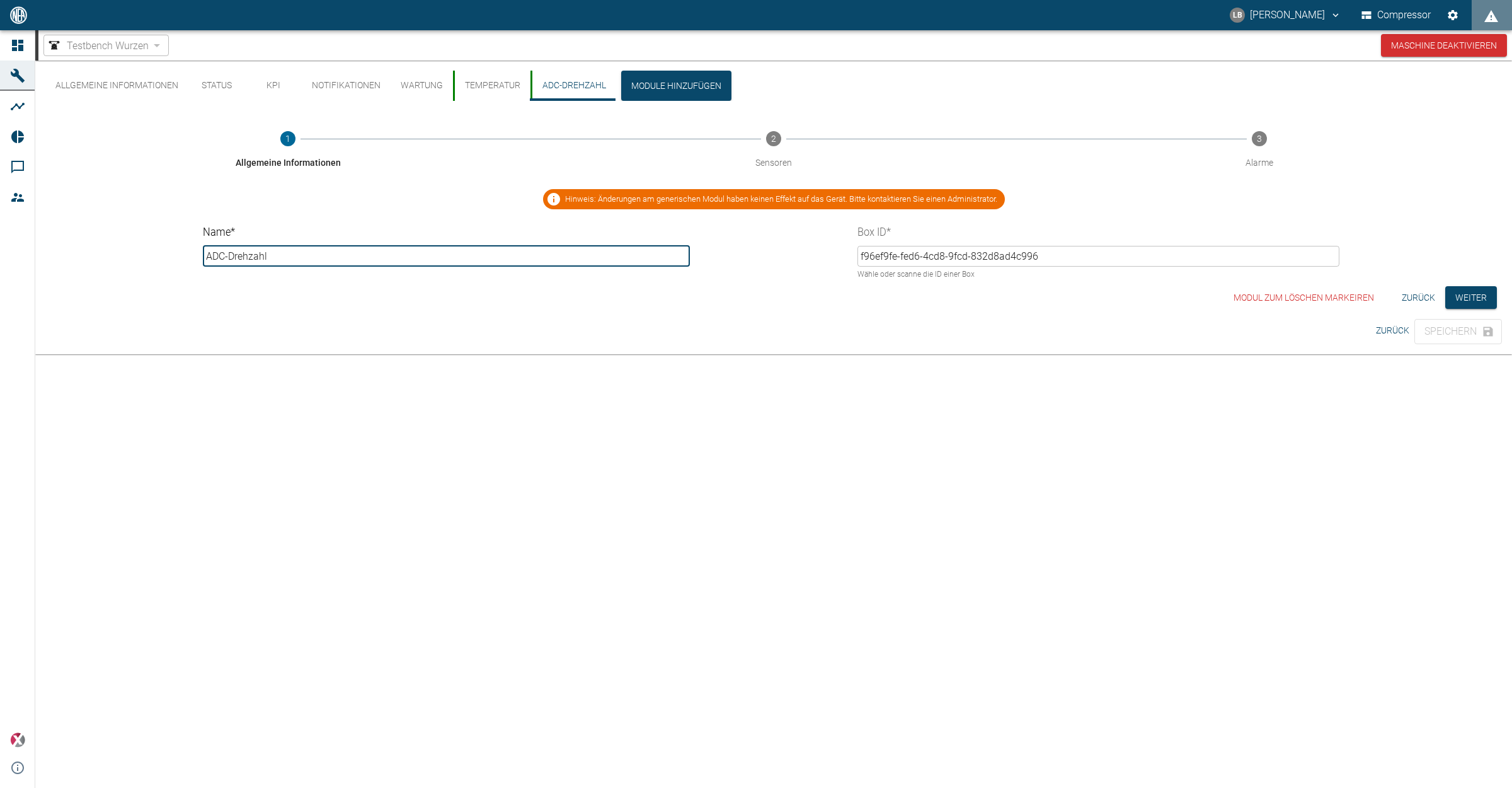
click at [602, 200] on span "Hinweis: Änderungen am generischen Modul haben keinen Effekt auf das Gerät. Bit…" at bounding box center [781, 199] width 448 height 13
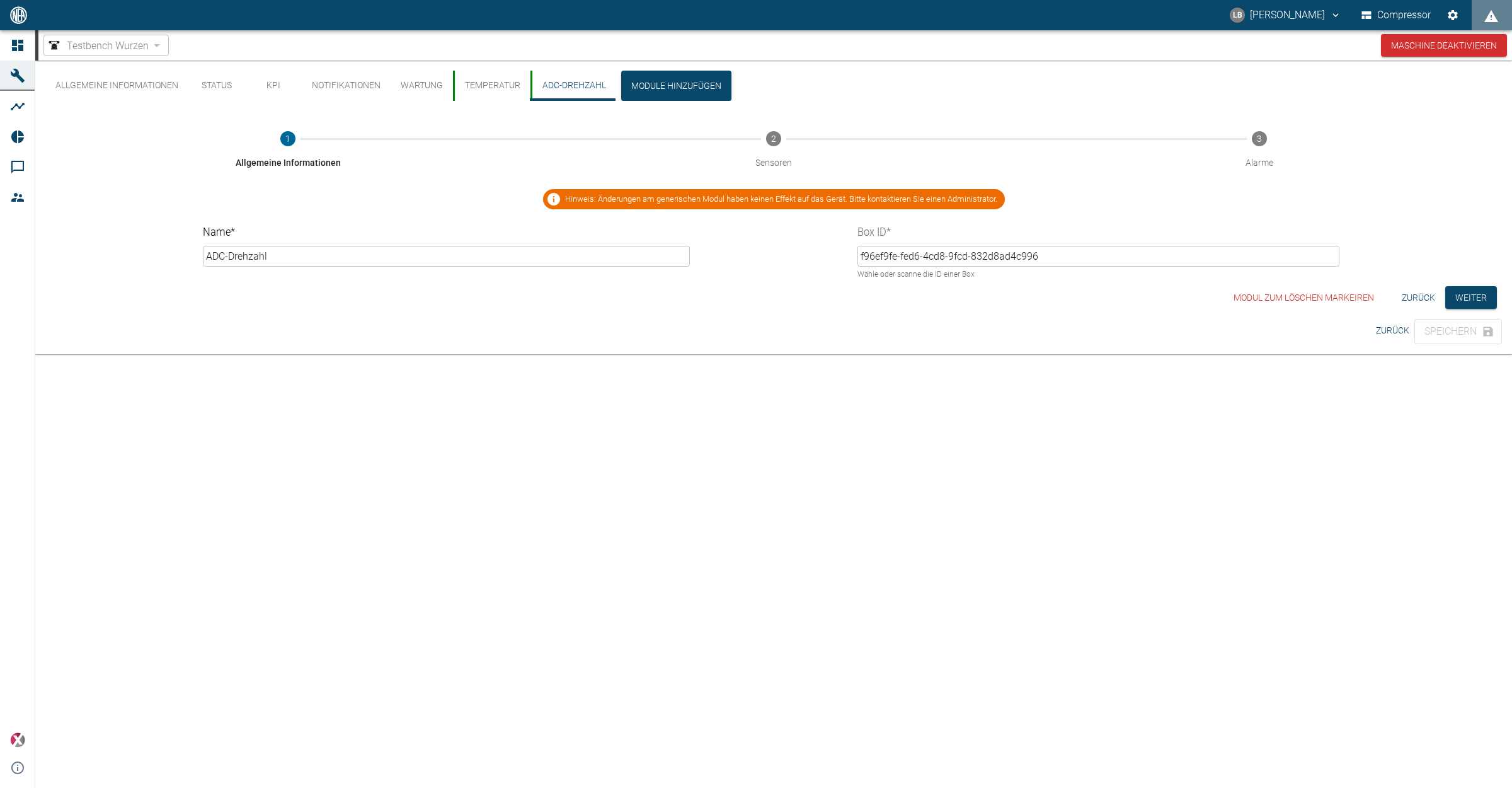
click at [597, 89] on button "ADC-Drehzahl" at bounding box center [573, 86] width 86 height 30
click at [502, 87] on button "Temperatur" at bounding box center [491, 86] width 78 height 30
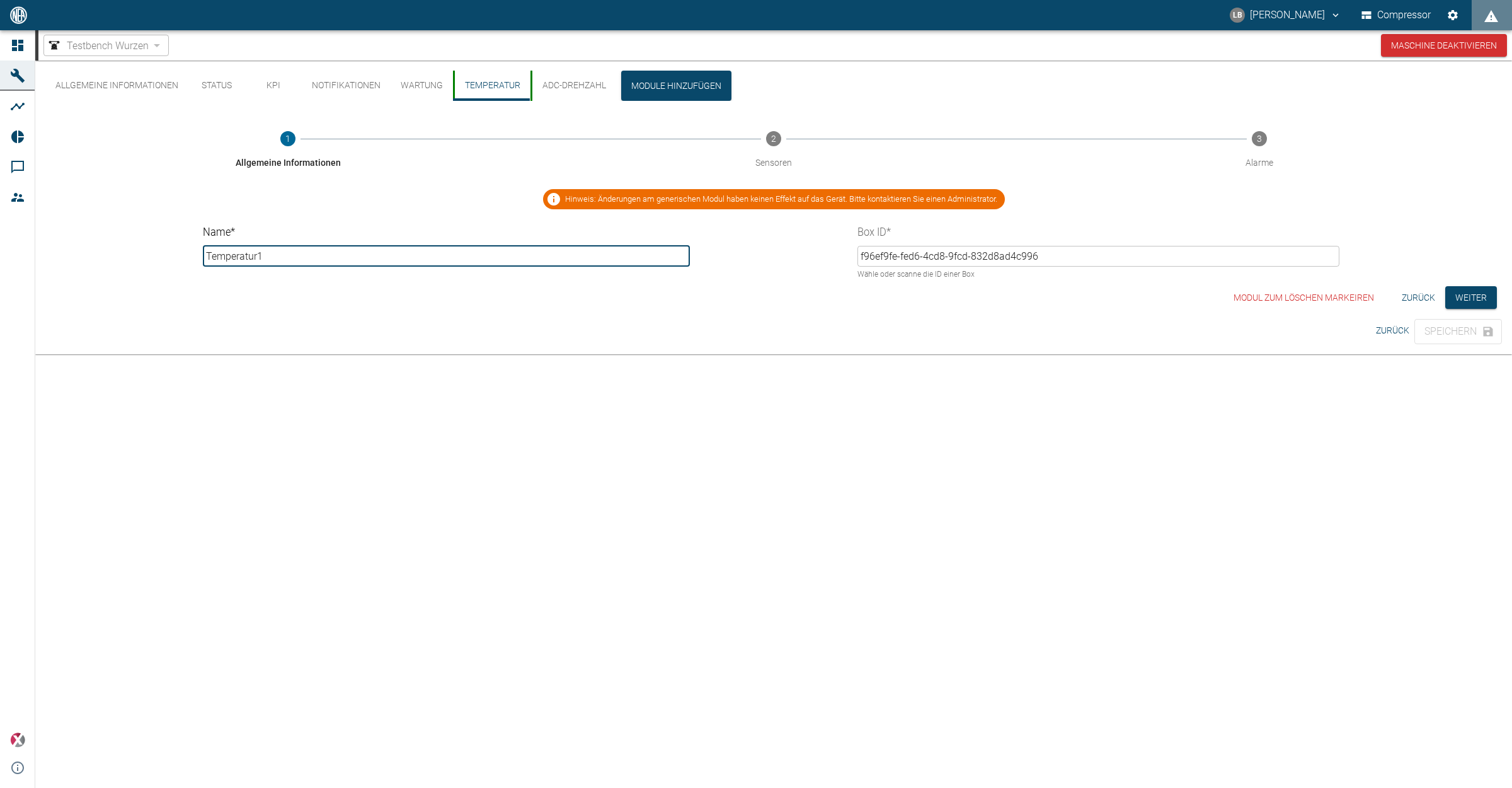
type input "Temperatur1"
click at [1209, 297] on button "Weiter" at bounding box center [1471, 296] width 52 height 23
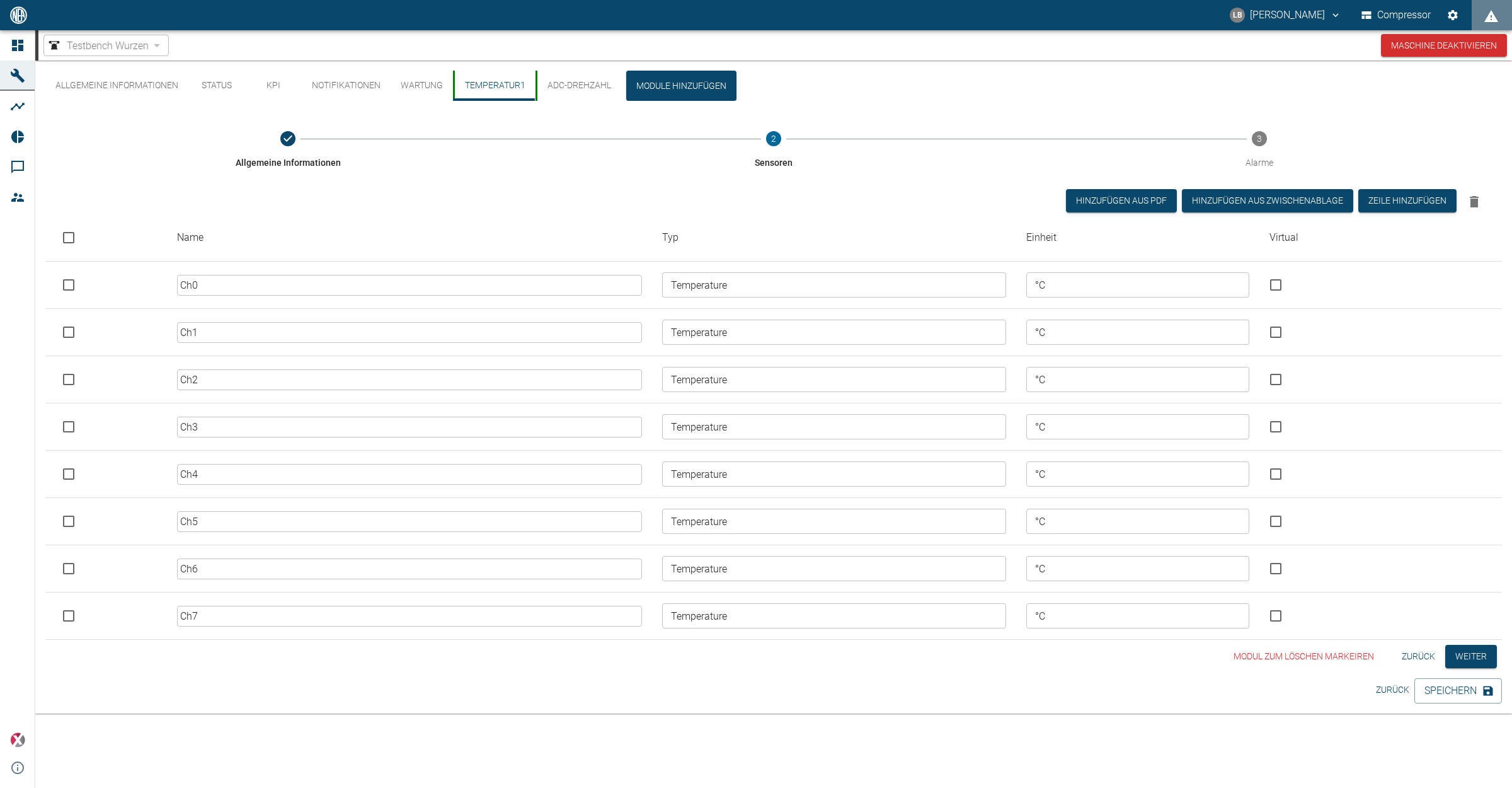
click at [799, 332] on input "Temperature" at bounding box center [833, 332] width 334 height 18
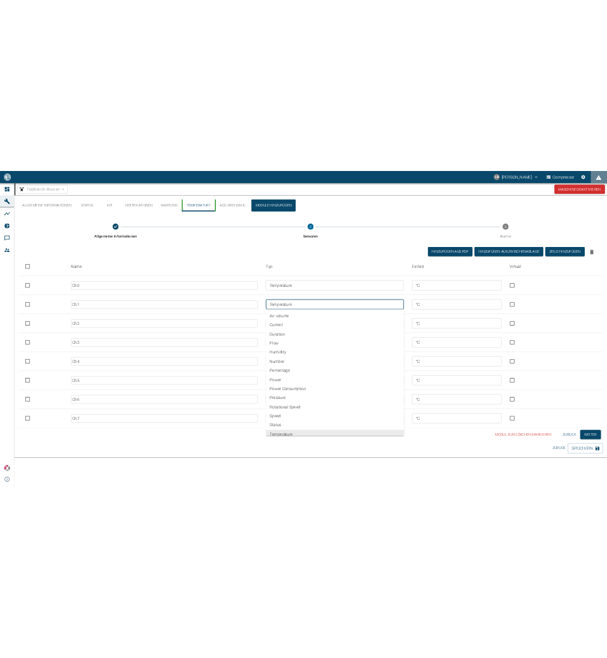
scroll to position [8, 0]
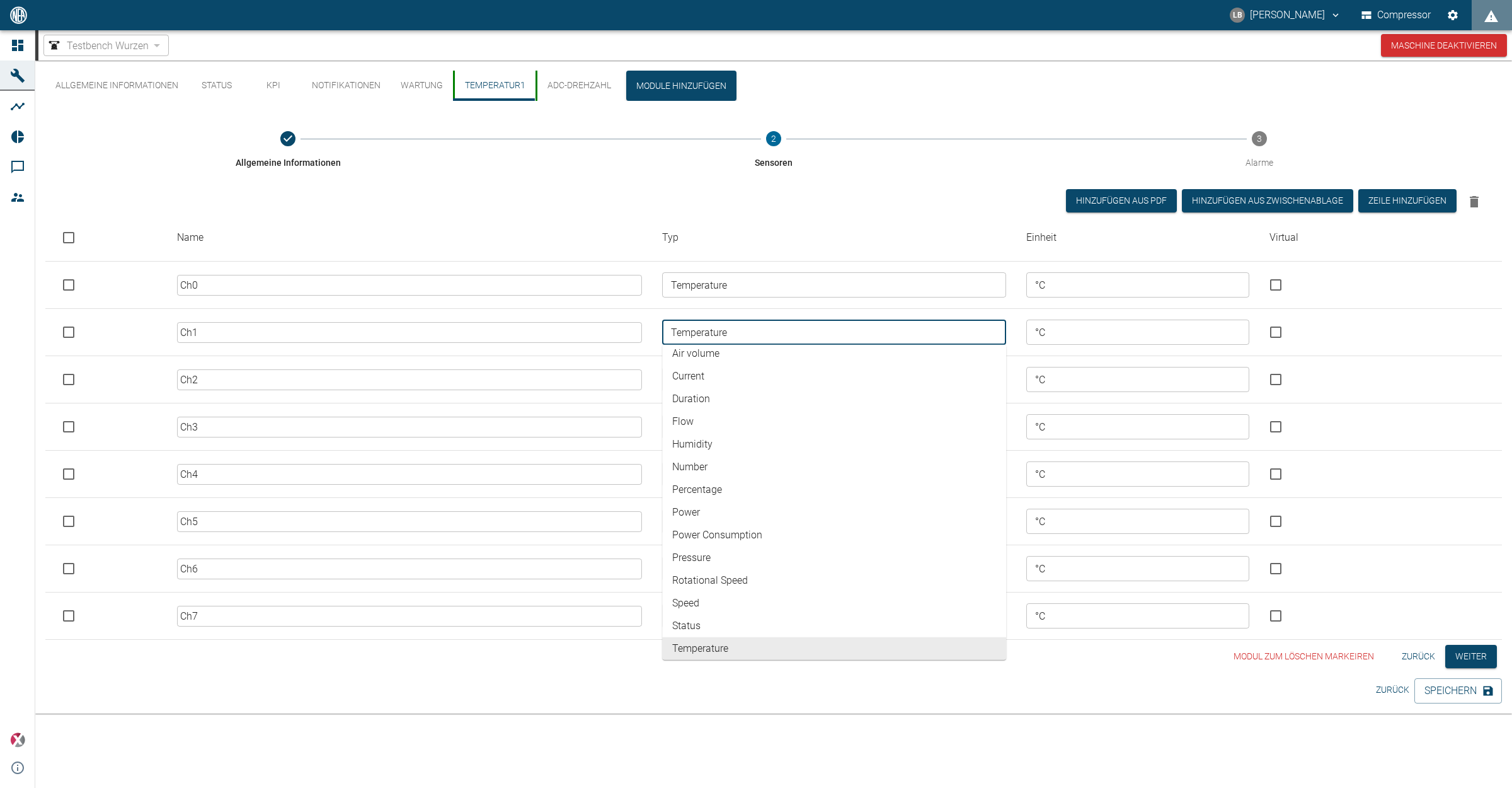
click at [817, 219] on th "Typ" at bounding box center [834, 237] width 364 height 47
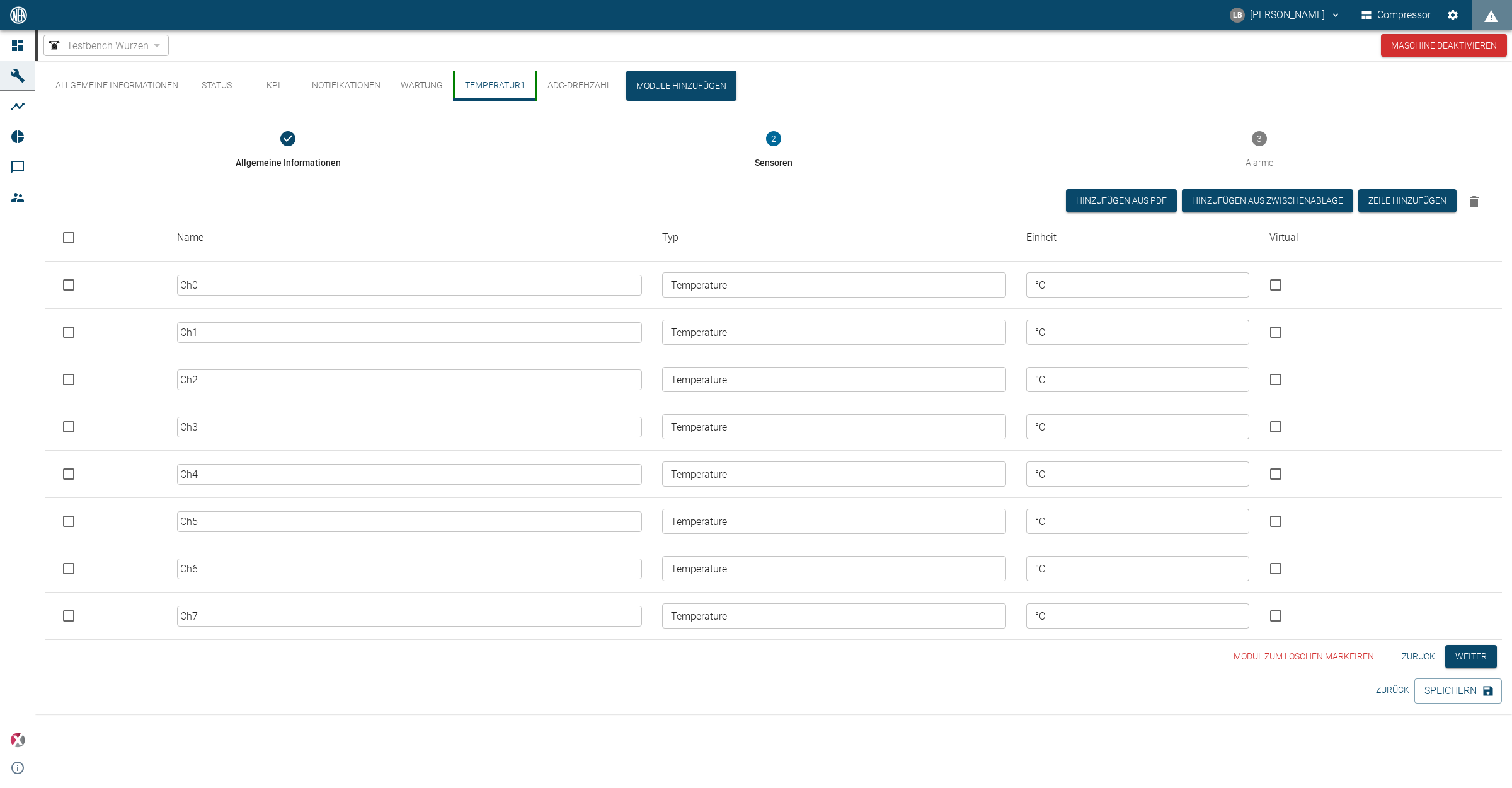
click at [1209, 660] on button "Zurück" at bounding box center [1393, 689] width 44 height 23
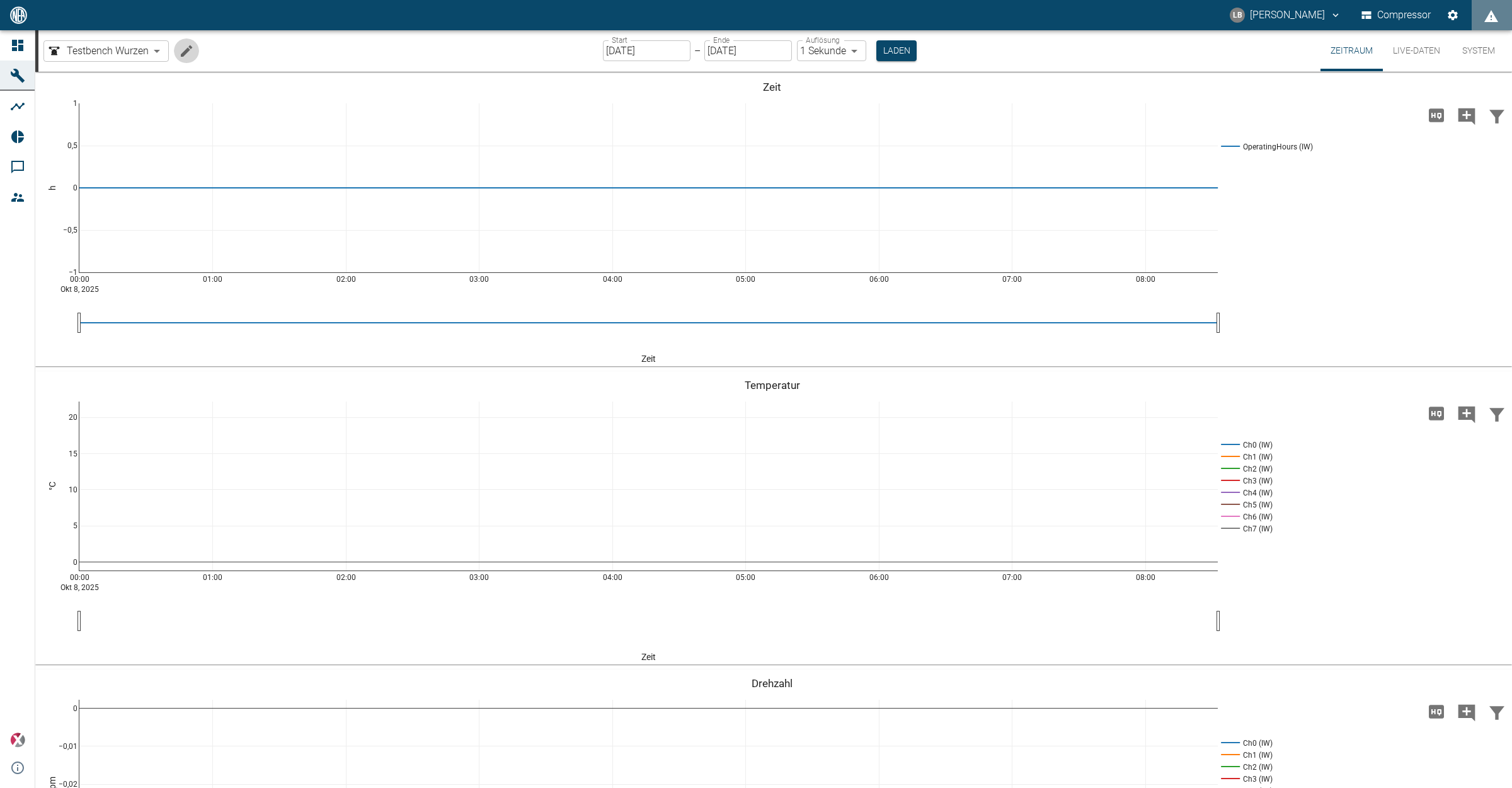
click at [186, 44] on icon "Machine bearbeiten" at bounding box center [186, 51] width 15 height 15
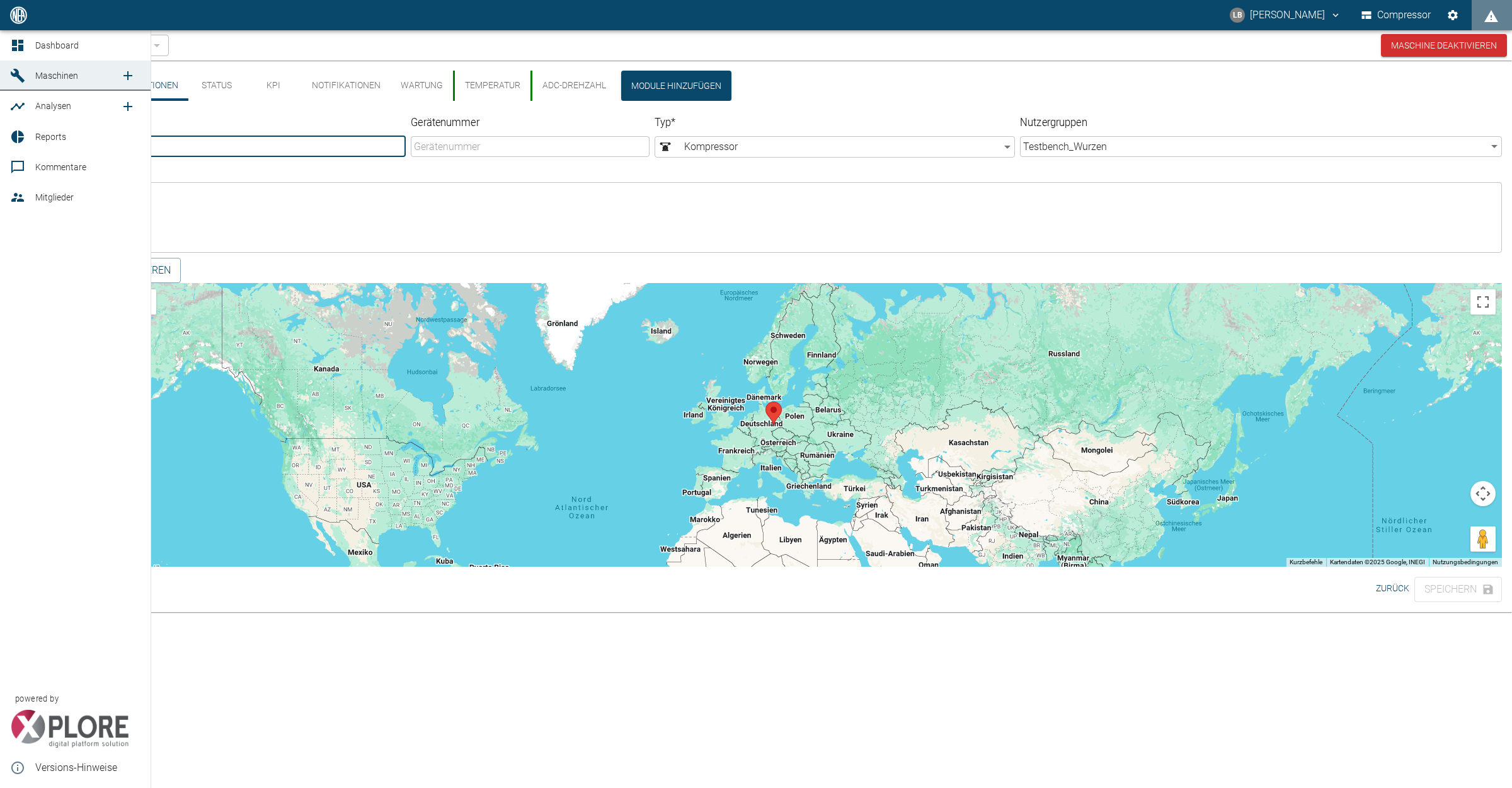
click at [20, 73] on icon at bounding box center [17, 75] width 15 height 15
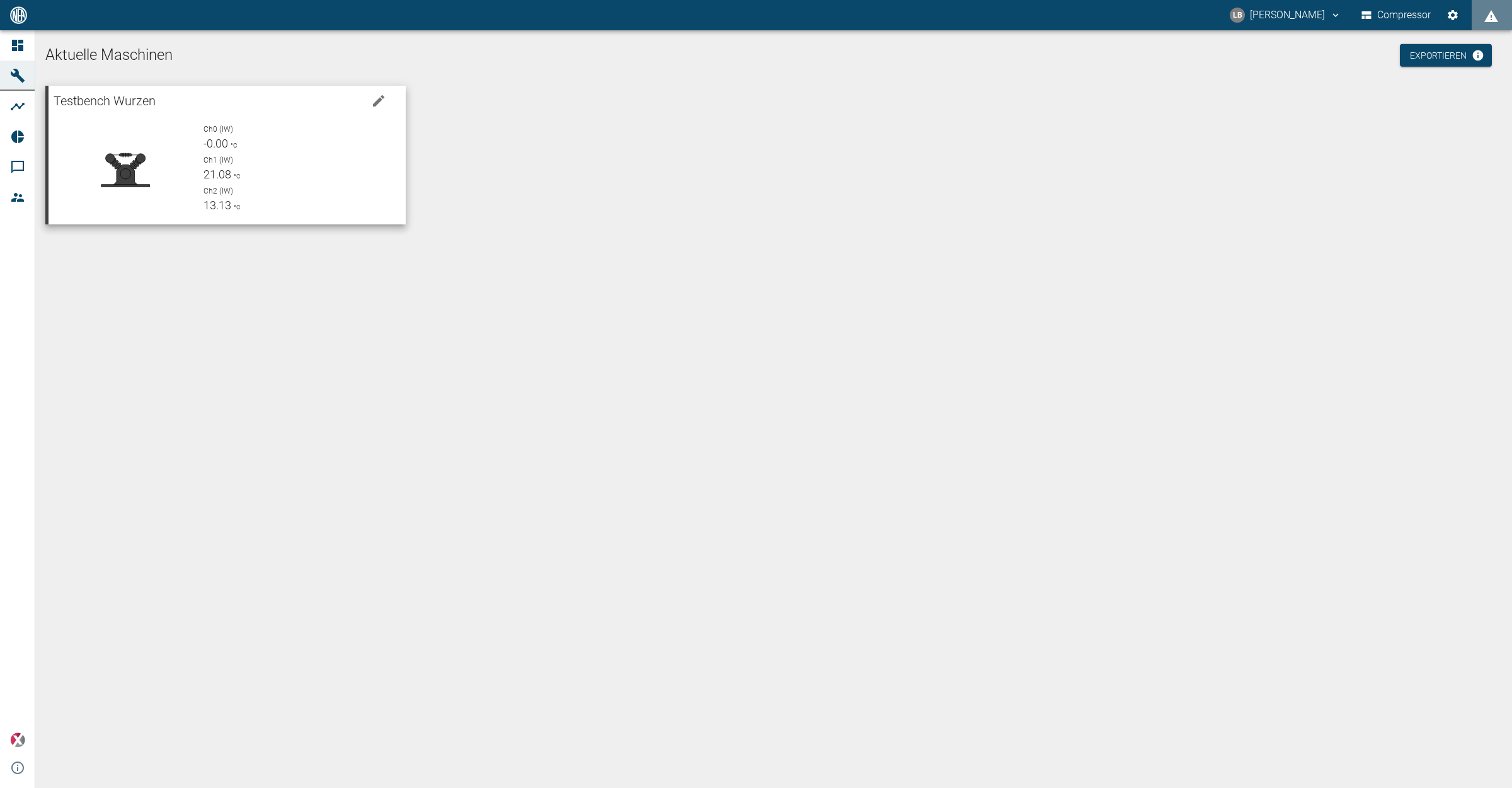
click at [210, 152] on div "Ch0 (IW) -0.00 °C Ch1 (IW) 21.08 °C Ch2 (IW) 13.13 °C" at bounding box center [293, 163] width 202 height 100
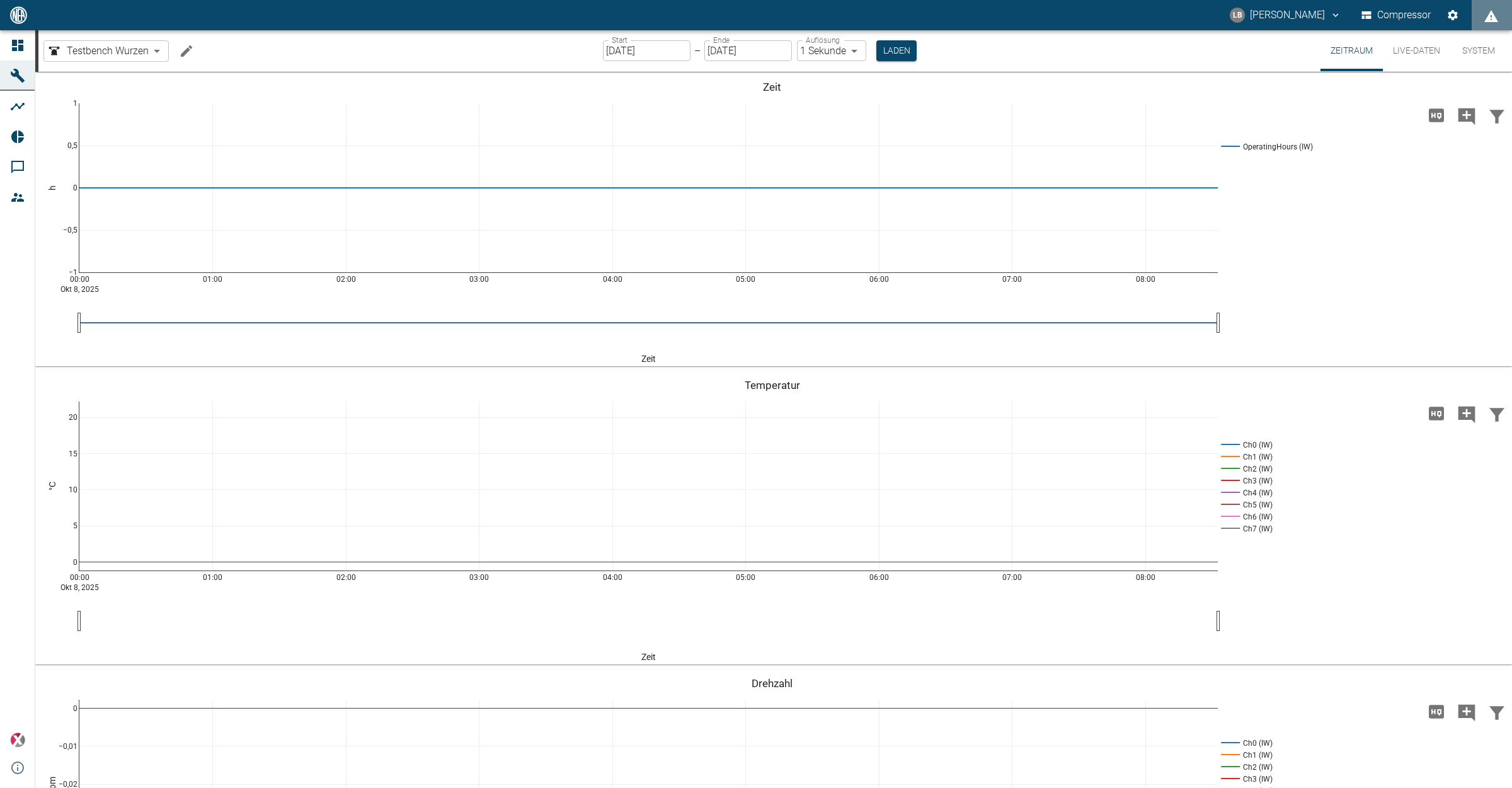
click at [1209, 49] on button "Live-Daten" at bounding box center [1417, 50] width 68 height 41
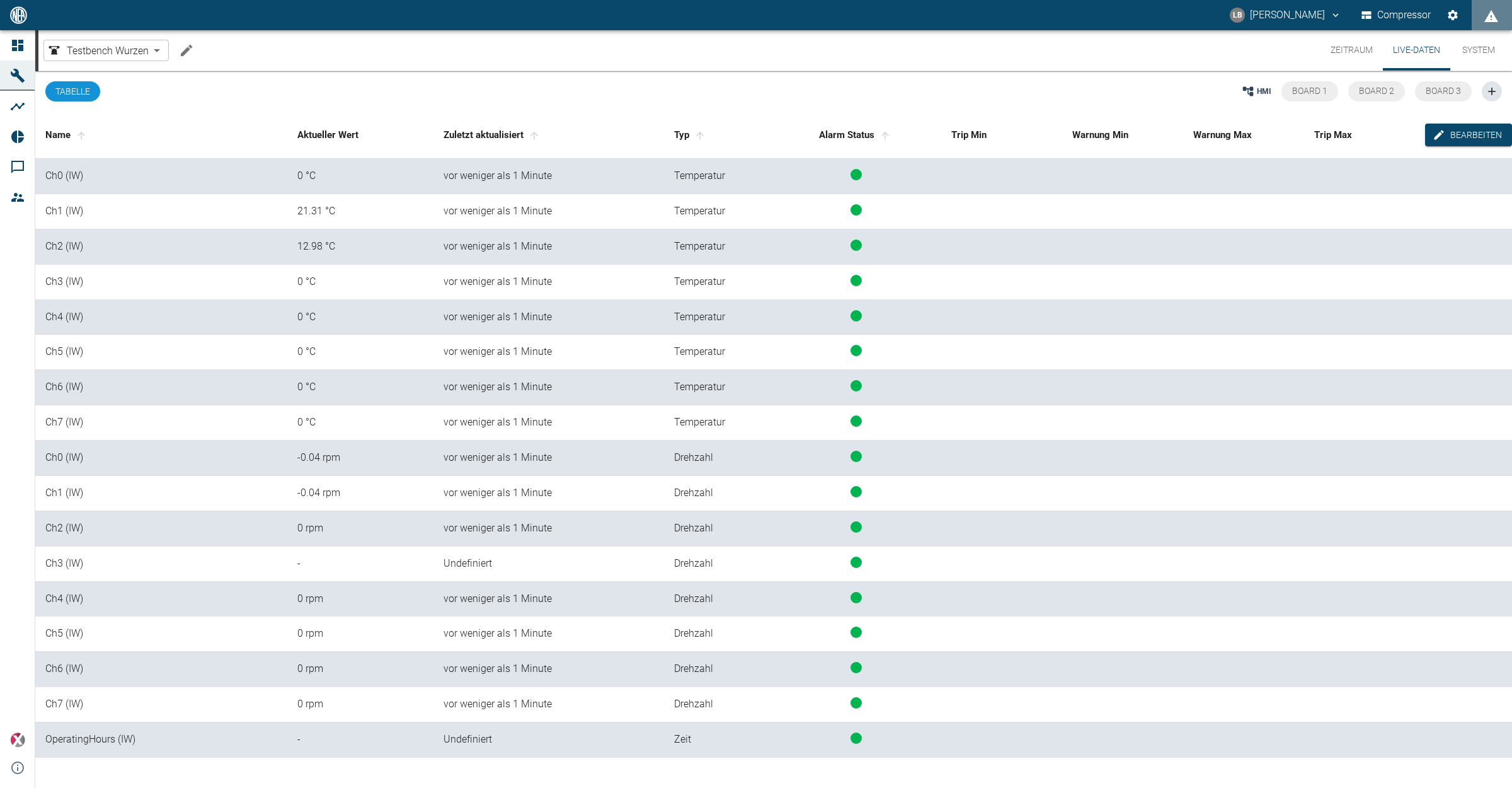
click at [313, 253] on div "12.98 °C" at bounding box center [360, 247] width 126 height 15
click at [1209, 46] on button "Zeitraum" at bounding box center [1351, 50] width 63 height 41
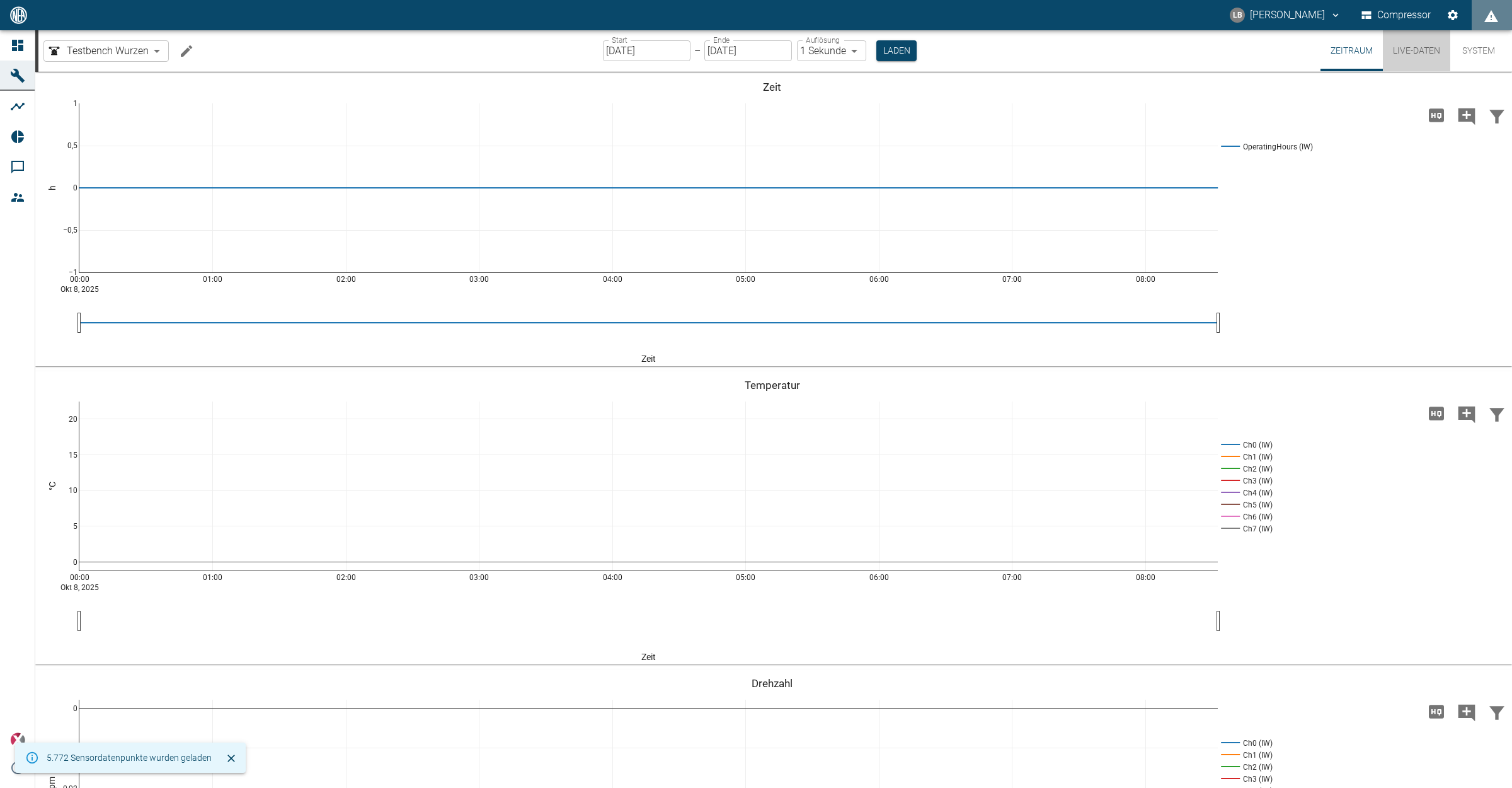
click at [1209, 47] on button "Live-Daten" at bounding box center [1417, 50] width 68 height 41
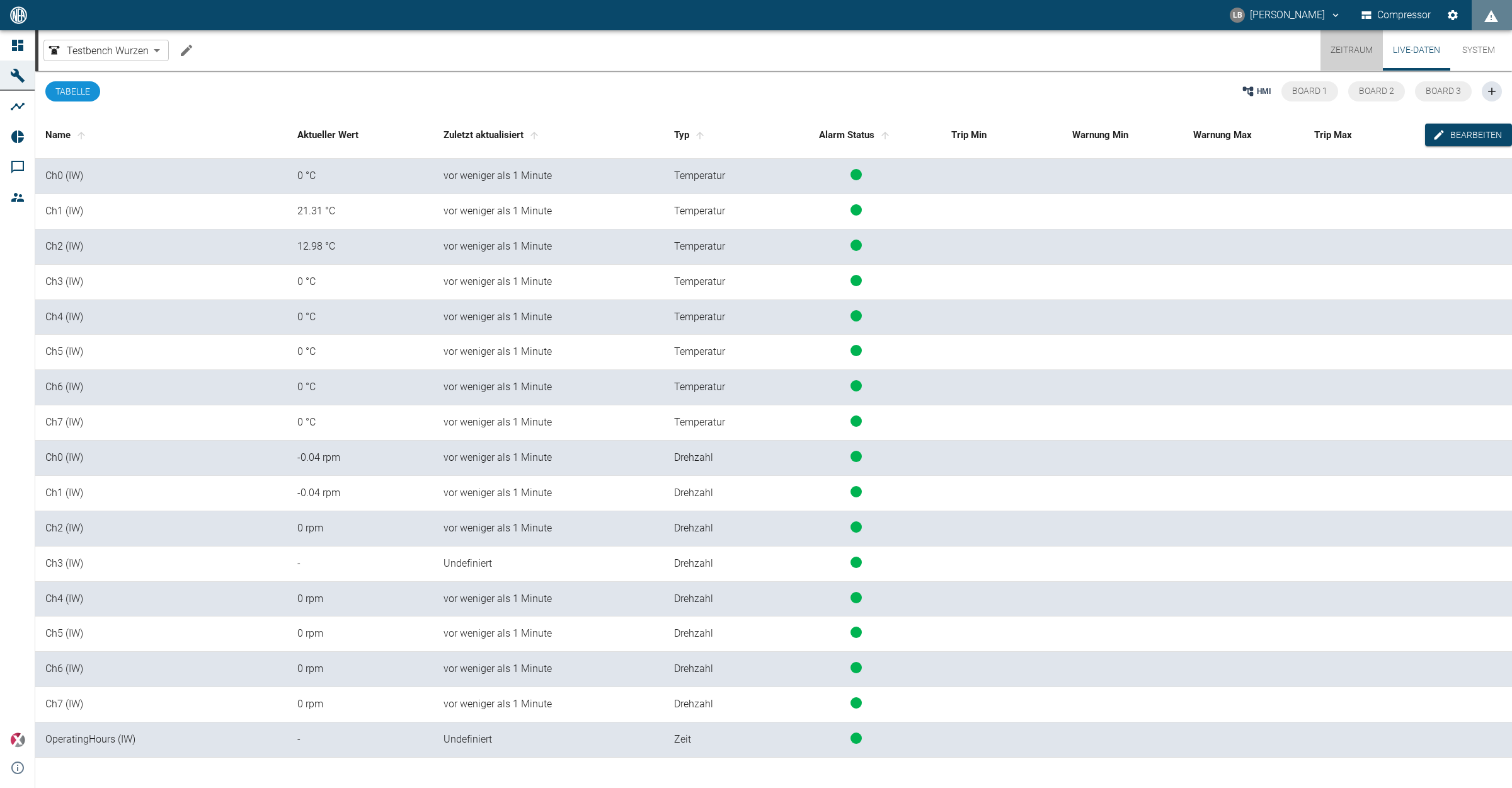
click at [1209, 49] on button "Zeitraum" at bounding box center [1351, 50] width 63 height 41
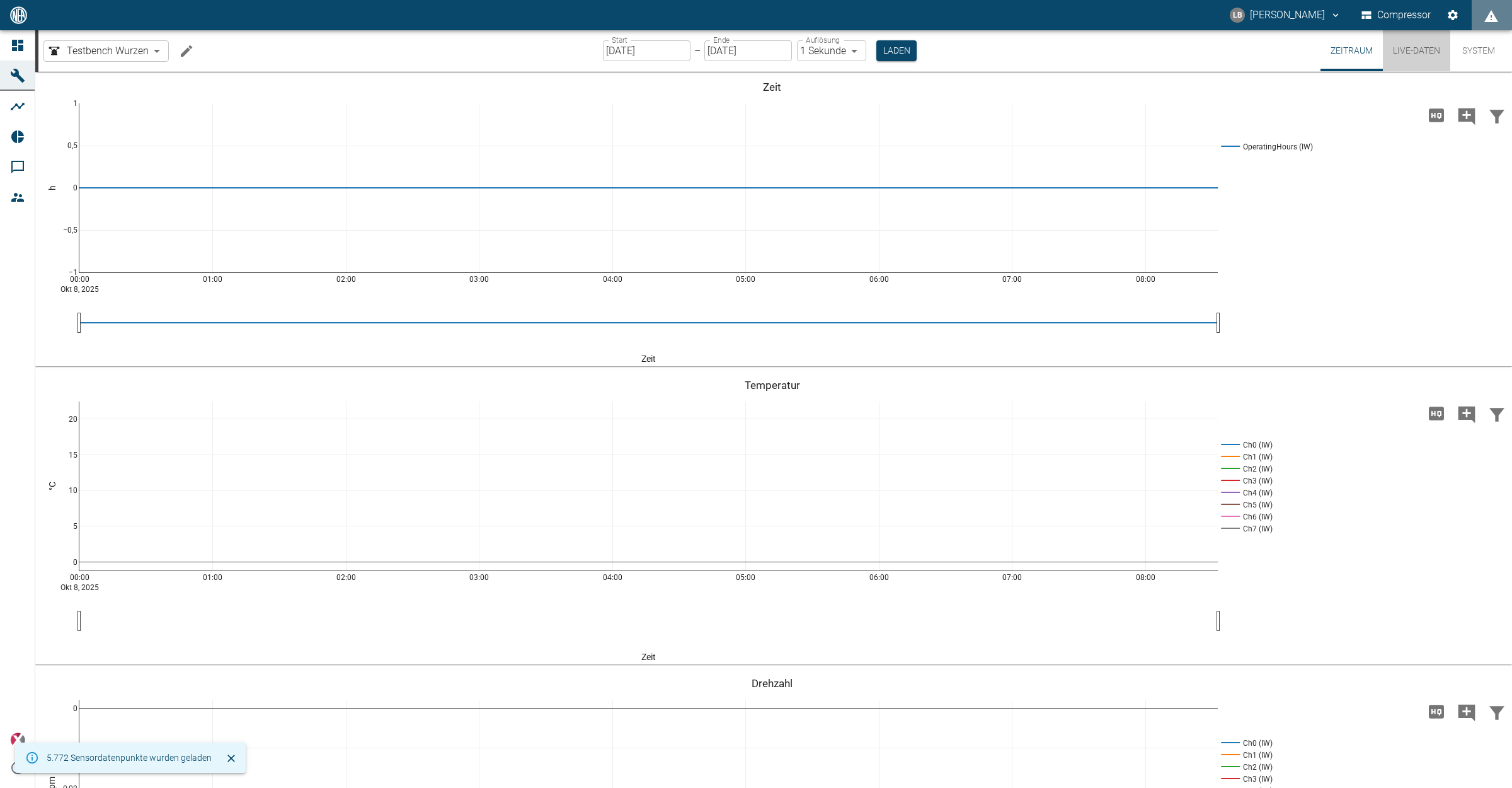
click at [1209, 49] on button "Live-Daten" at bounding box center [1417, 50] width 68 height 41
